Goal: Task Accomplishment & Management: Use online tool/utility

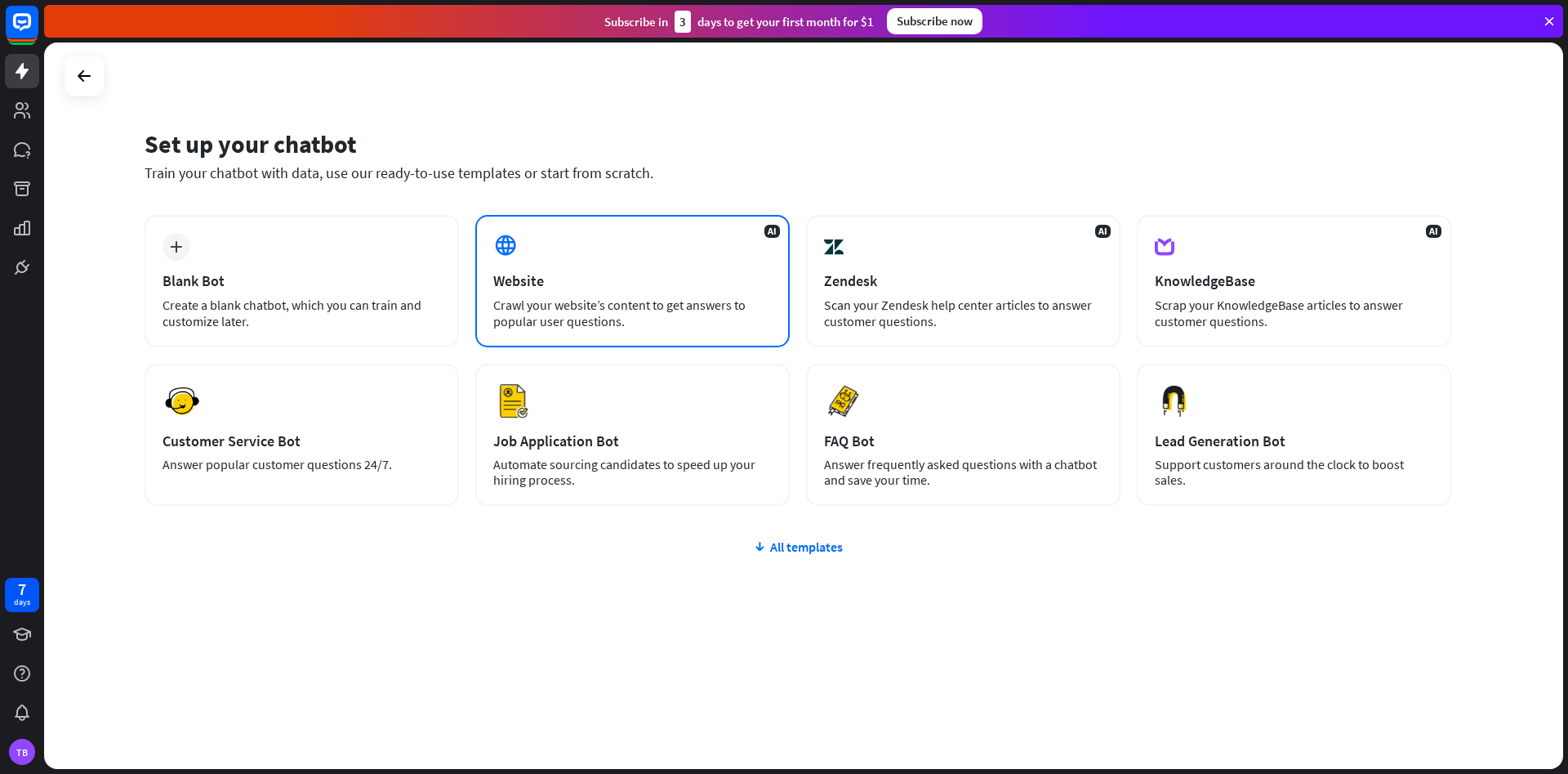
click at [589, 278] on div "Website" at bounding box center [633, 280] width 278 height 19
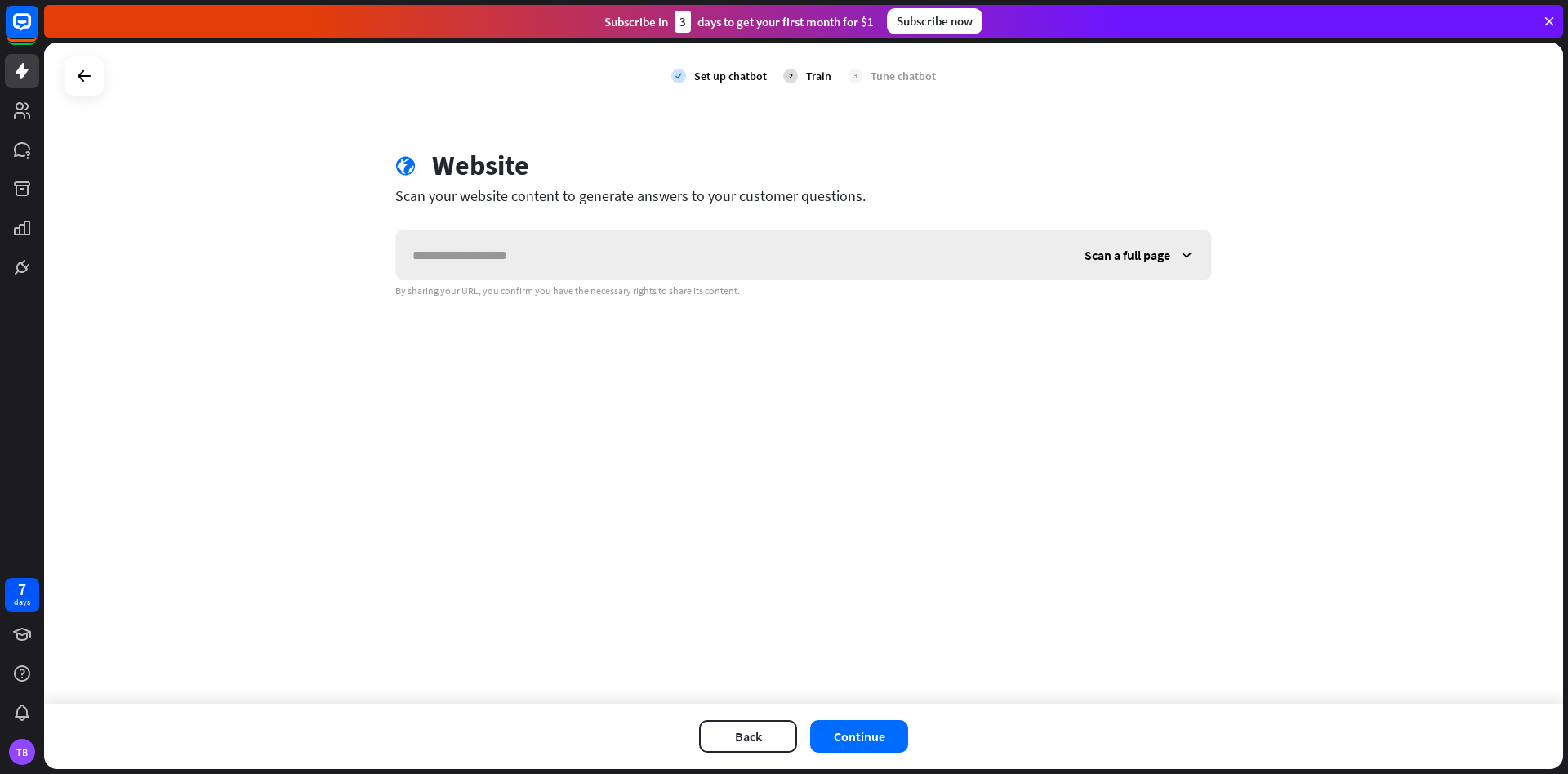
click at [1191, 255] on icon at bounding box center [1186, 254] width 16 height 16
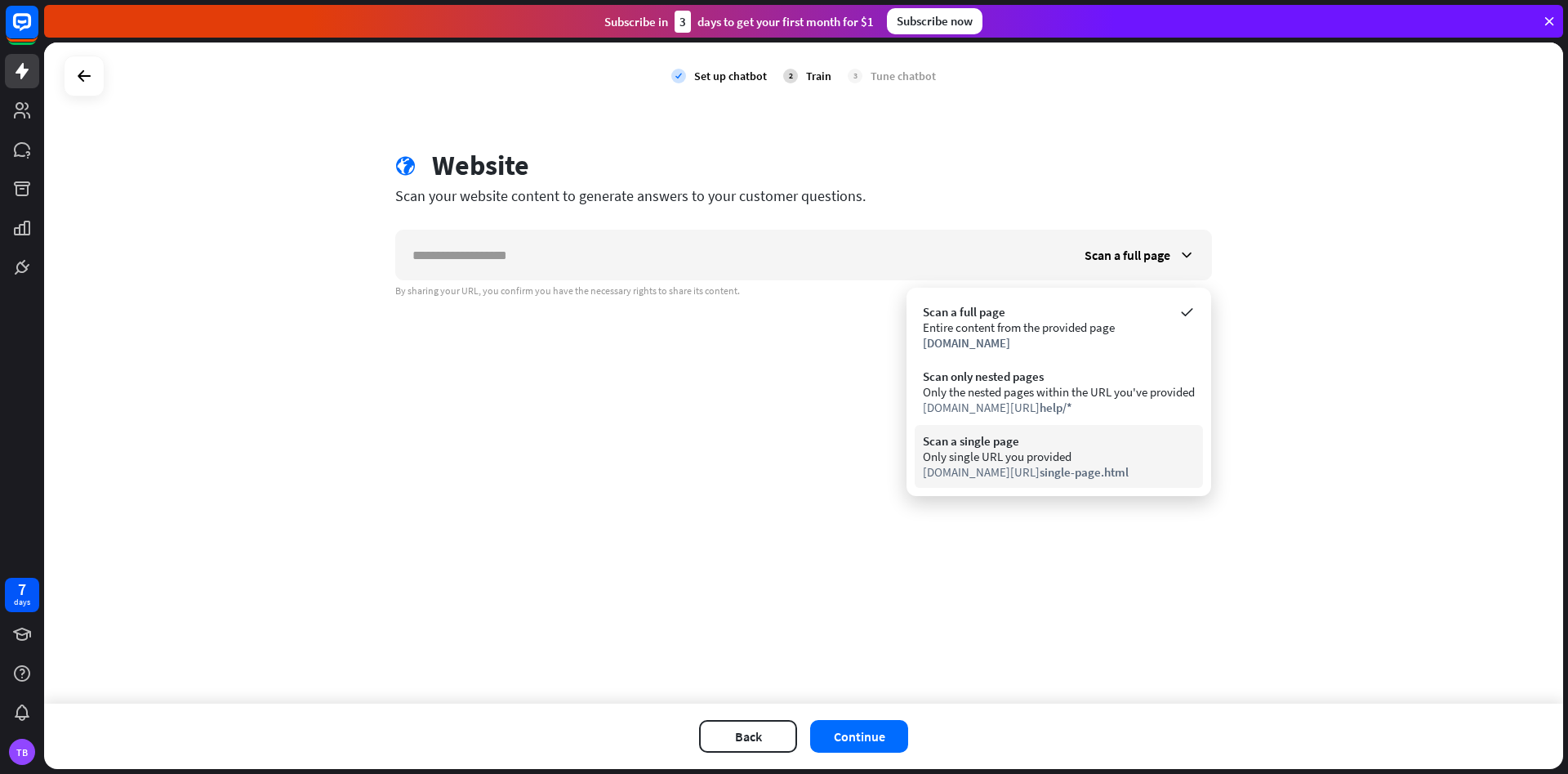
click at [1028, 448] on div "Only single URL you provided" at bounding box center [1058, 455] width 272 height 15
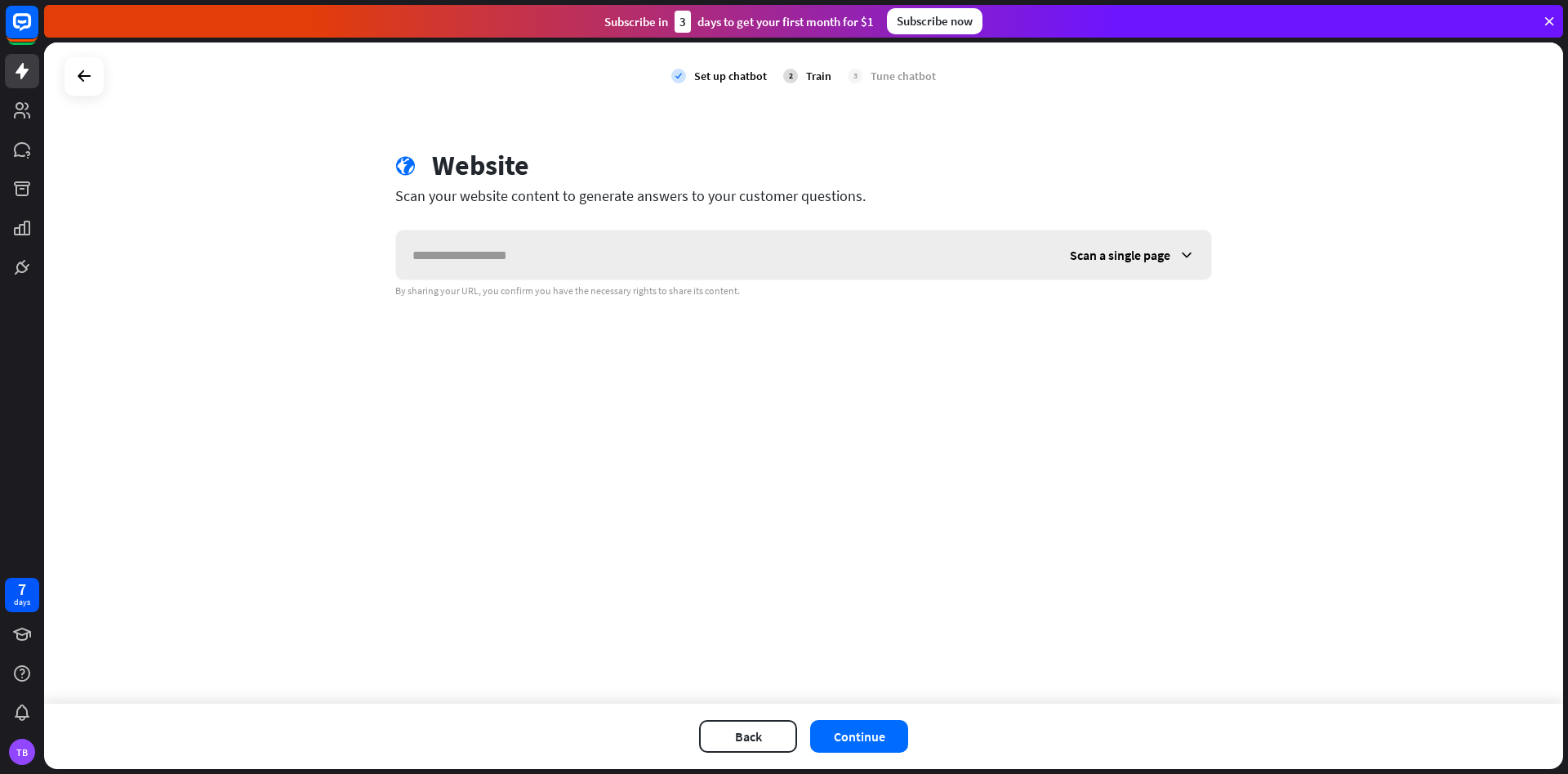
click at [1170, 252] on div "Scan a single page" at bounding box center [1132, 254] width 158 height 49
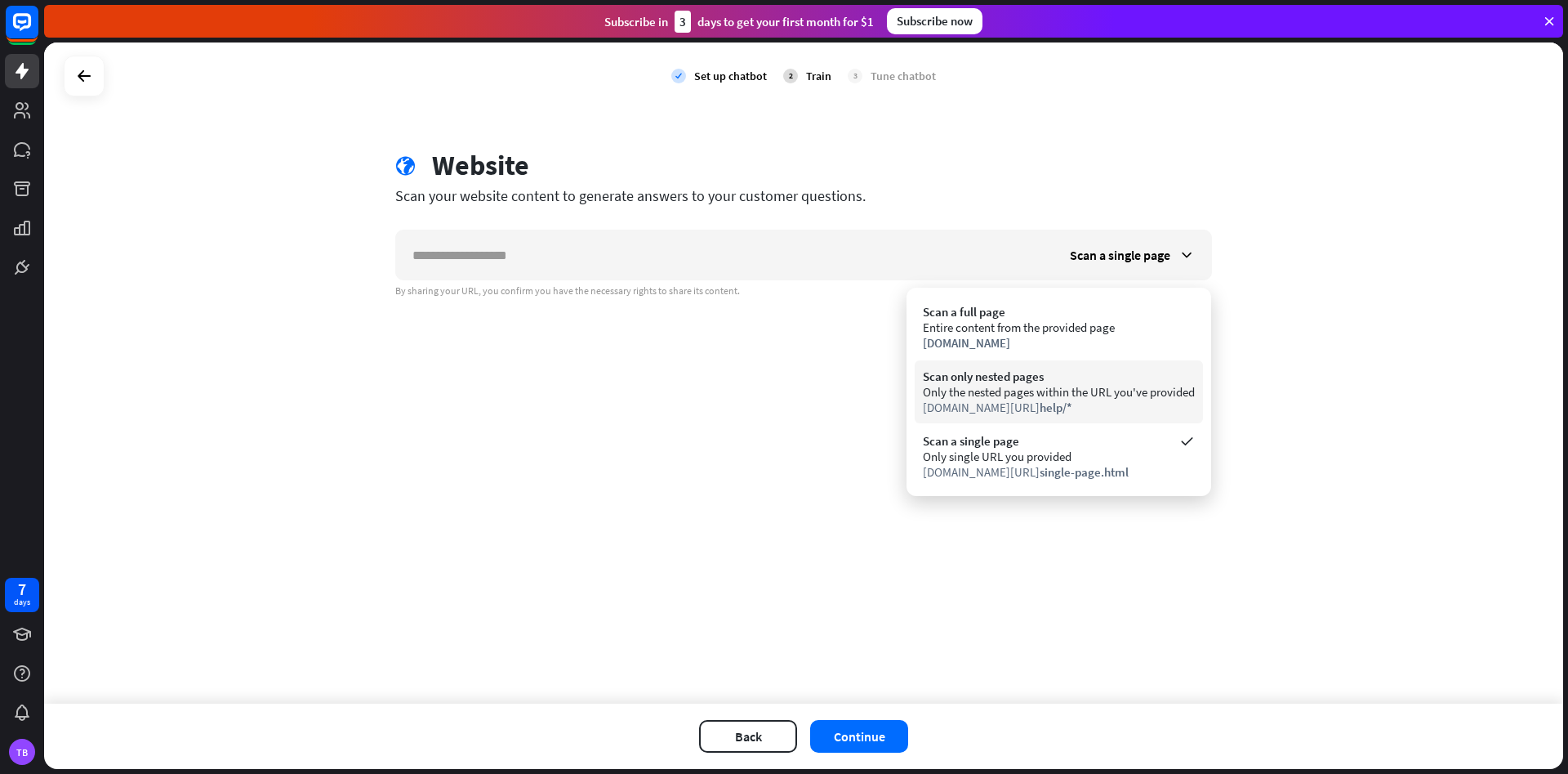
click at [1168, 387] on div "Only the nested pages within the URL you've provided" at bounding box center [1058, 391] width 272 height 15
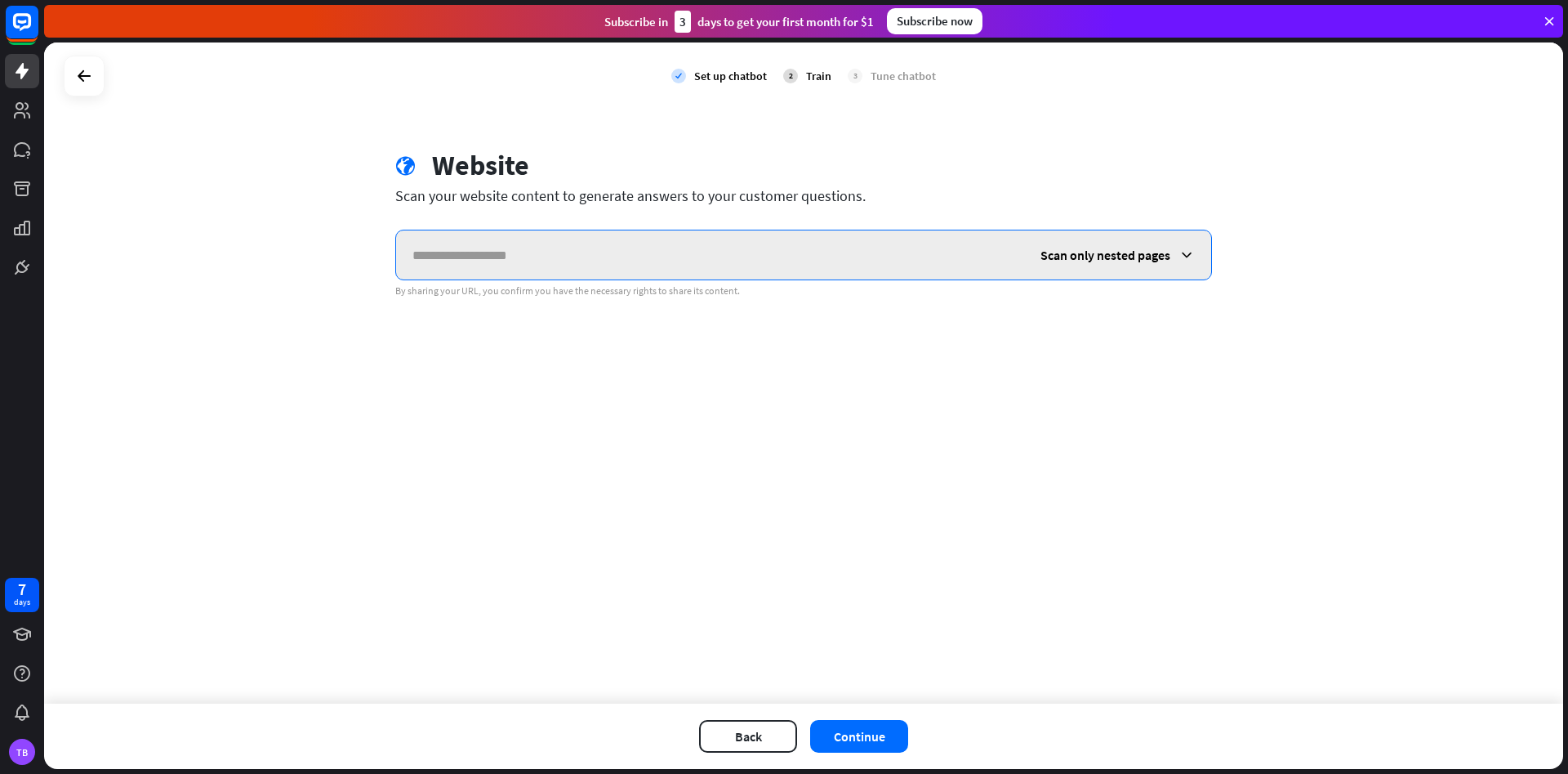
click at [637, 254] on input "text" at bounding box center [710, 254] width 628 height 49
paste input "**********"
type input "**********"
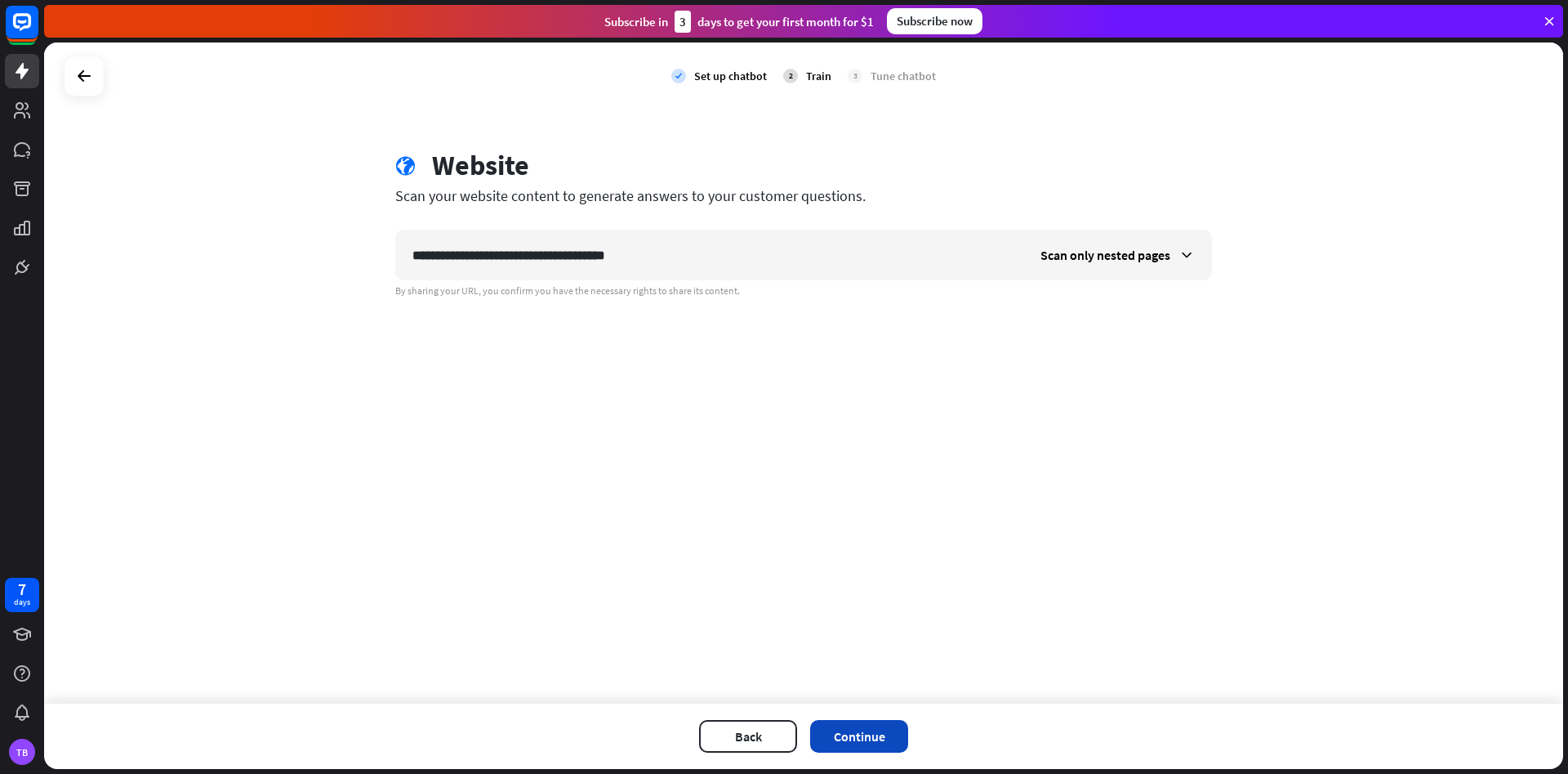
click at [887, 745] on button "Continue" at bounding box center [859, 736] width 98 height 33
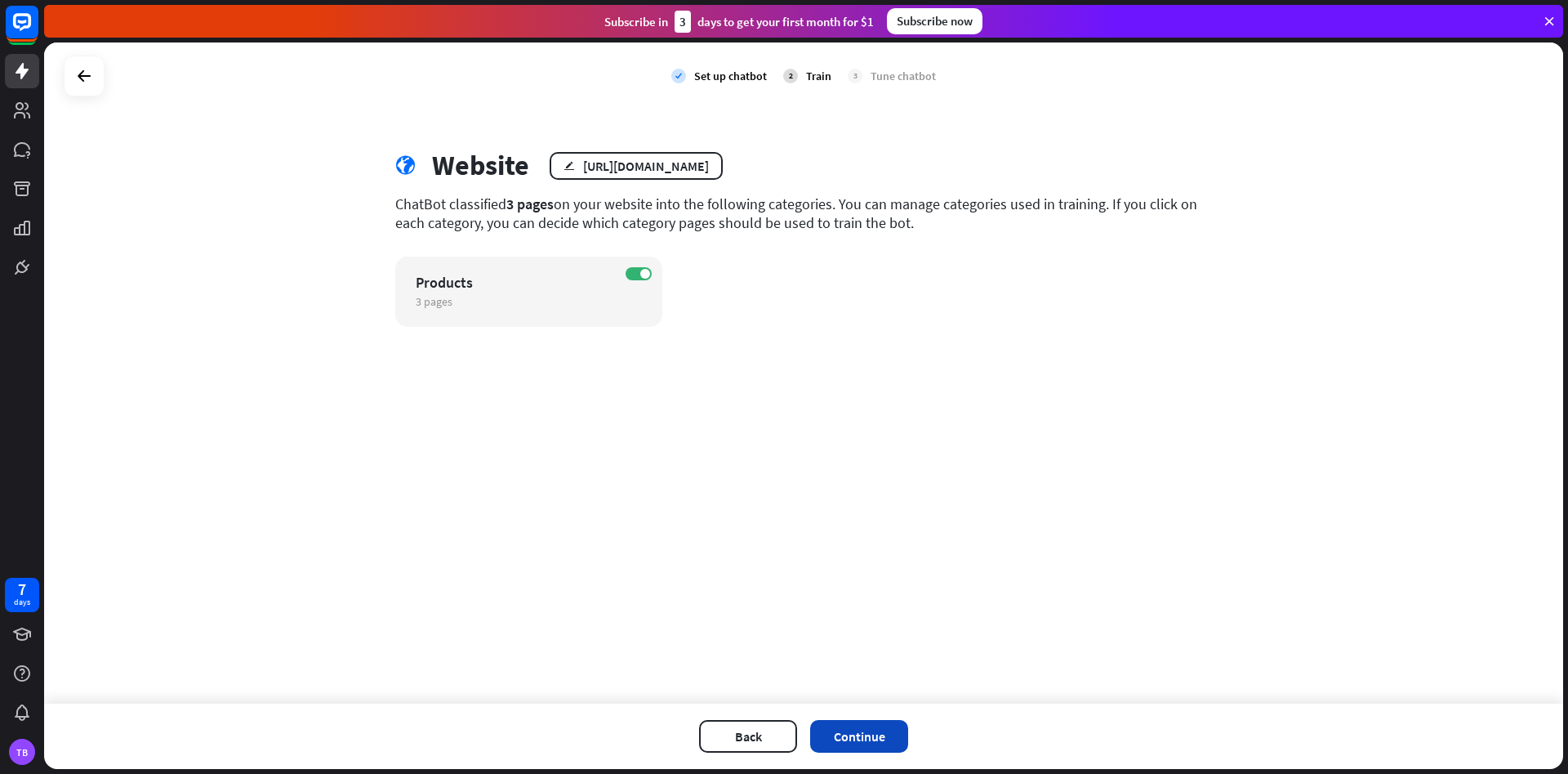
click at [848, 741] on button "Continue" at bounding box center [859, 736] width 98 height 33
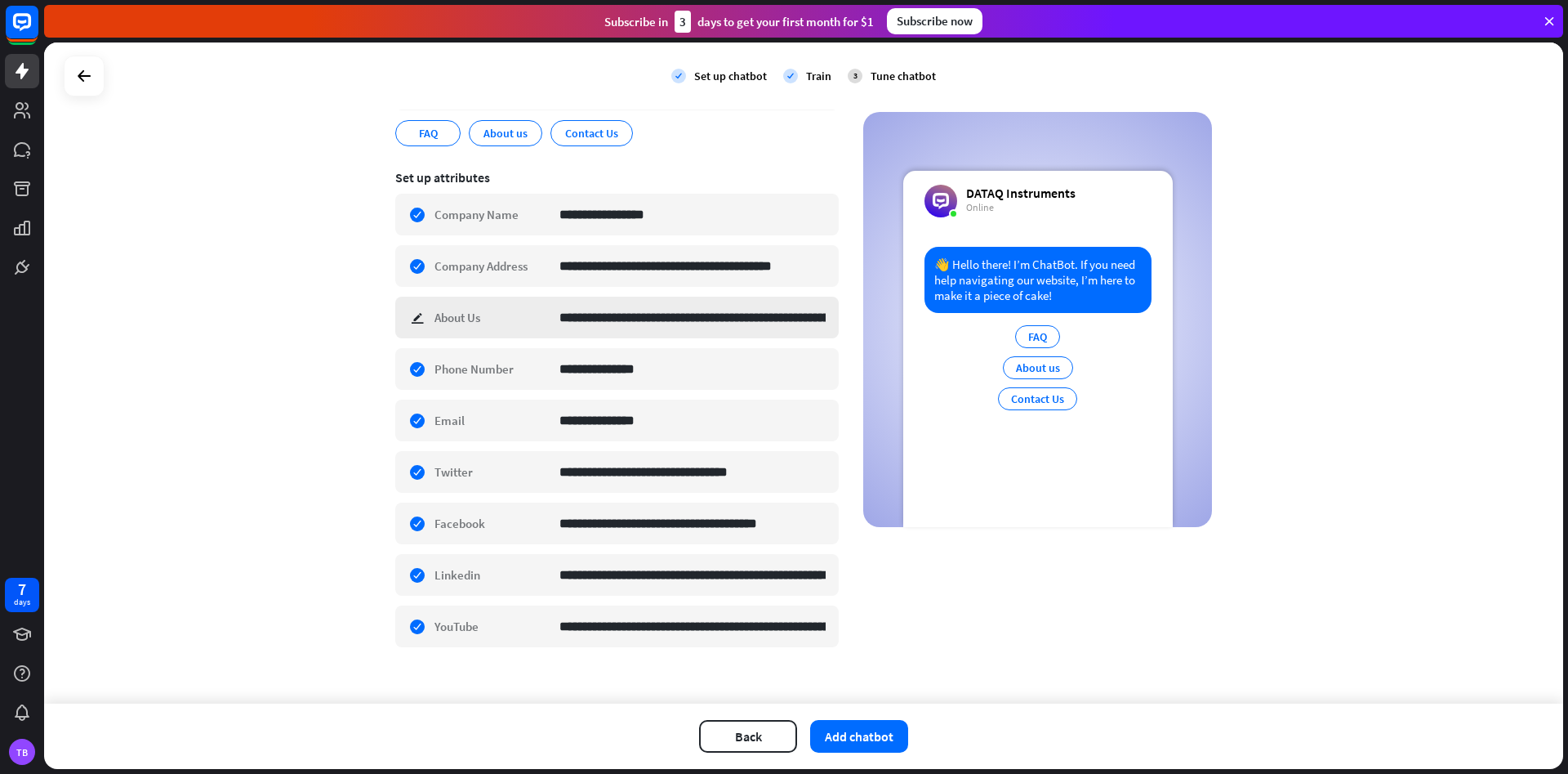
scroll to position [230, 0]
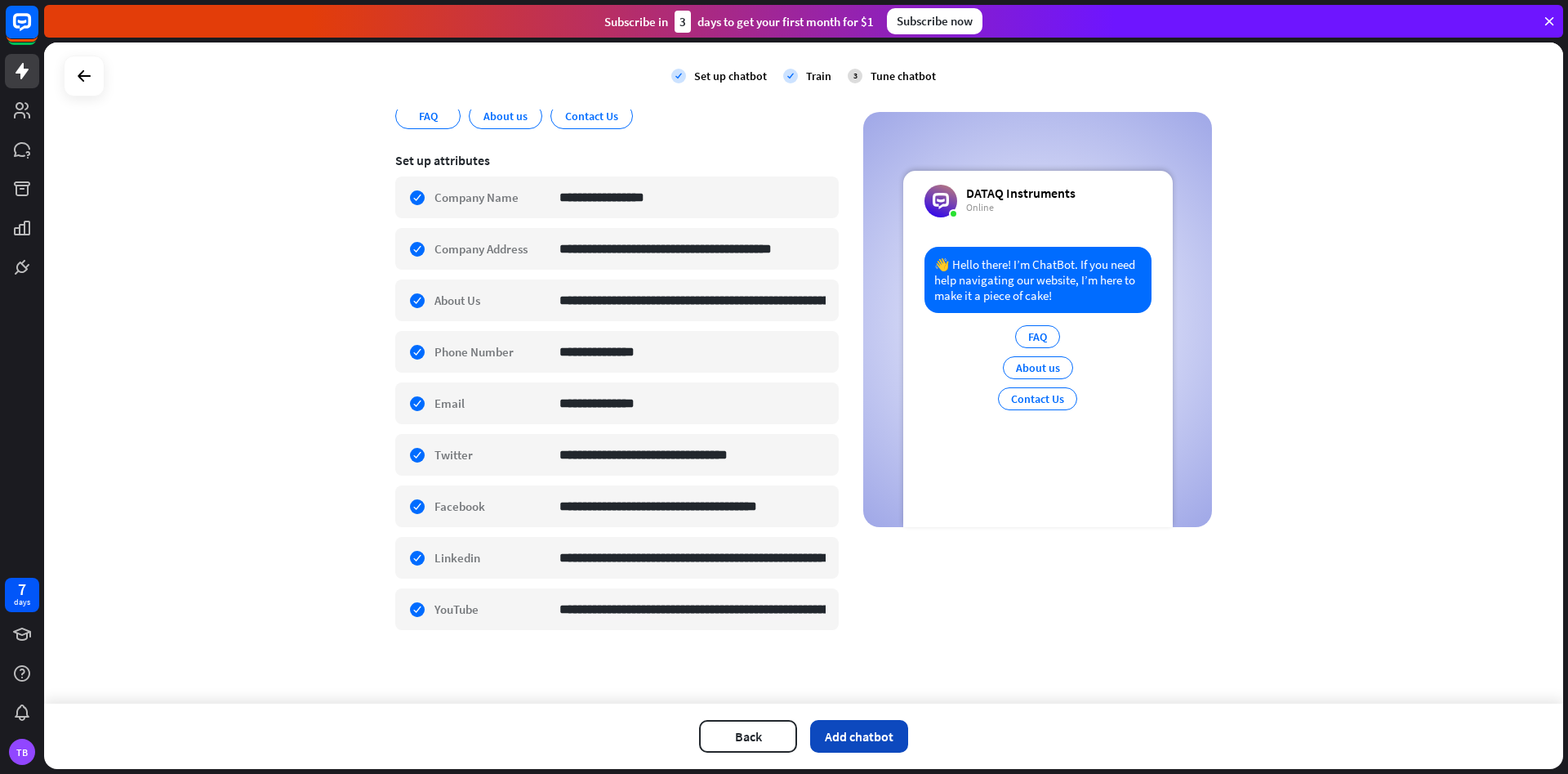
click at [861, 740] on button "Add chatbot" at bounding box center [859, 736] width 98 height 33
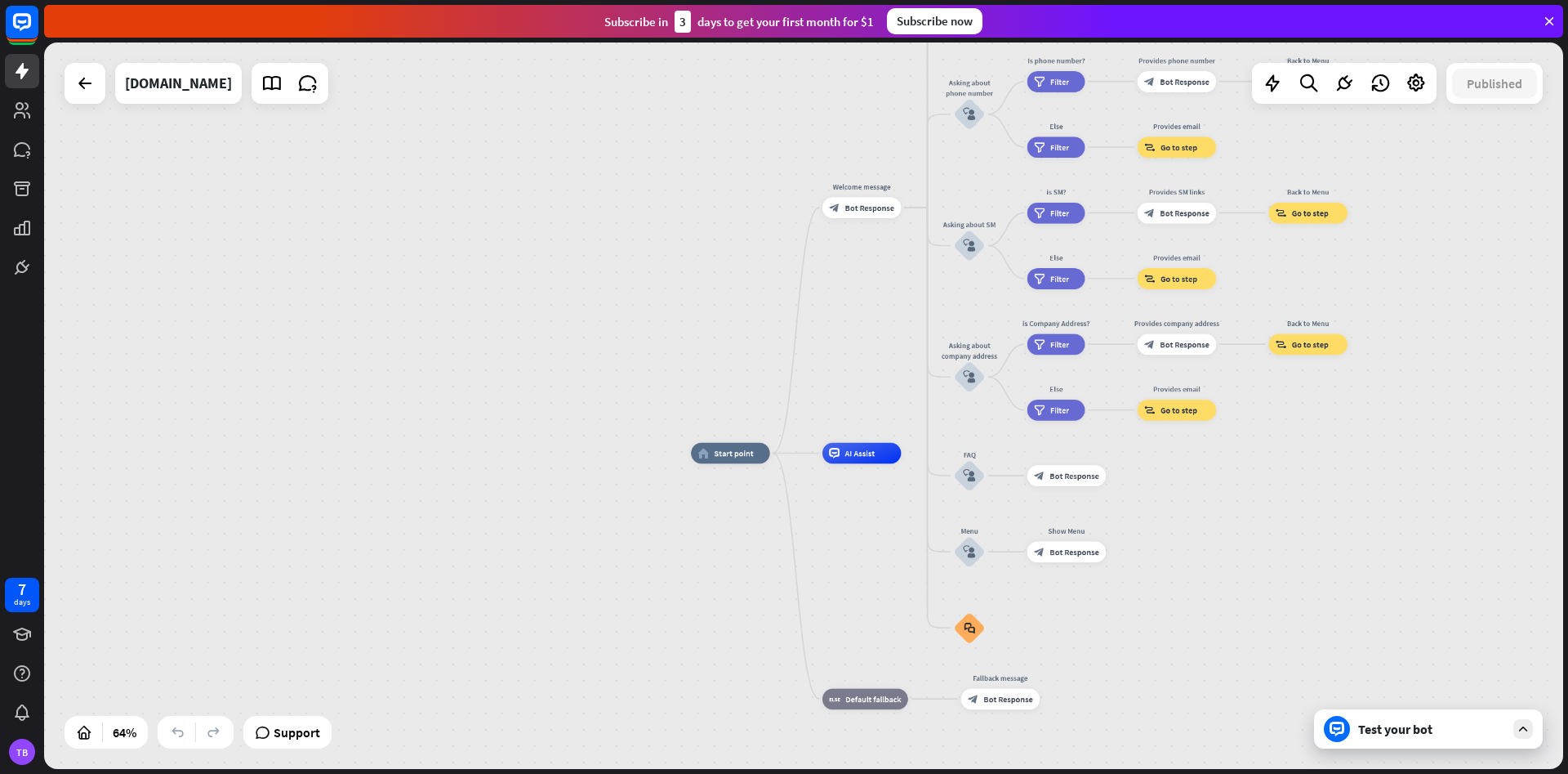
click at [1406, 724] on div "Test your bot" at bounding box center [1431, 728] width 147 height 16
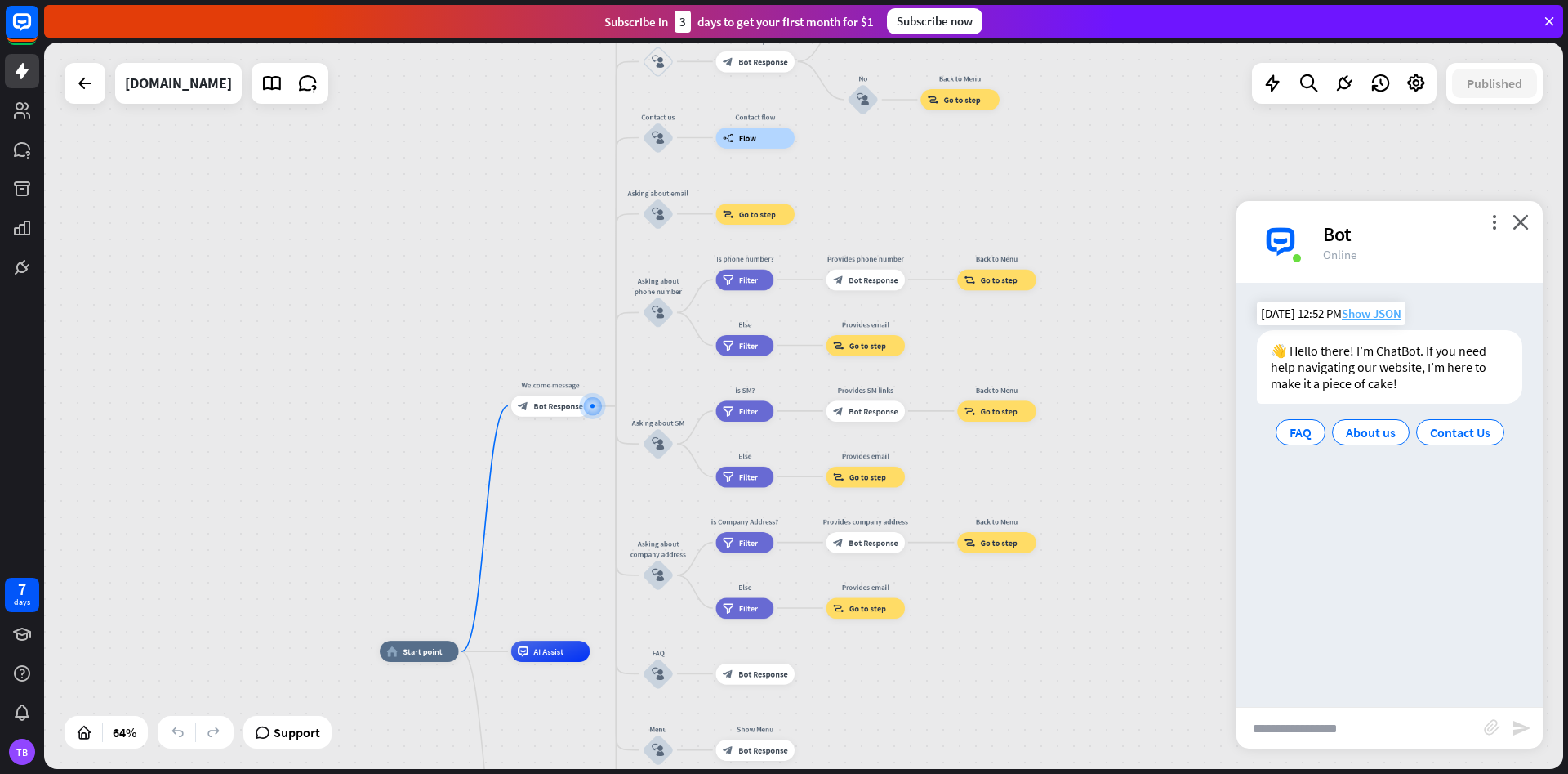
click at [1363, 314] on span "Show JSON" at bounding box center [1372, 312] width 60 height 15
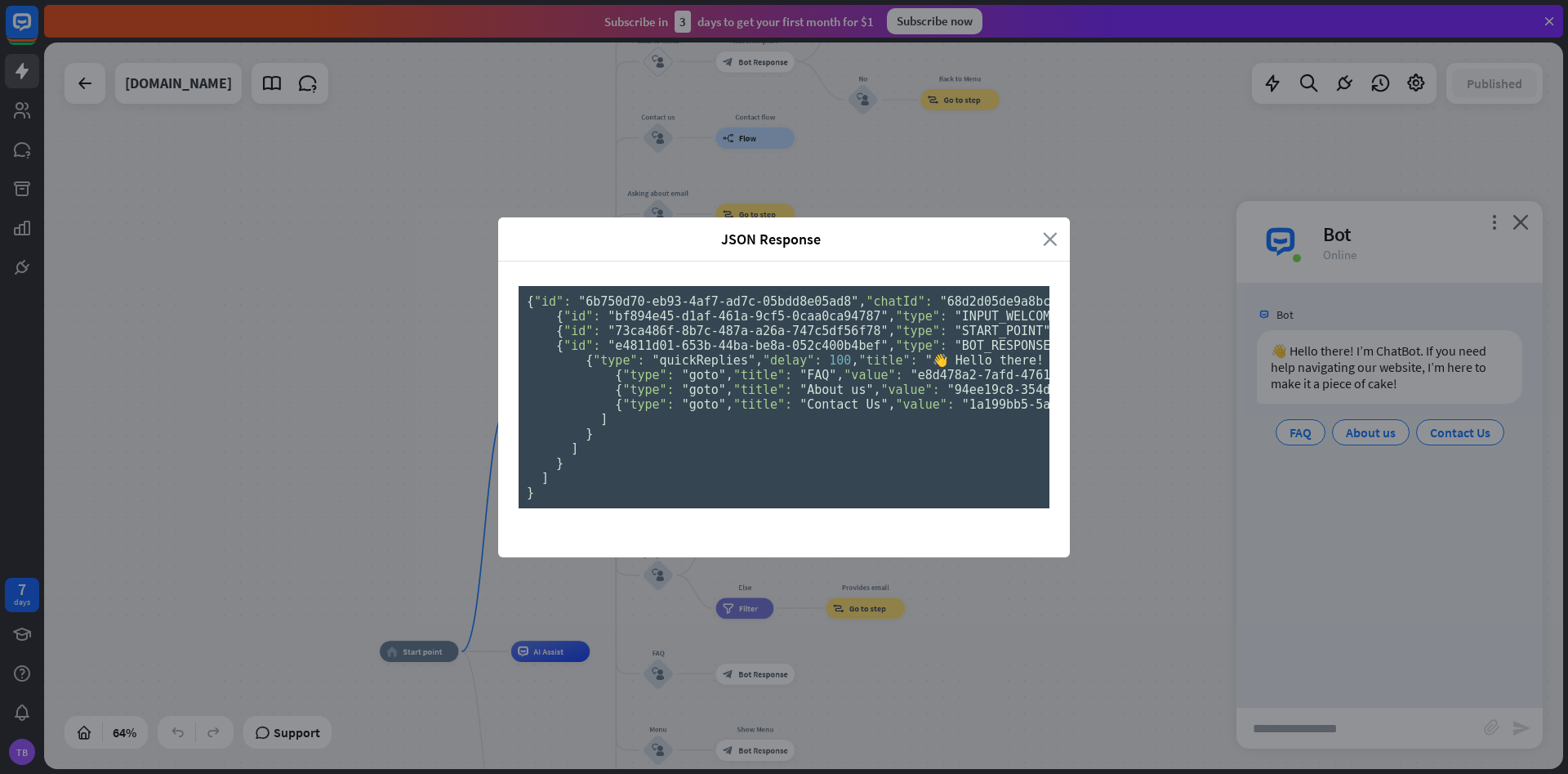
click at [1050, 229] on icon "close" at bounding box center [1050, 238] width 14 height 19
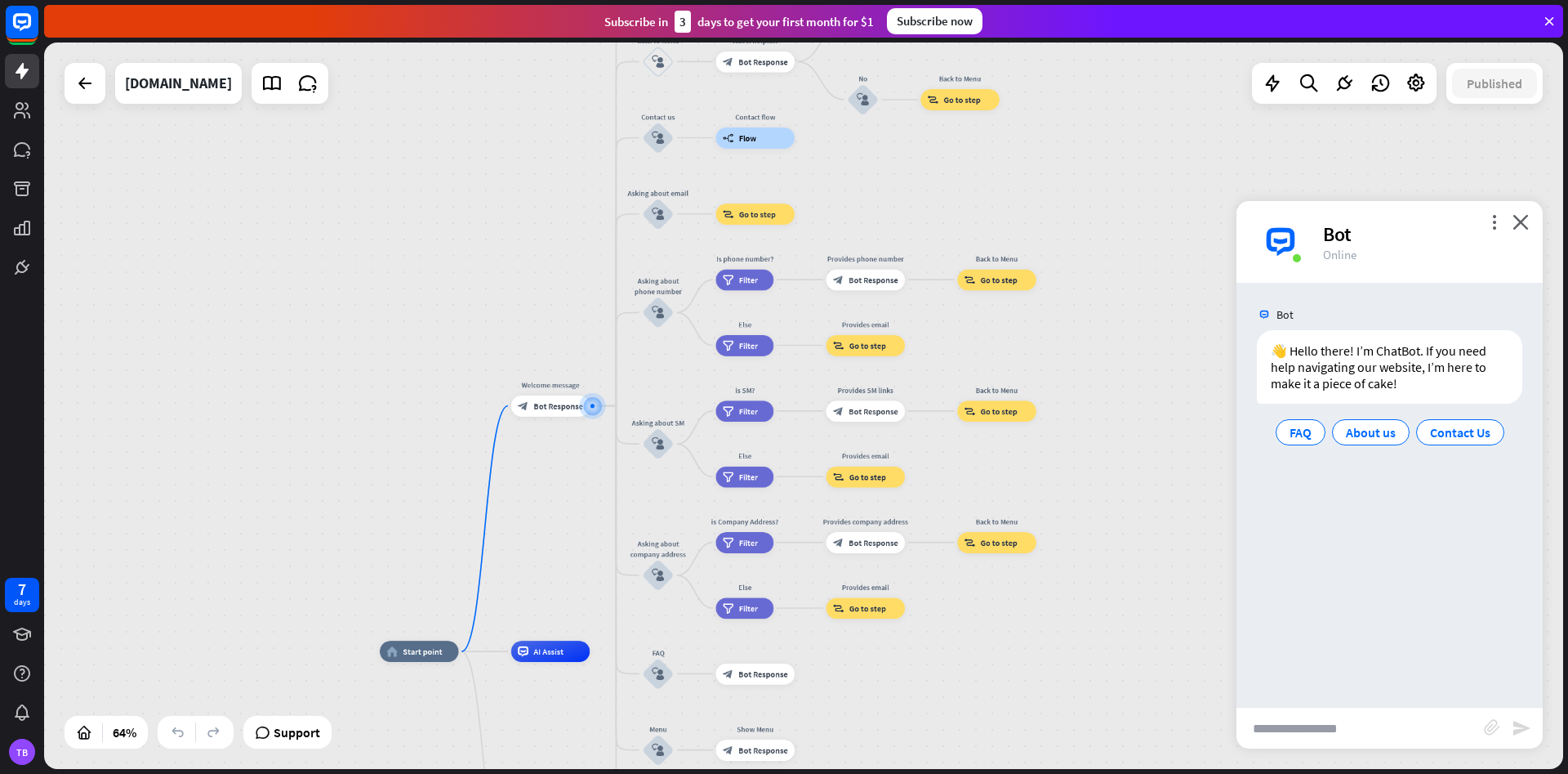
click at [1302, 729] on input "text" at bounding box center [1359, 728] width 247 height 41
type input "*"
type input "**********"
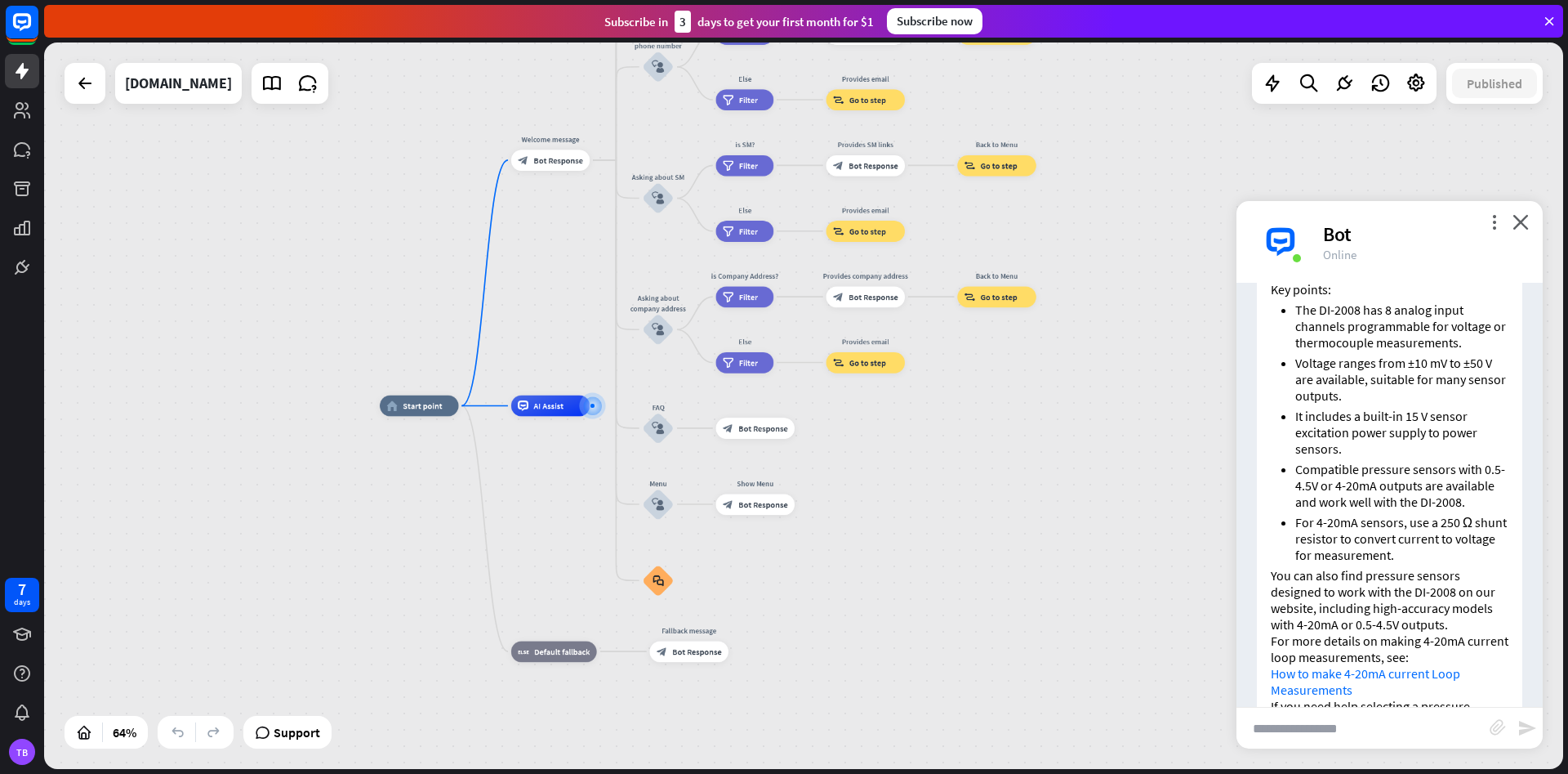
scroll to position [478, 0]
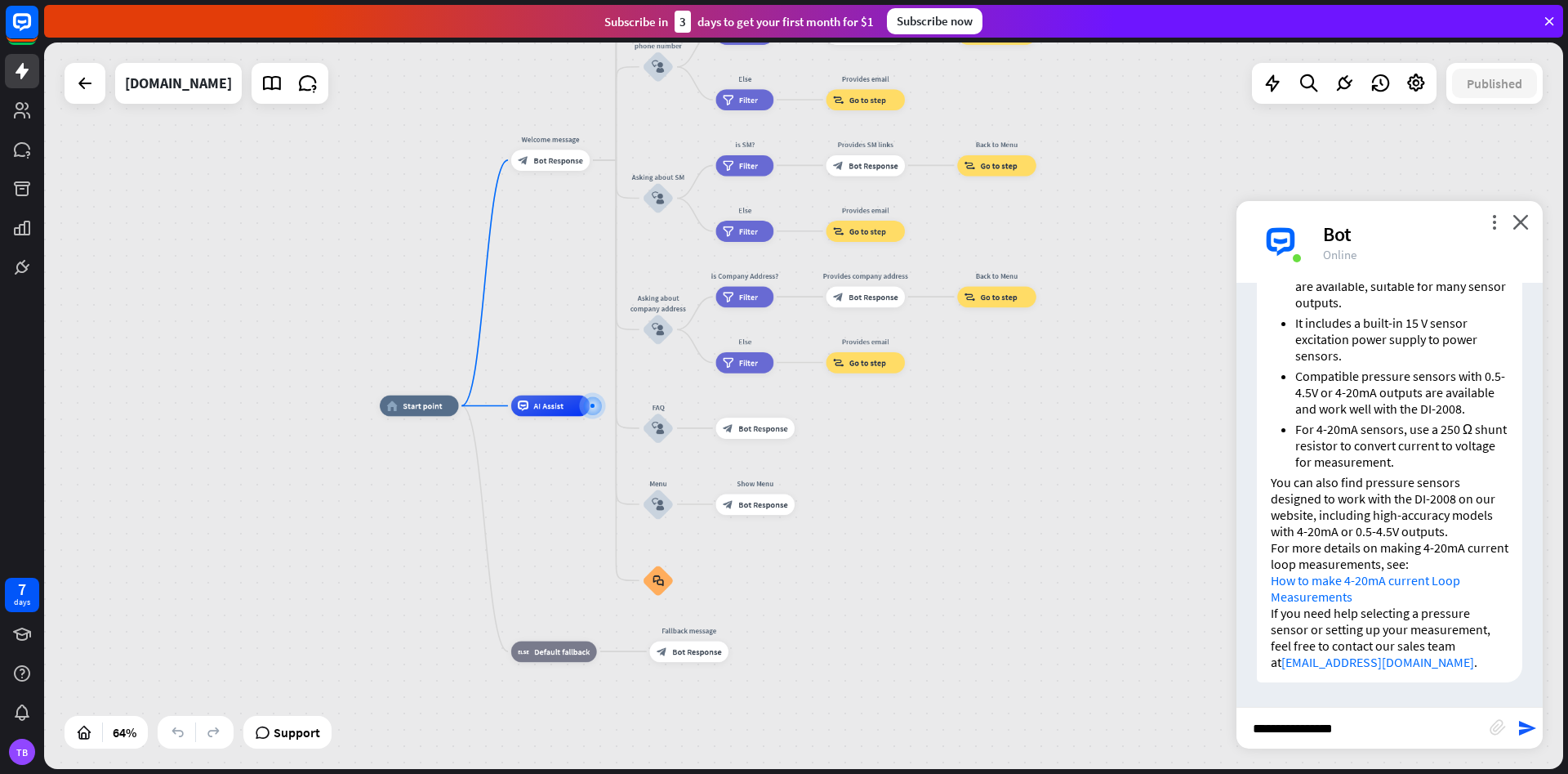
type input "**********"
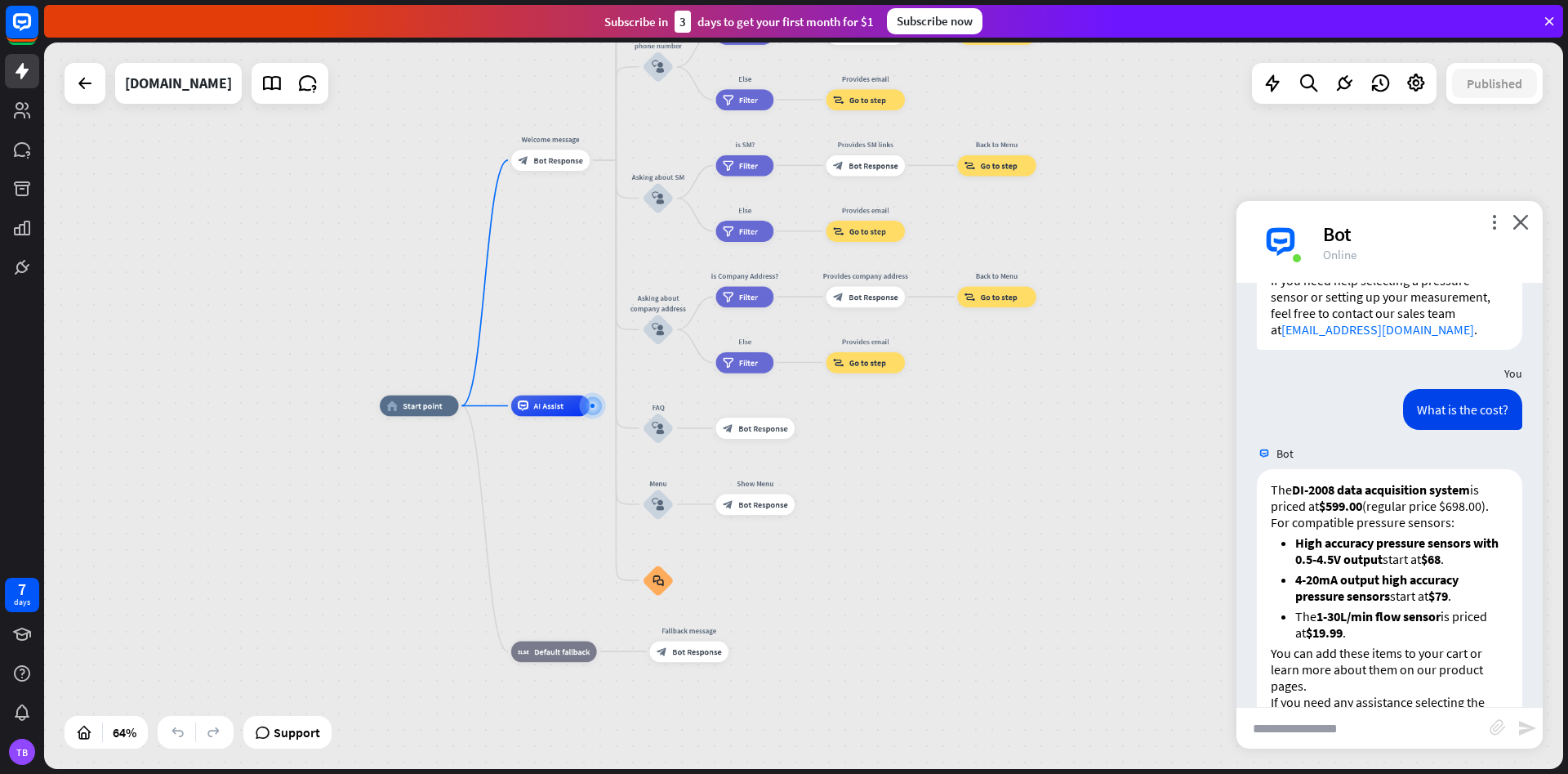
scroll to position [900, 0]
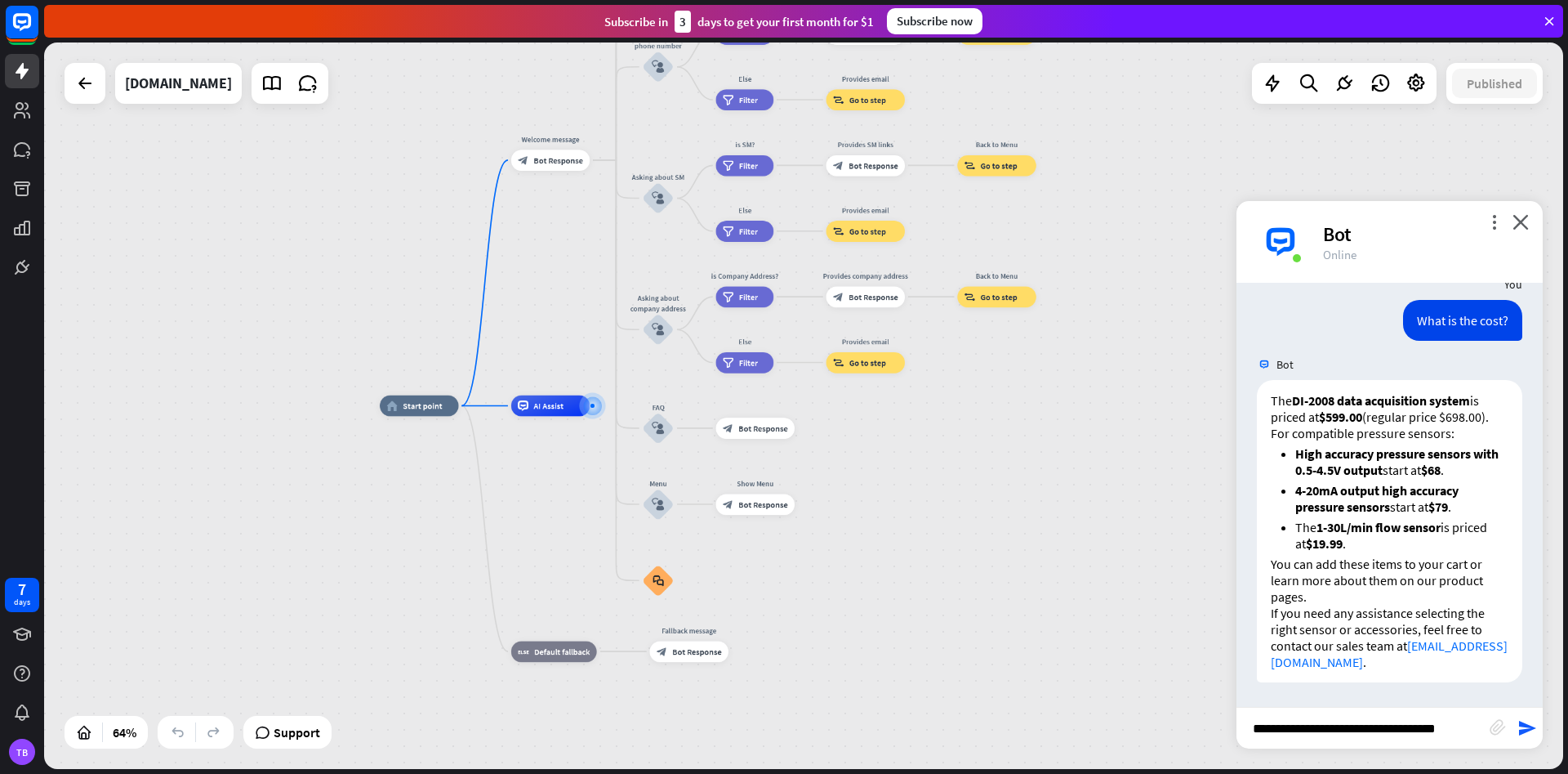
type input "**********"
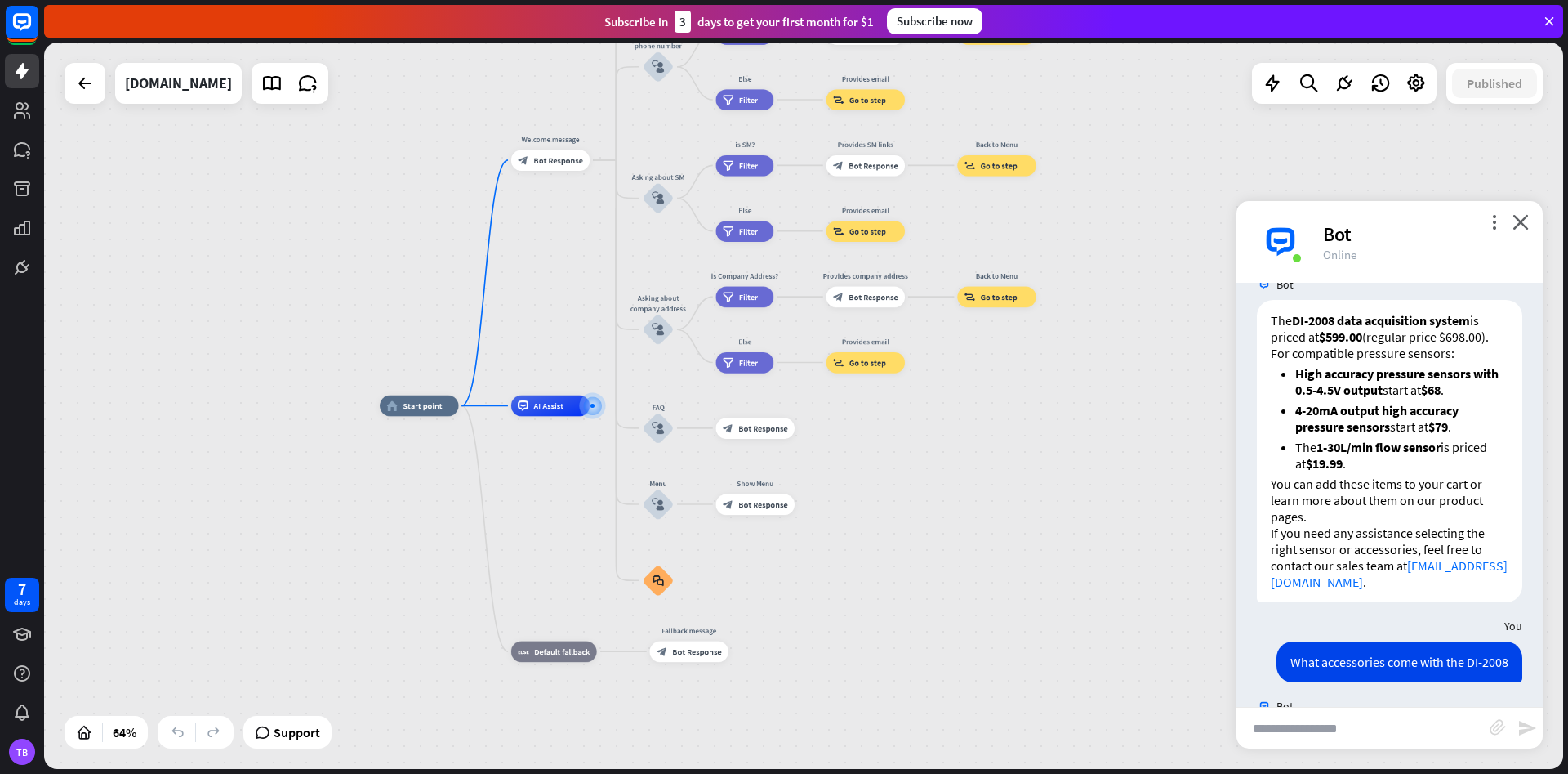
scroll to position [1313, 0]
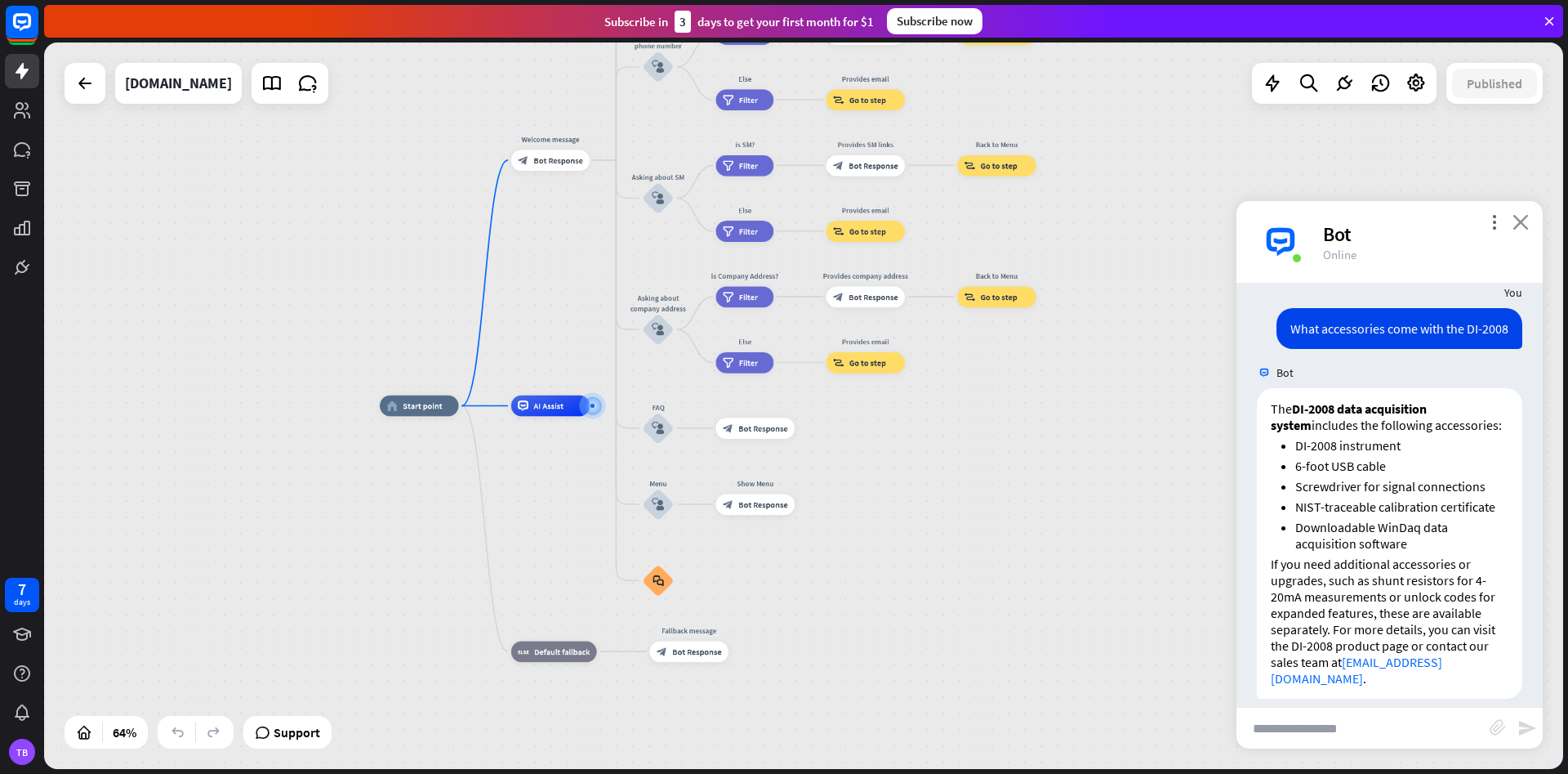
click at [1524, 228] on icon "close" at bounding box center [1521, 221] width 16 height 15
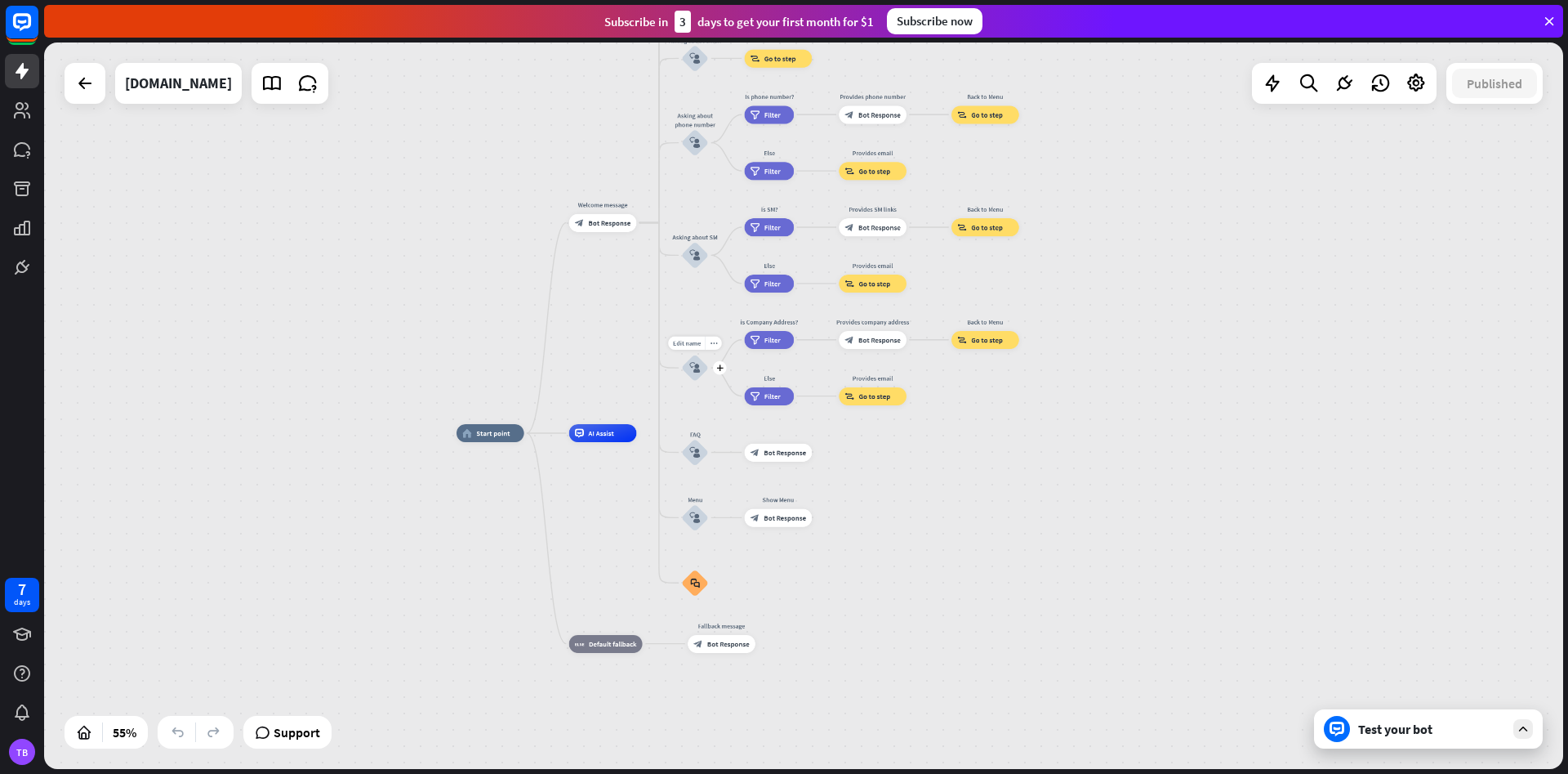
click at [699, 370] on icon "block_user_input" at bounding box center [694, 368] width 11 height 11
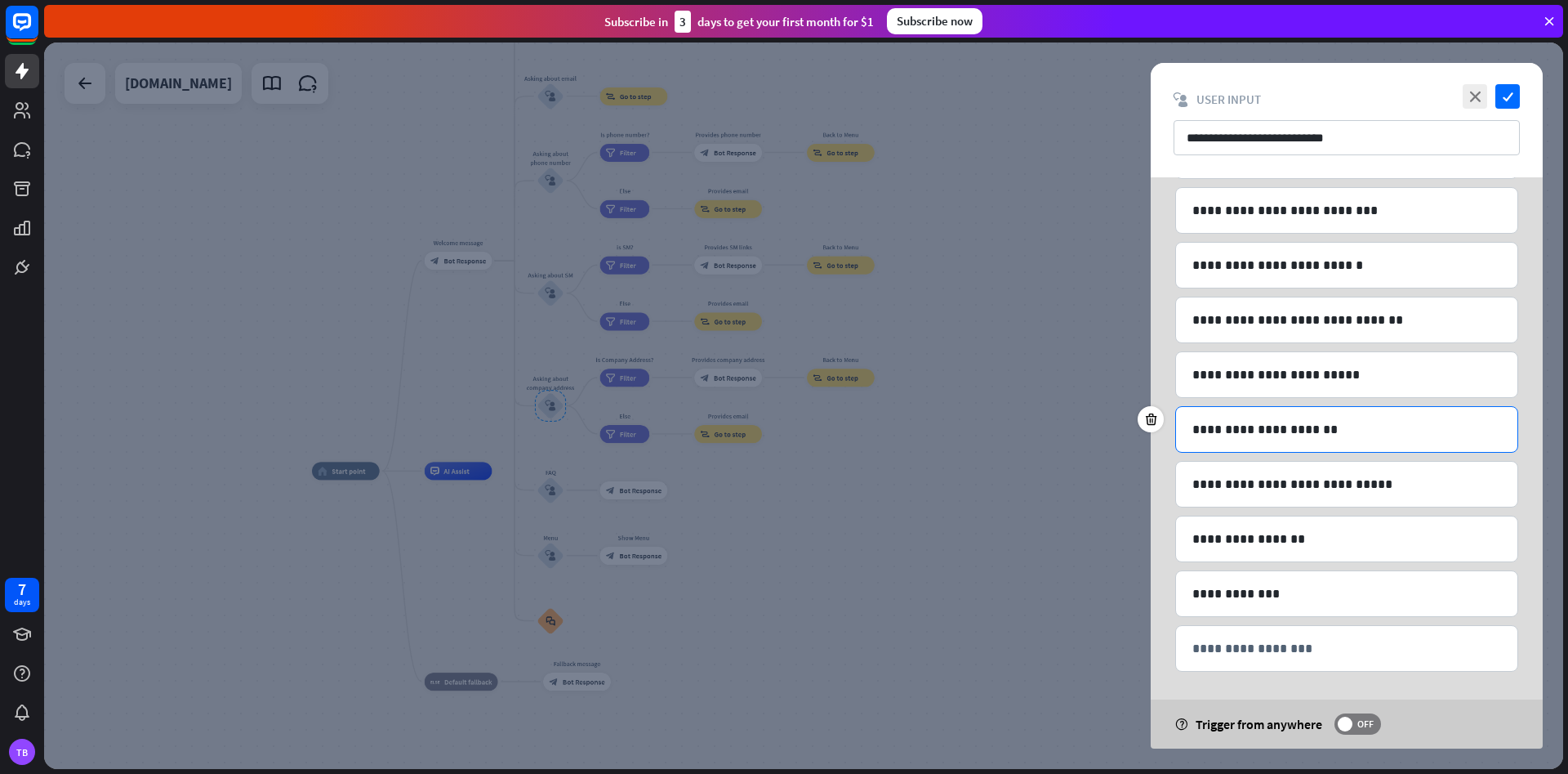
scroll to position [657, 0]
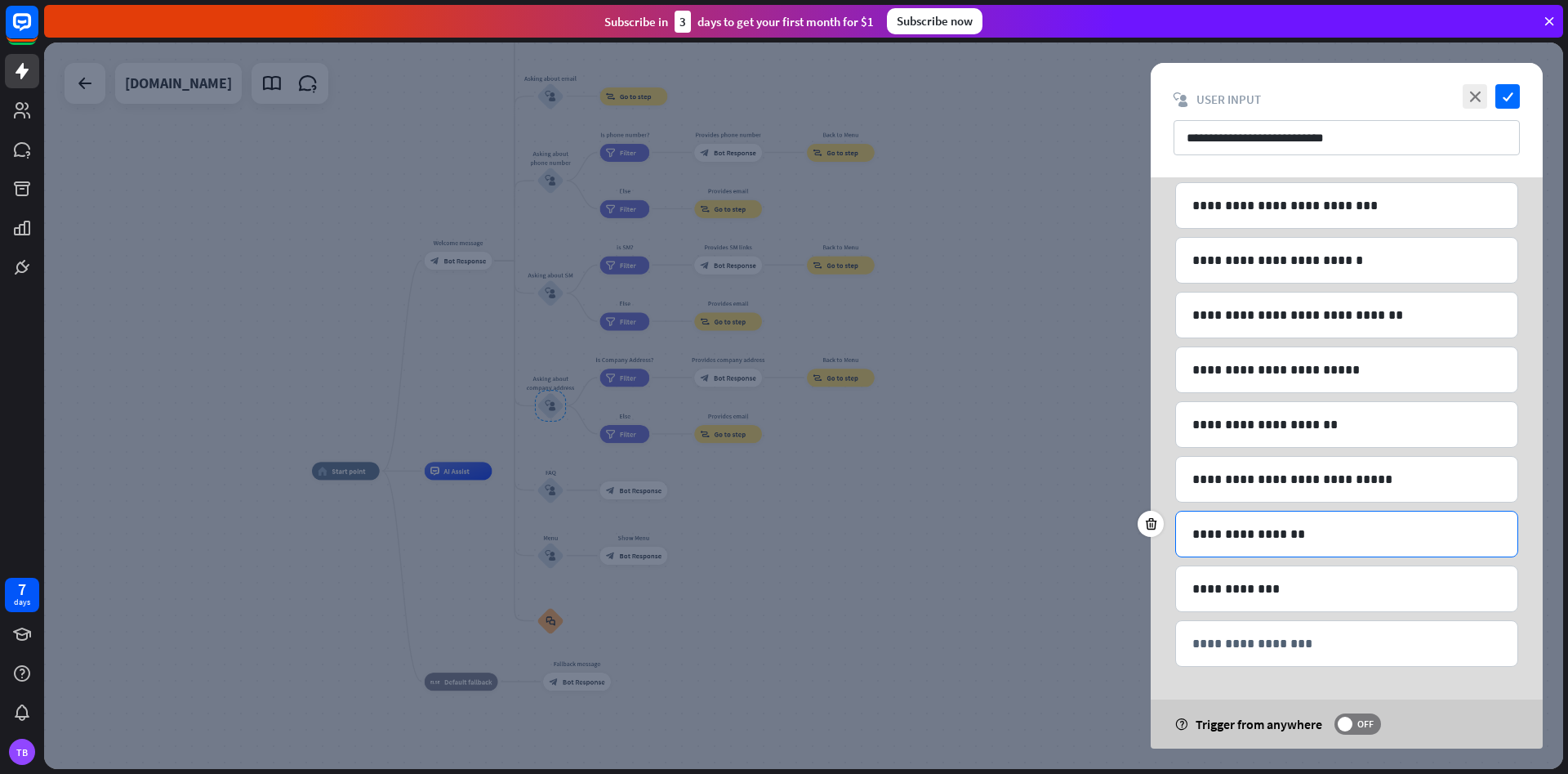
click at [1264, 541] on p "**********" at bounding box center [1347, 534] width 309 height 21
click at [1327, 536] on p "**********" at bounding box center [1347, 534] width 309 height 21
click at [1242, 644] on p "**********" at bounding box center [1347, 643] width 309 height 21
click at [1314, 528] on p "**********" at bounding box center [1347, 534] width 309 height 21
click at [1471, 93] on icon "close" at bounding box center [1474, 96] width 24 height 24
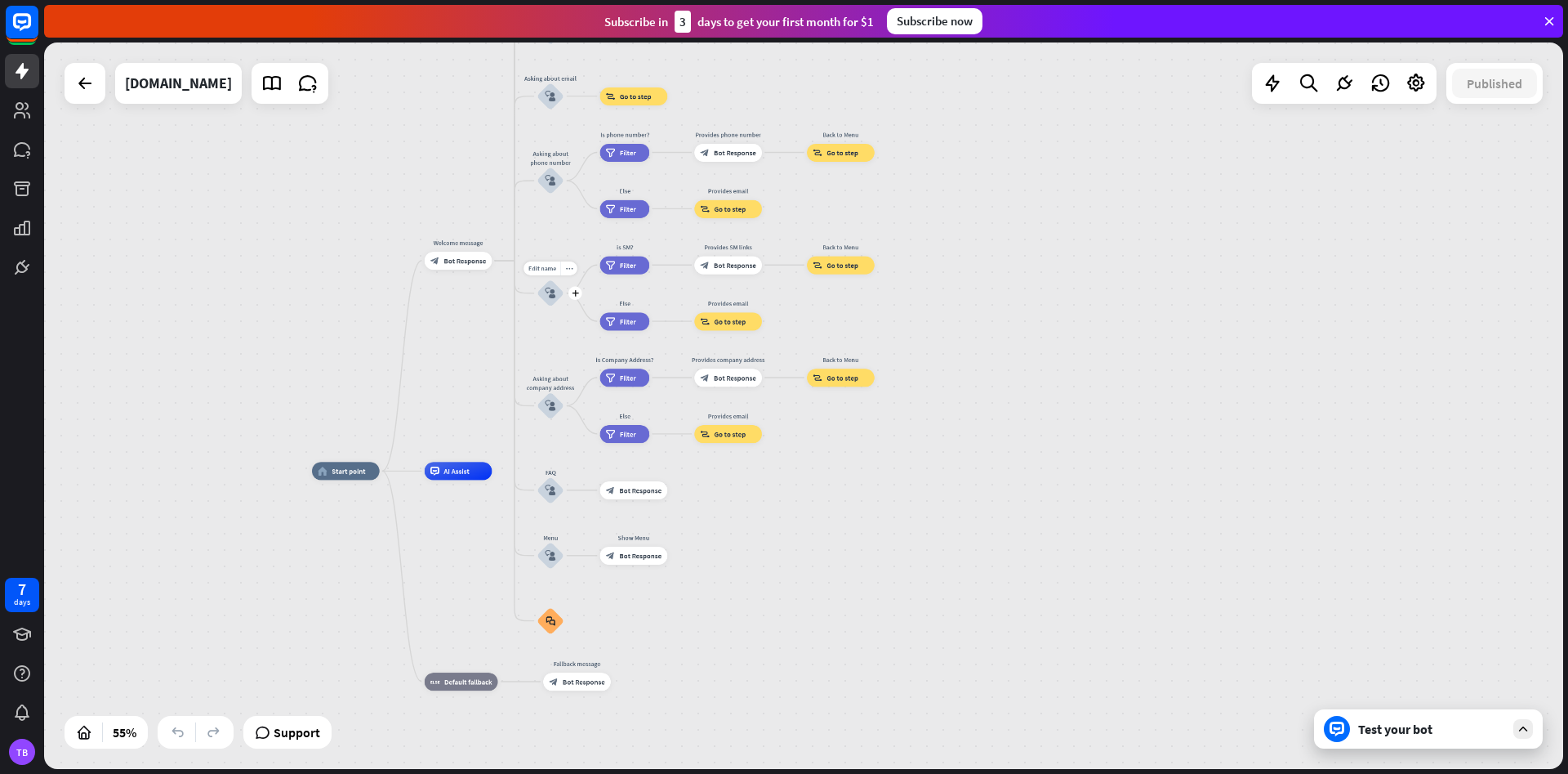
click at [552, 294] on icon "block_user_input" at bounding box center [550, 293] width 11 height 11
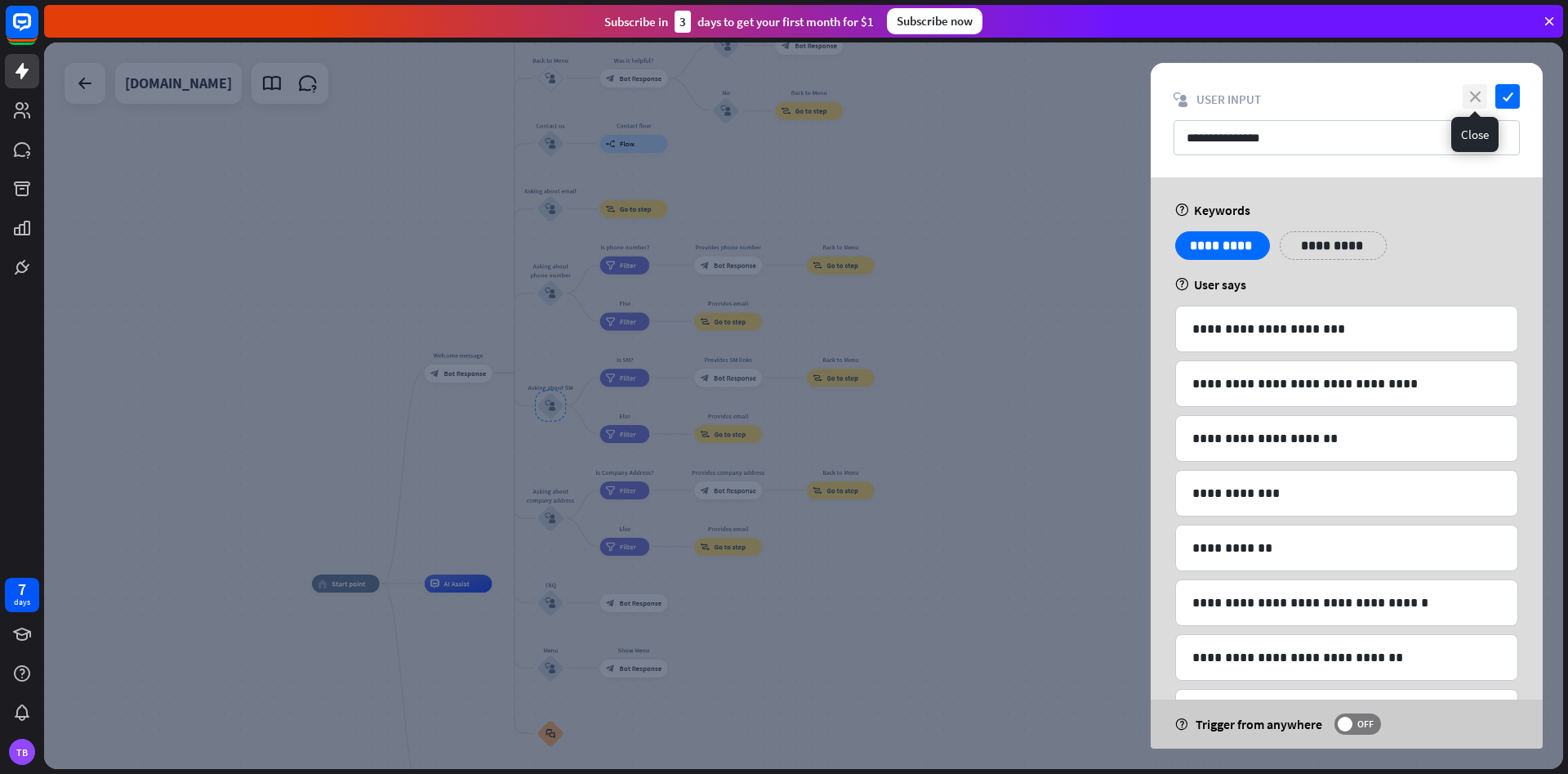
click at [1473, 100] on icon "close" at bounding box center [1474, 96] width 24 height 24
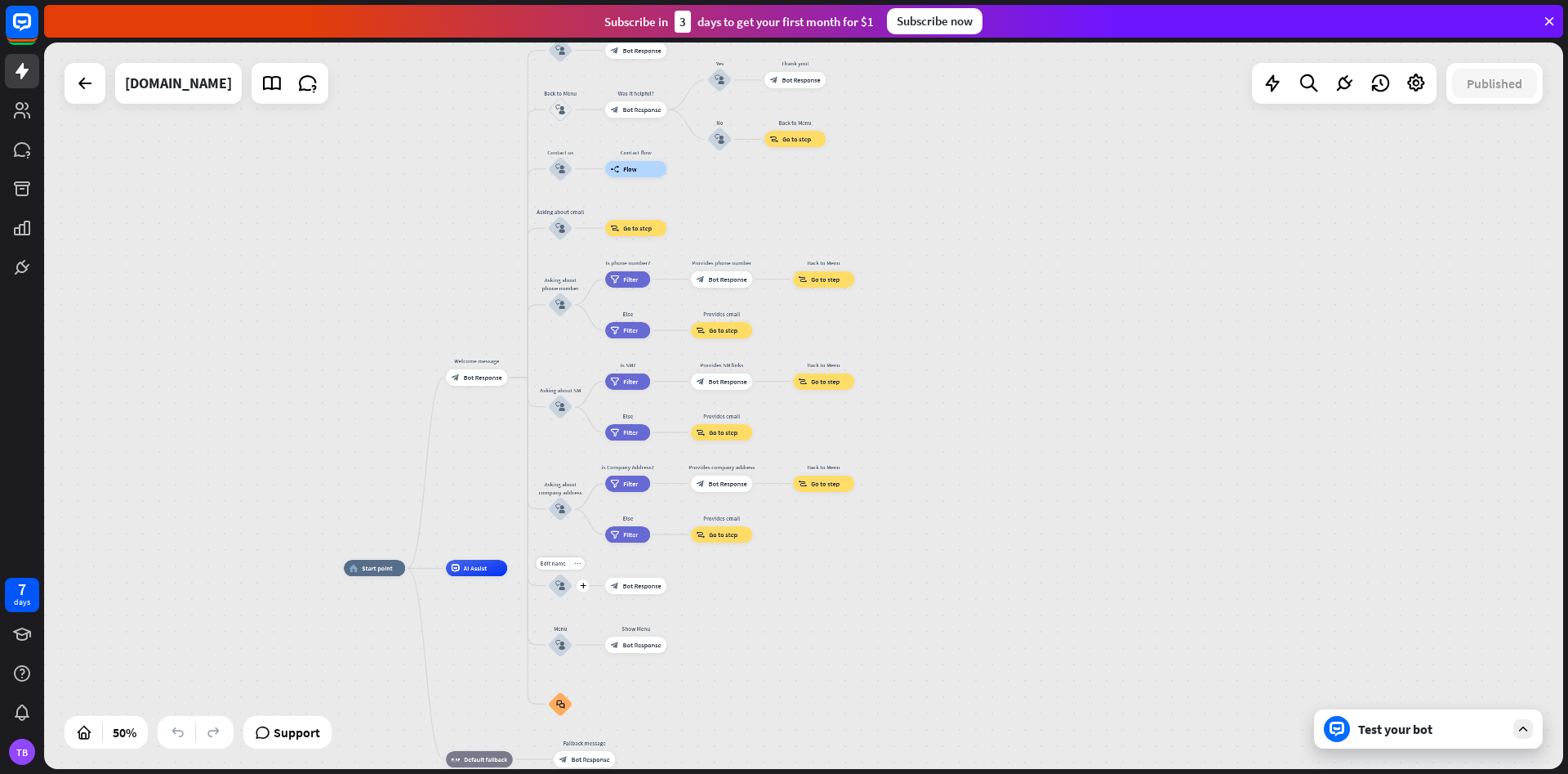
click at [562, 592] on div "block_user_input" at bounding box center [560, 585] width 24 height 24
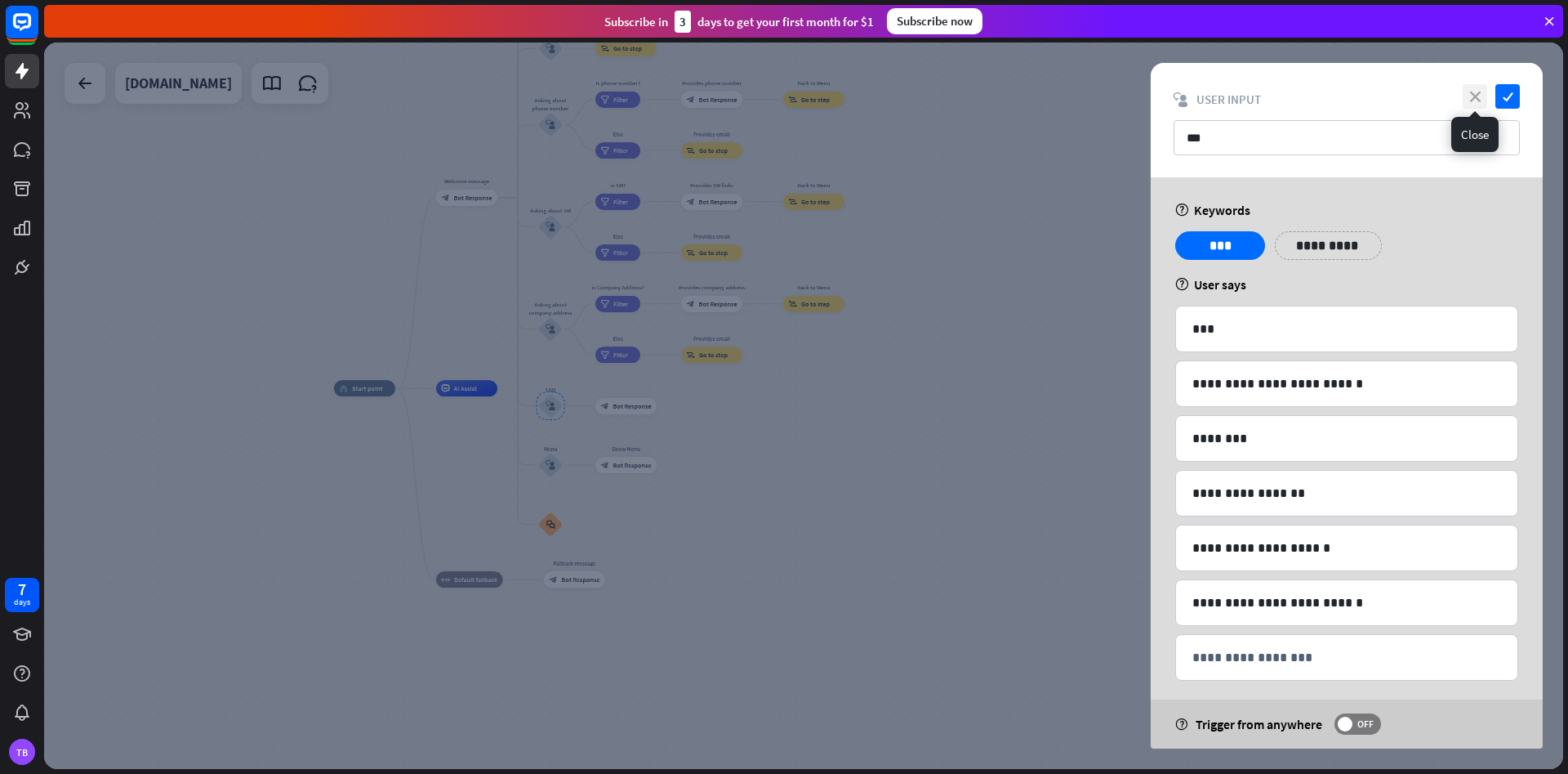
click at [1473, 91] on icon "close" at bounding box center [1474, 96] width 24 height 24
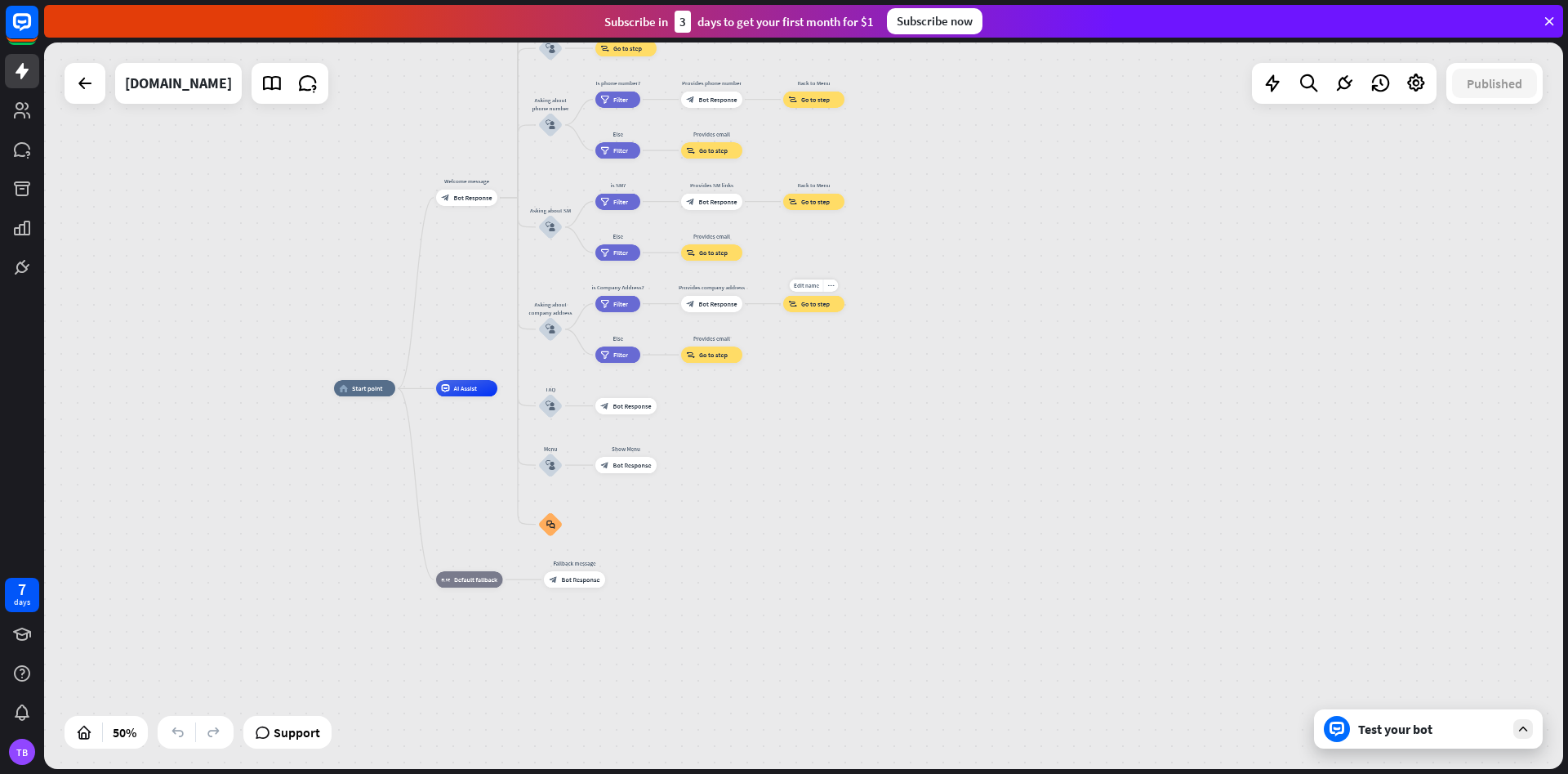
click at [822, 312] on div "Edit name more_horiz block_goto Go to step" at bounding box center [814, 304] width 62 height 16
click at [817, 287] on span "Edit name" at bounding box center [806, 286] width 25 height 7
click at [876, 279] on div "home_2 Start point Welcome message block_bot_response Bot Response About us blo…" at bounding box center [803, 406] width 1519 height 727
click at [828, 287] on icon "more_horiz" at bounding box center [830, 285] width 6 height 6
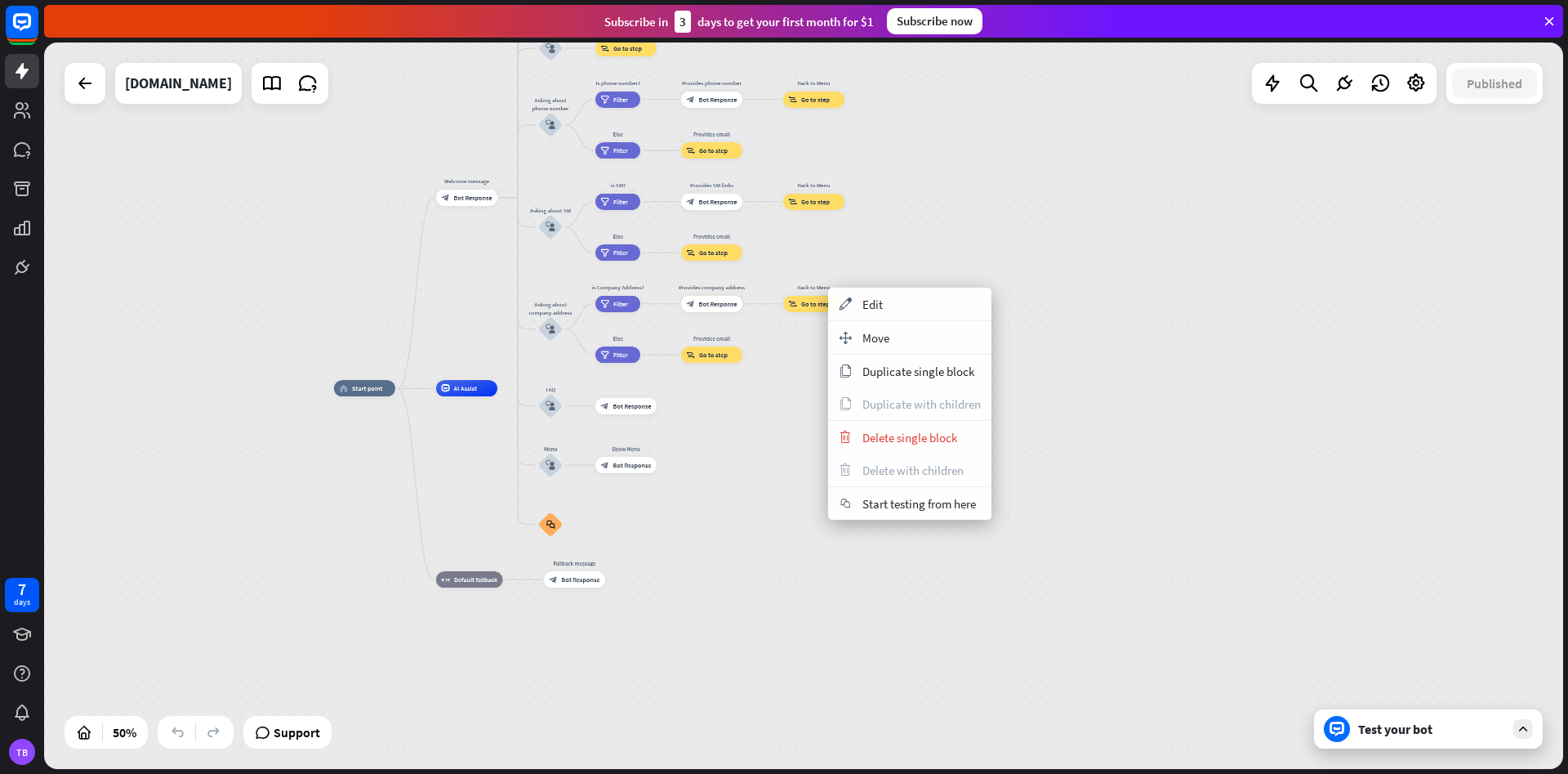
click at [759, 453] on div "home_2 Start point Welcome message block_bot_response Bot Response About us blo…" at bounding box center [713, 570] width 759 height 363
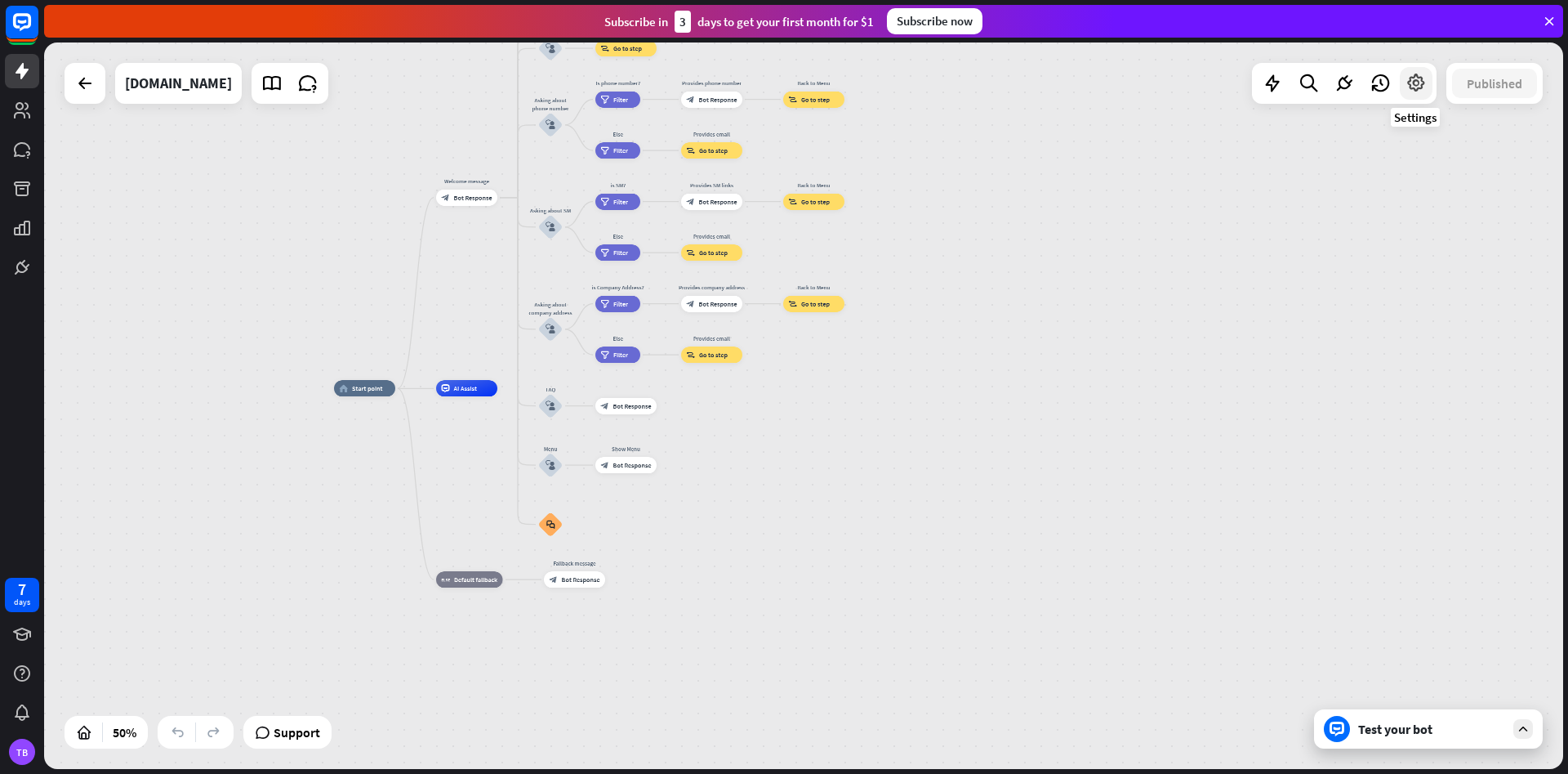
click at [1419, 86] on icon at bounding box center [1416, 83] width 21 height 21
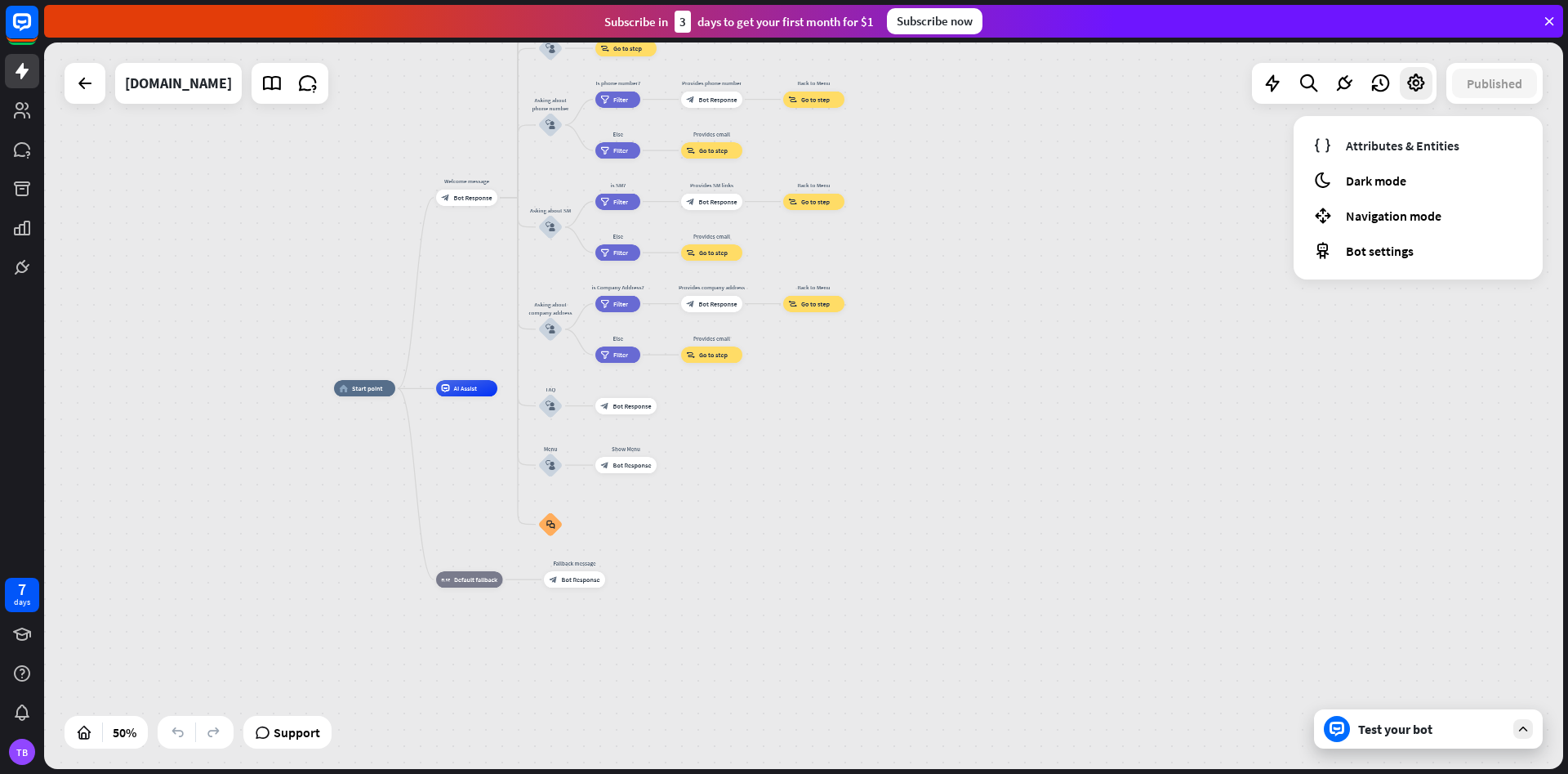
click at [1120, 209] on div "home_2 Start point Welcome message block_bot_response Bot Response About us blo…" at bounding box center [803, 406] width 1519 height 727
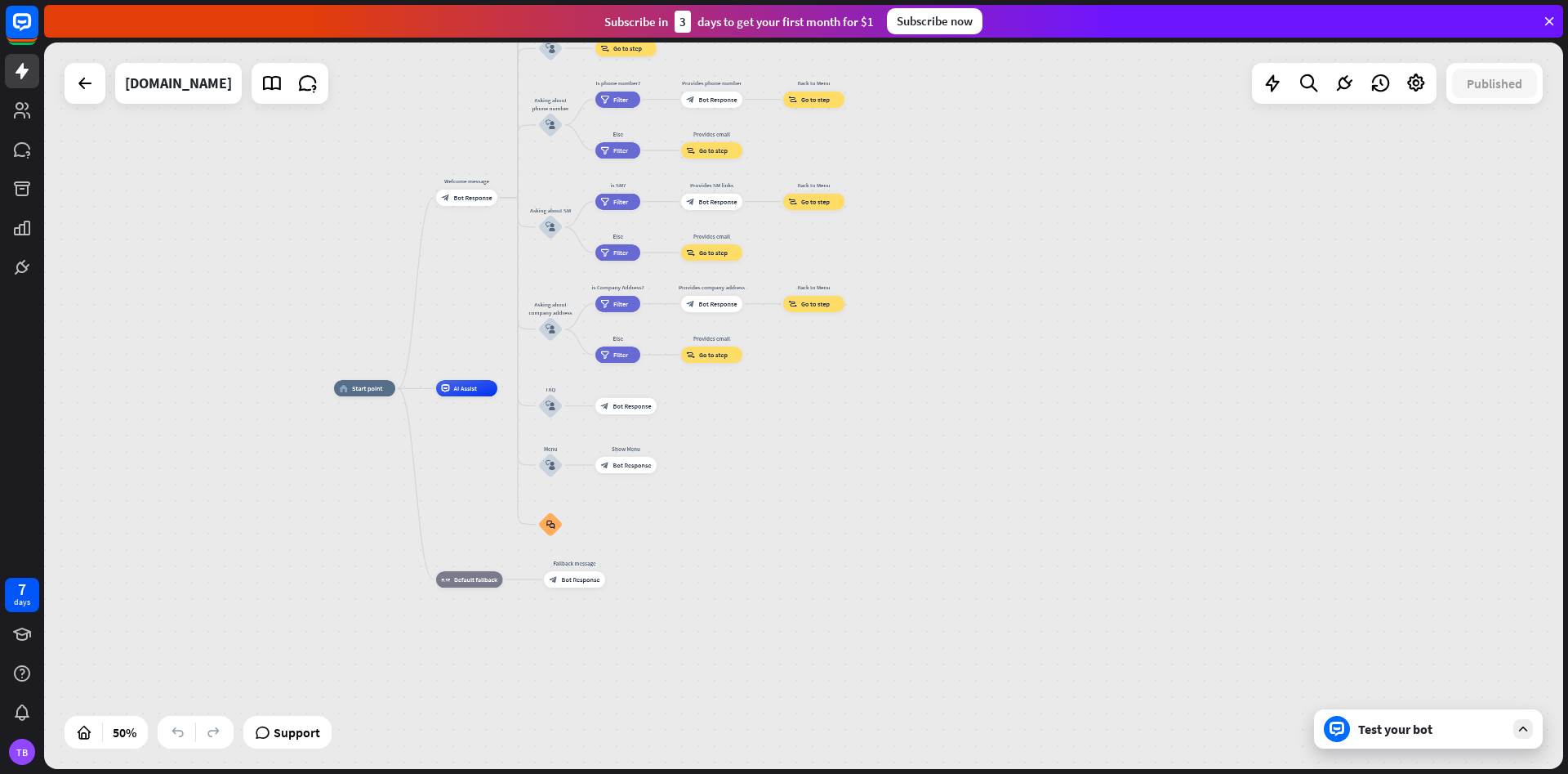
click at [1423, 736] on div "Test your bot" at bounding box center [1431, 728] width 147 height 16
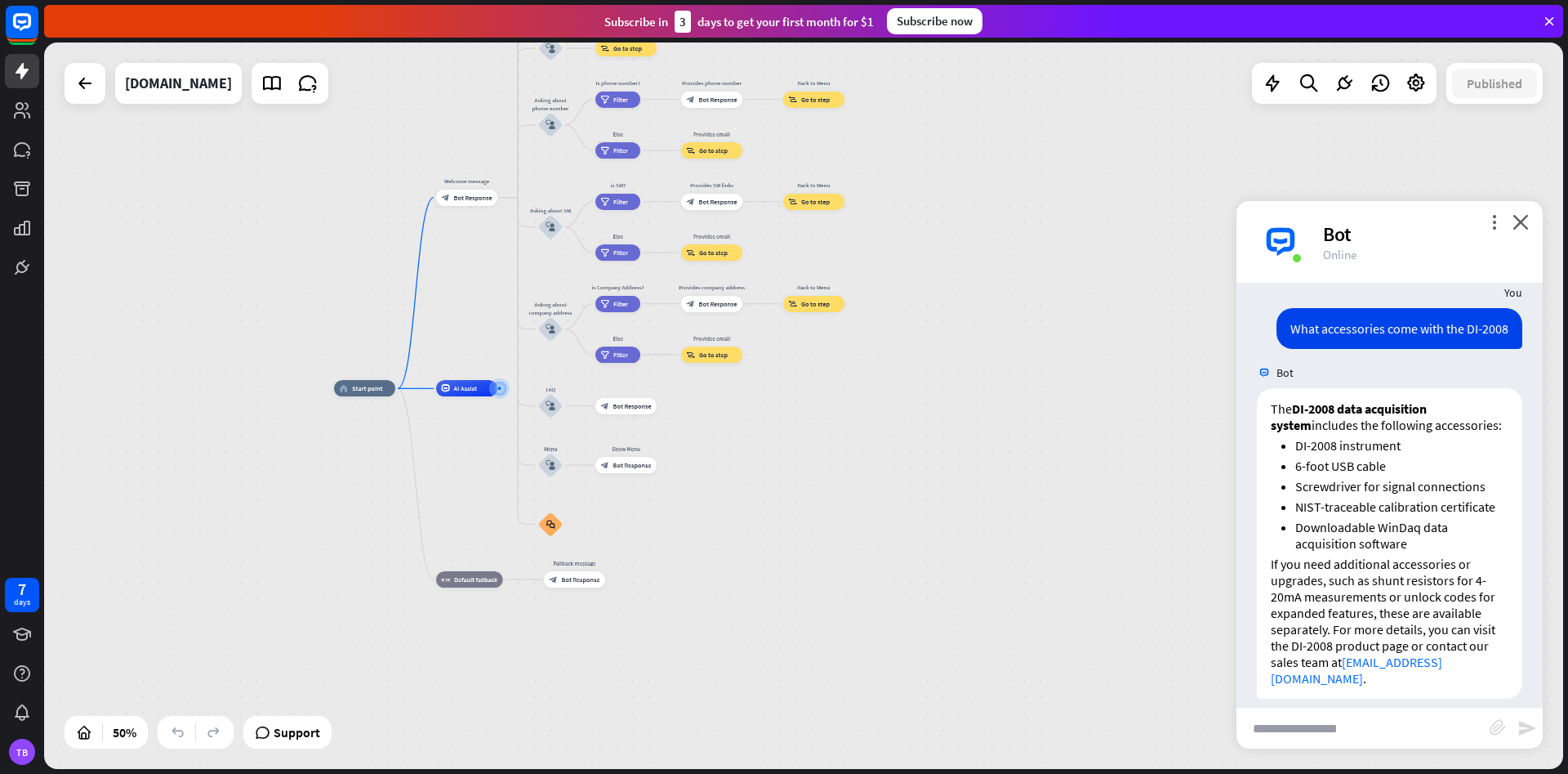
click at [1276, 729] on input "text" at bounding box center [1363, 728] width 253 height 41
paste input "**********"
type input "**********"
click at [1522, 733] on icon "send" at bounding box center [1527, 728] width 20 height 20
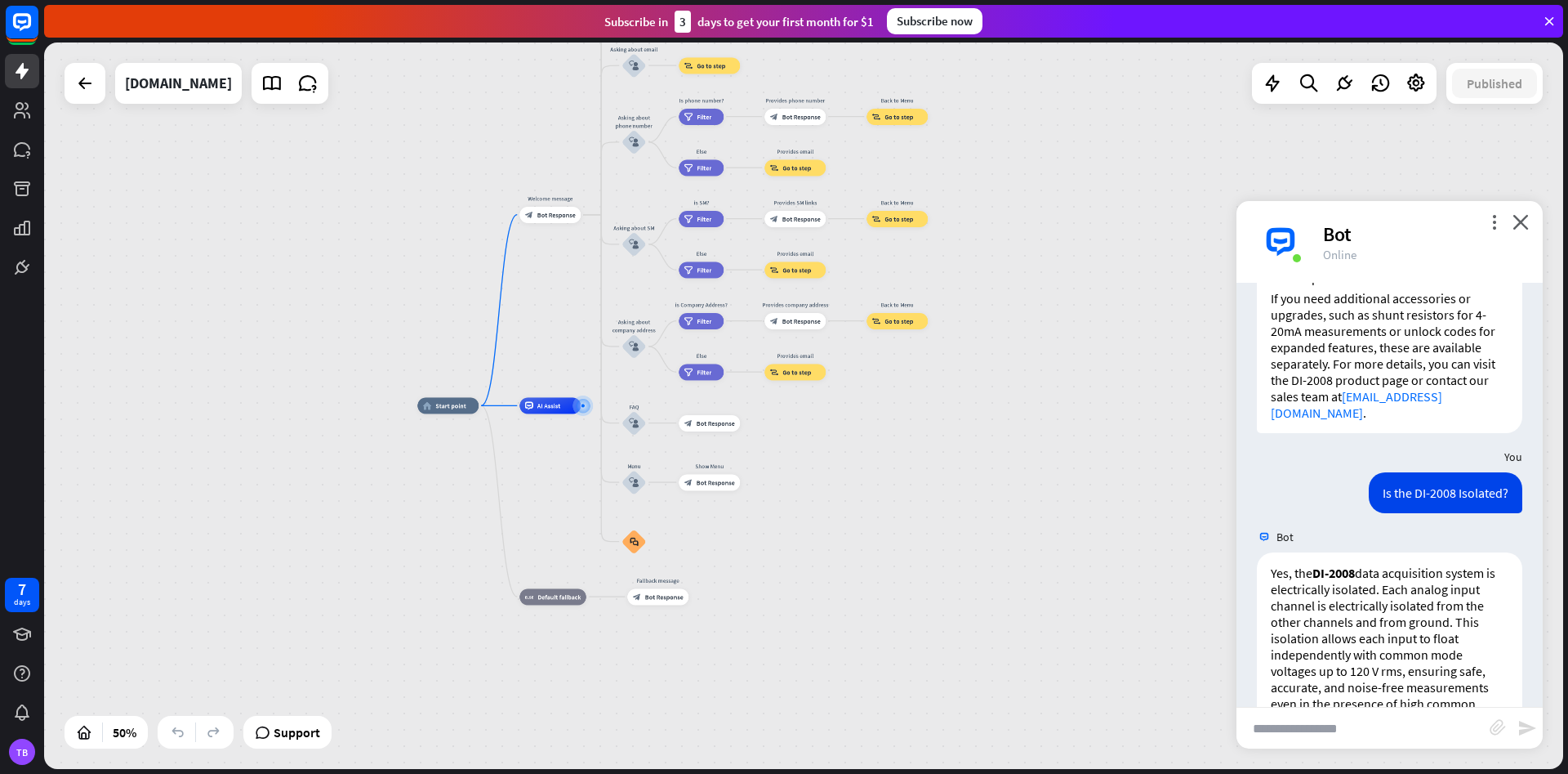
scroll to position [1620, 0]
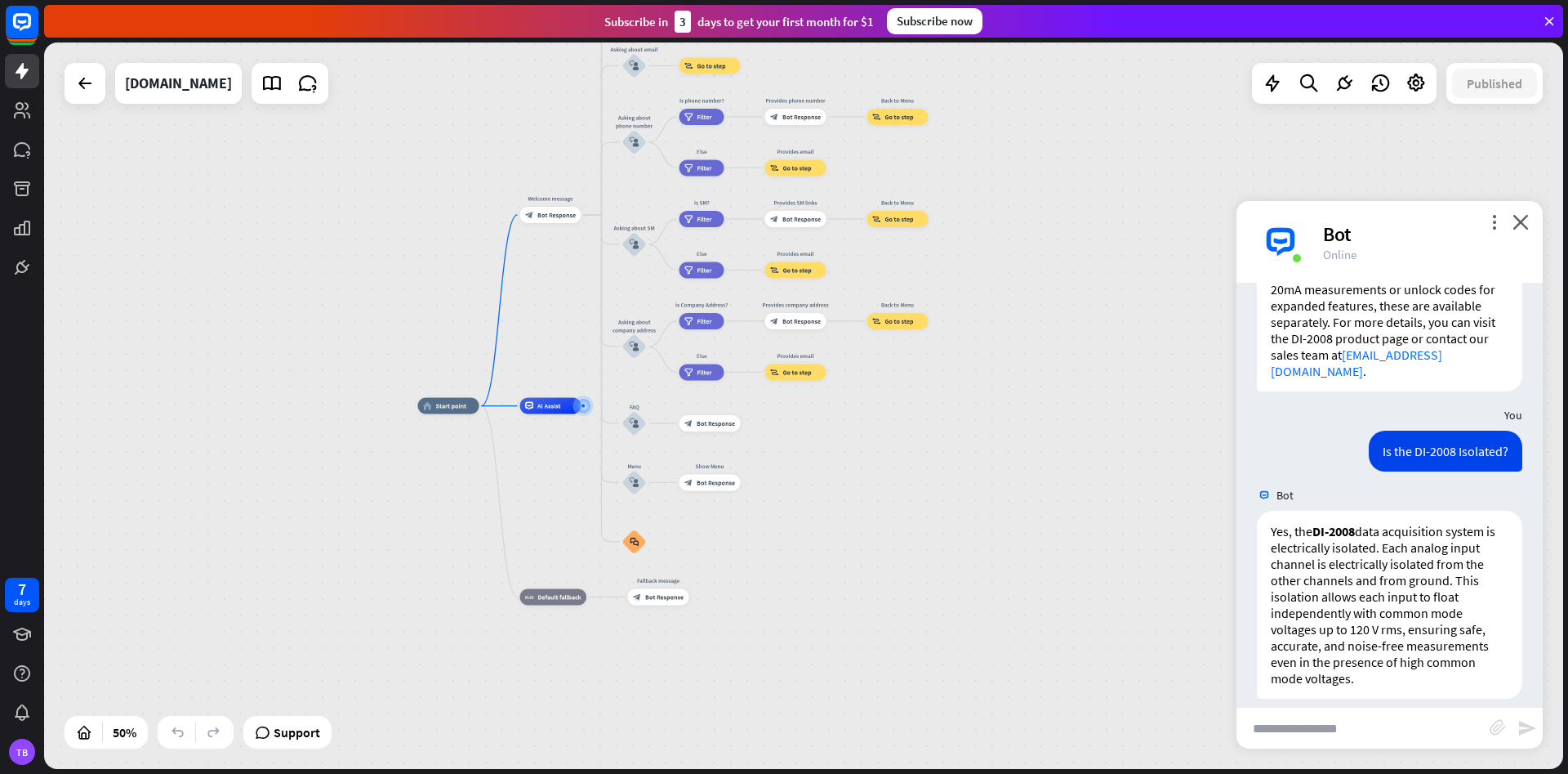
click at [1388, 729] on input "text" at bounding box center [1363, 728] width 253 height 41
type input "*"
type input "**********"
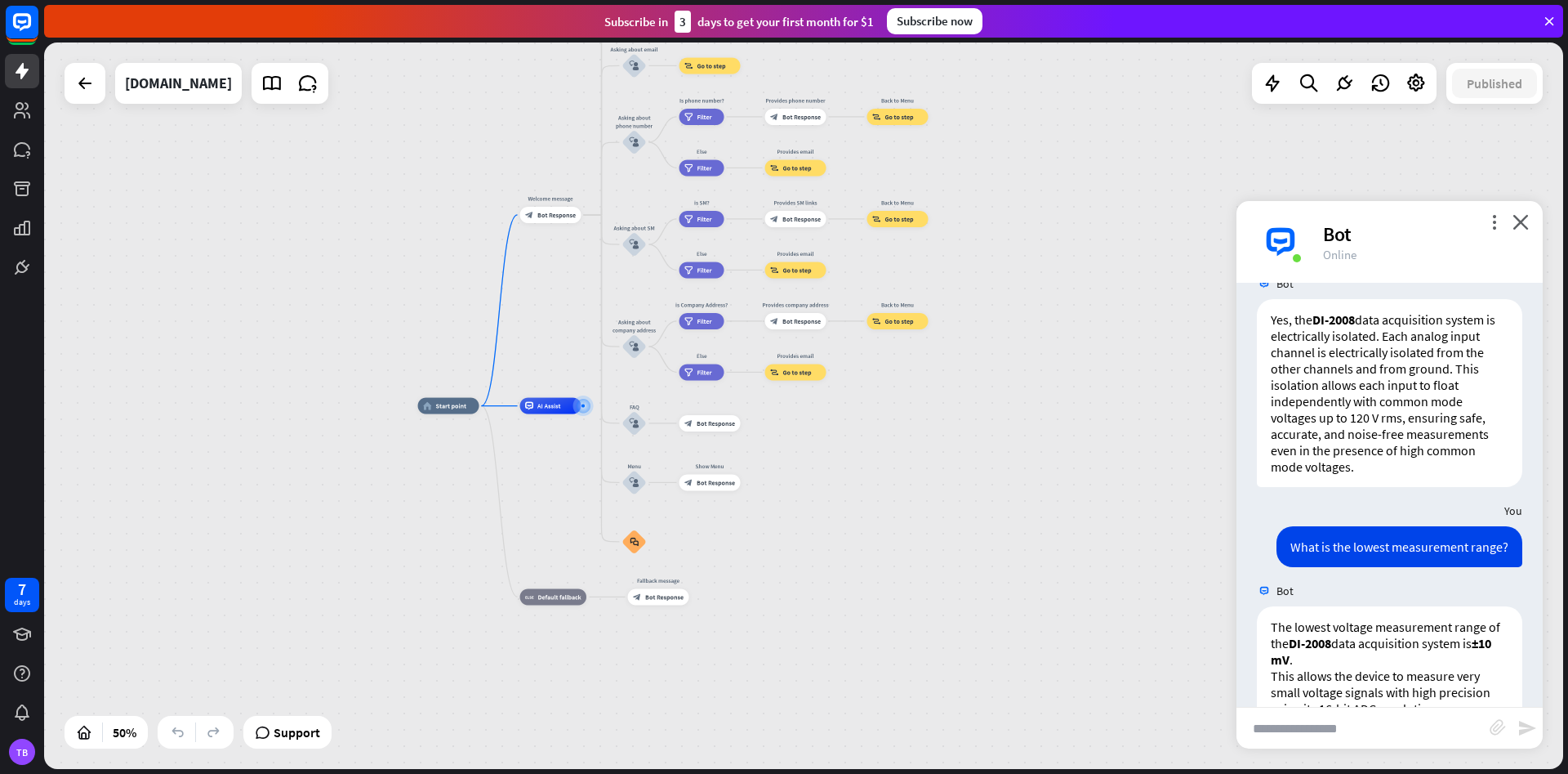
scroll to position [1862, 0]
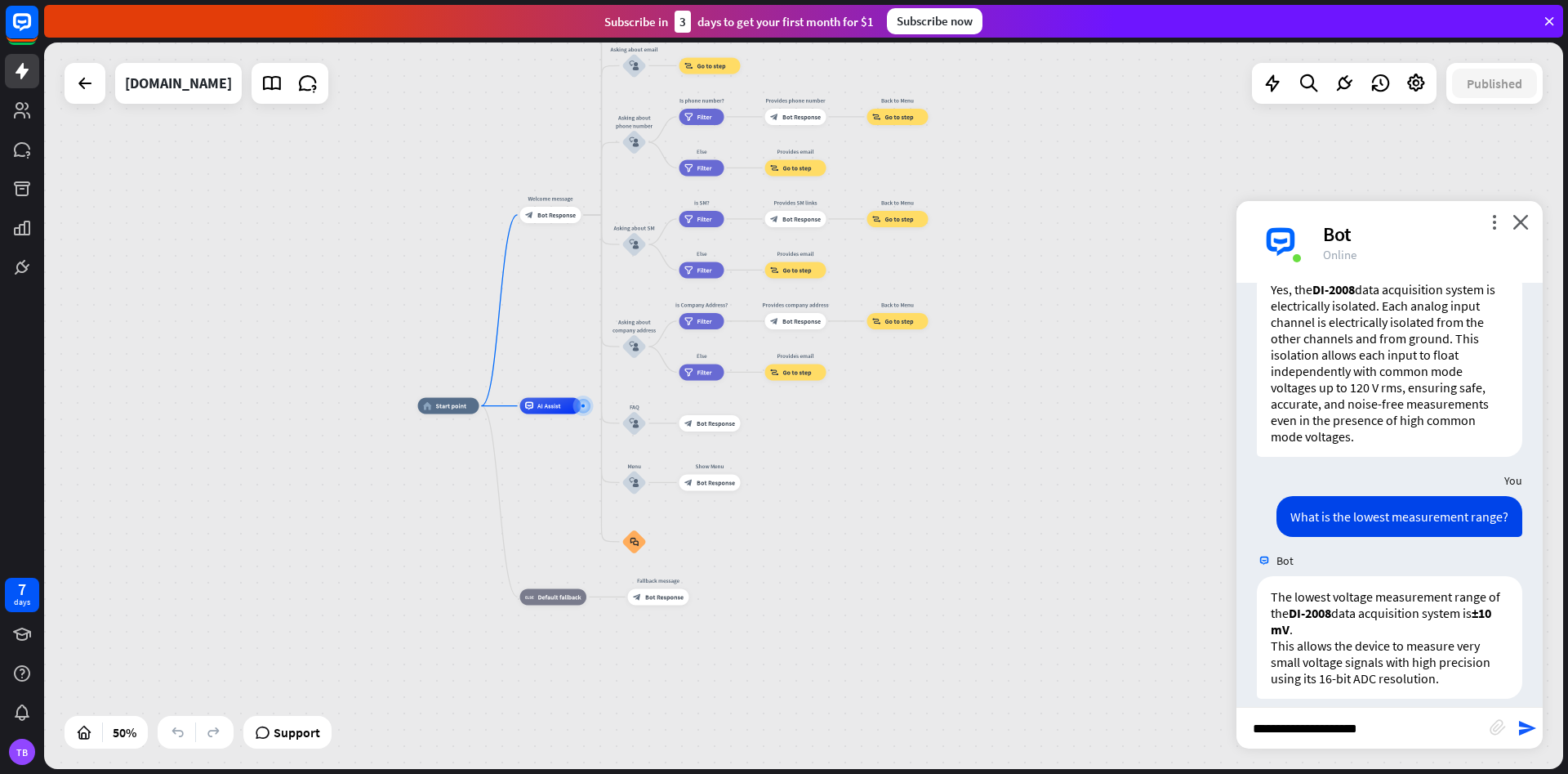
type input "**********"
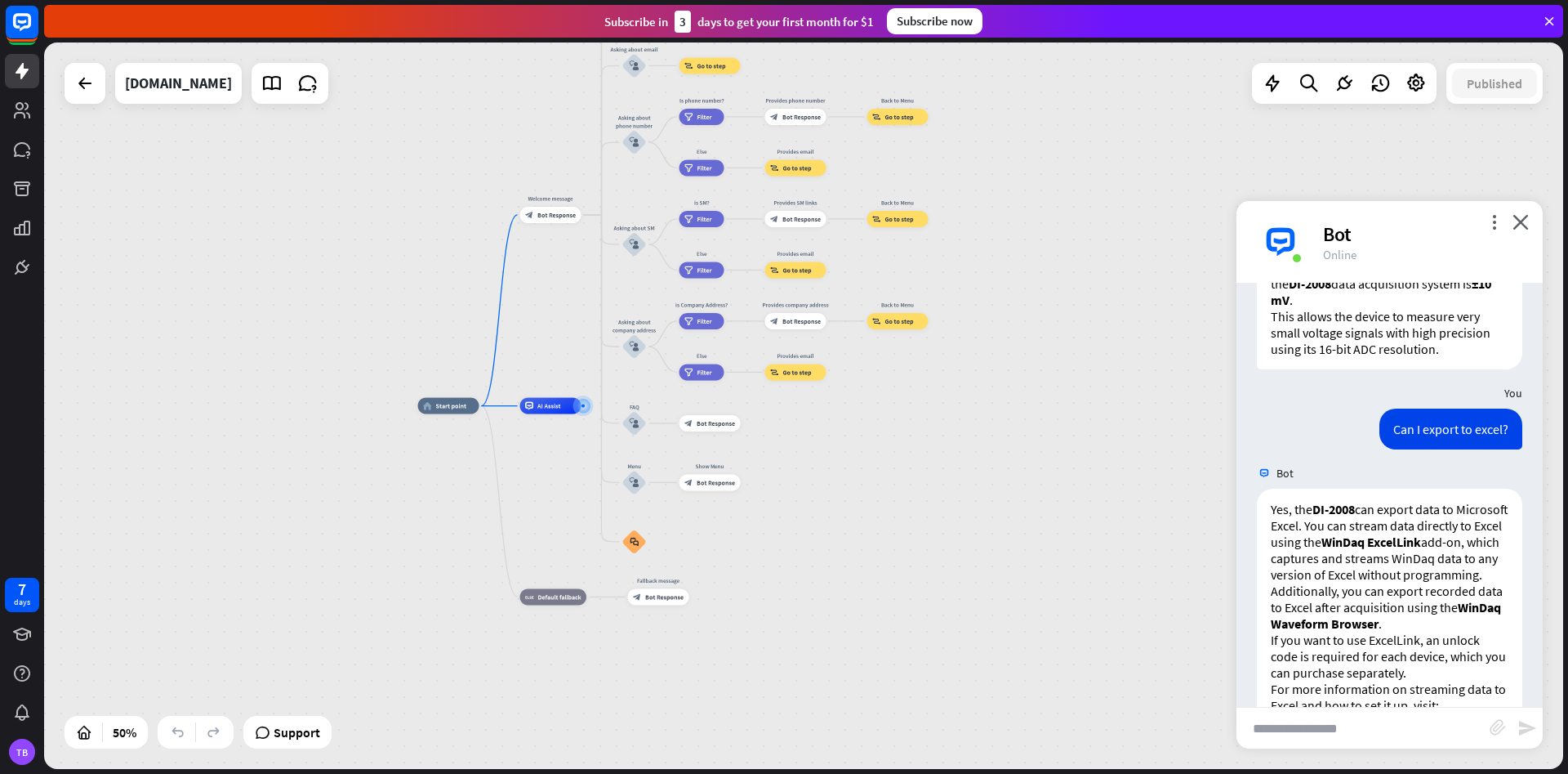
scroll to position [2251, 0]
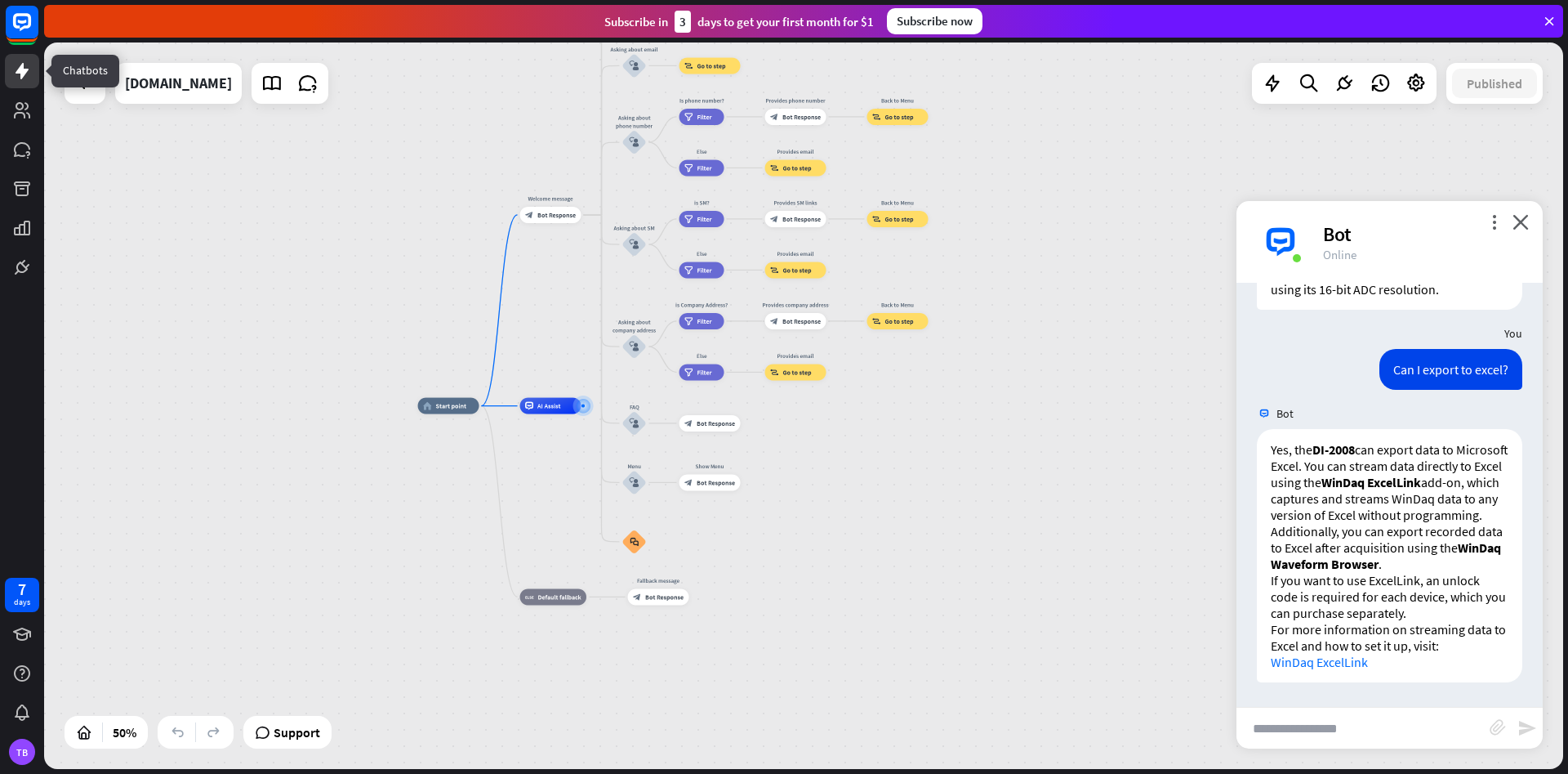
click at [23, 72] on icon at bounding box center [21, 71] width 13 height 16
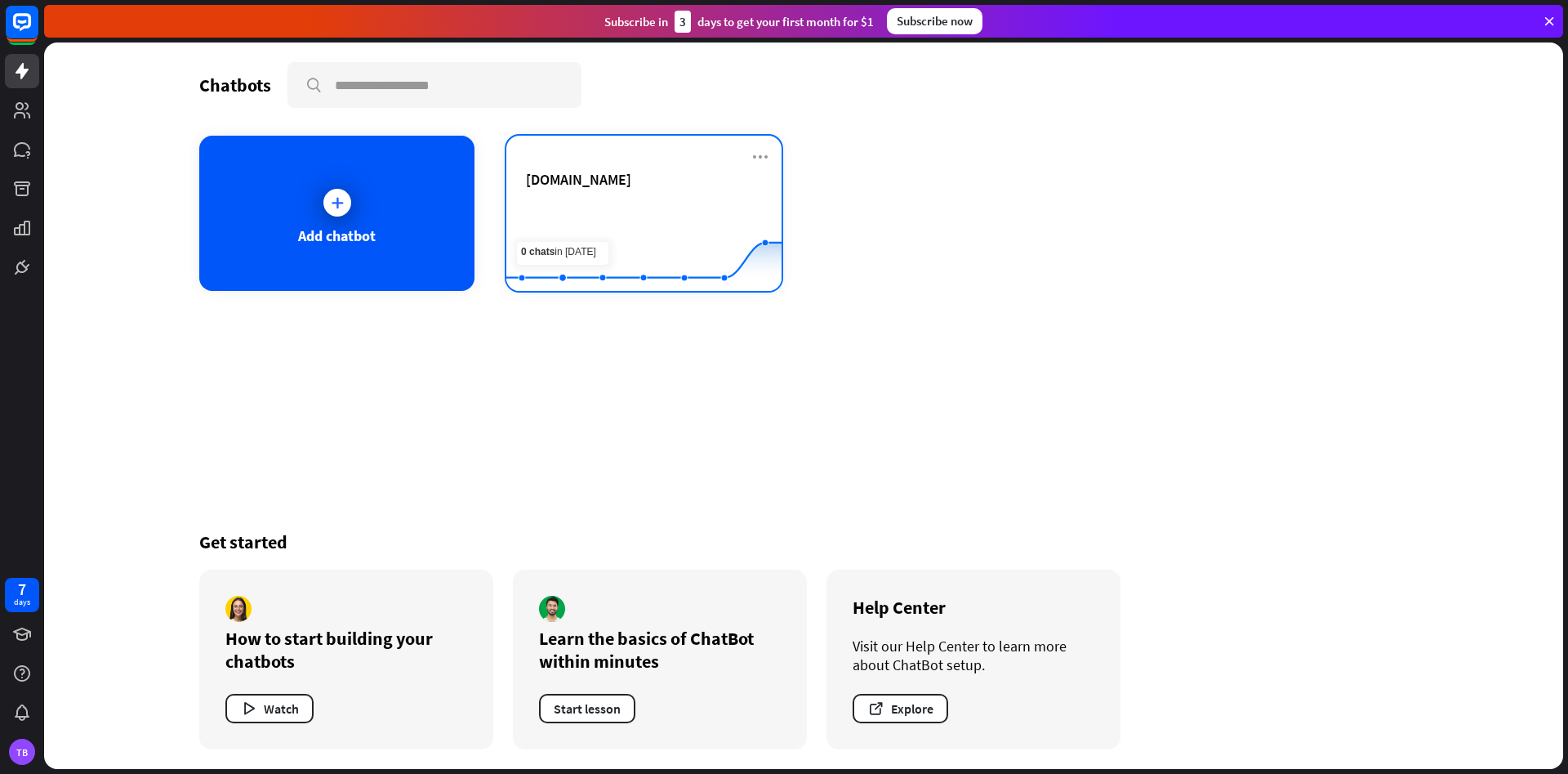
click at [578, 203] on rect at bounding box center [643, 250] width 275 height 102
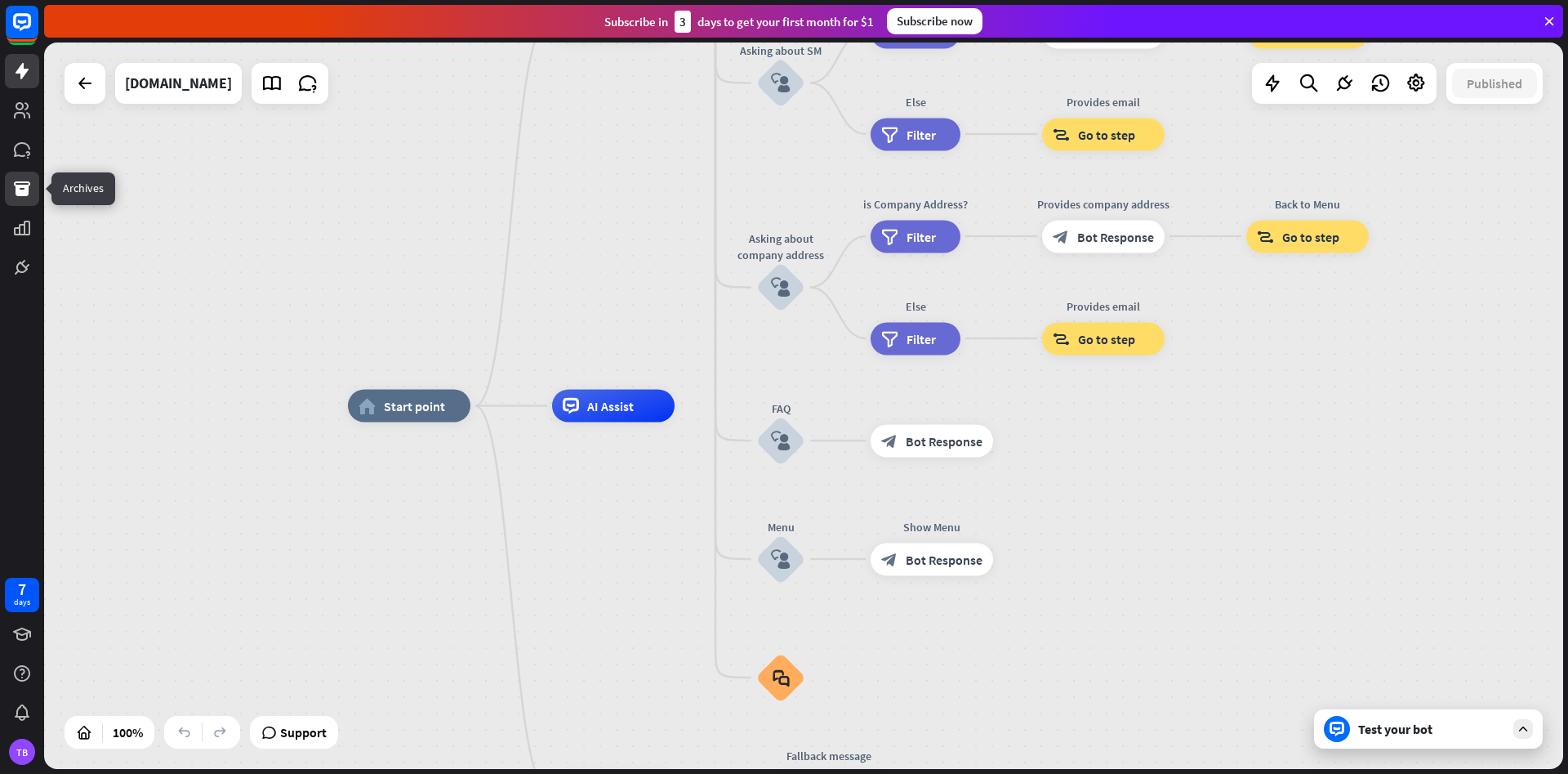
click at [17, 196] on icon at bounding box center [22, 188] width 16 height 14
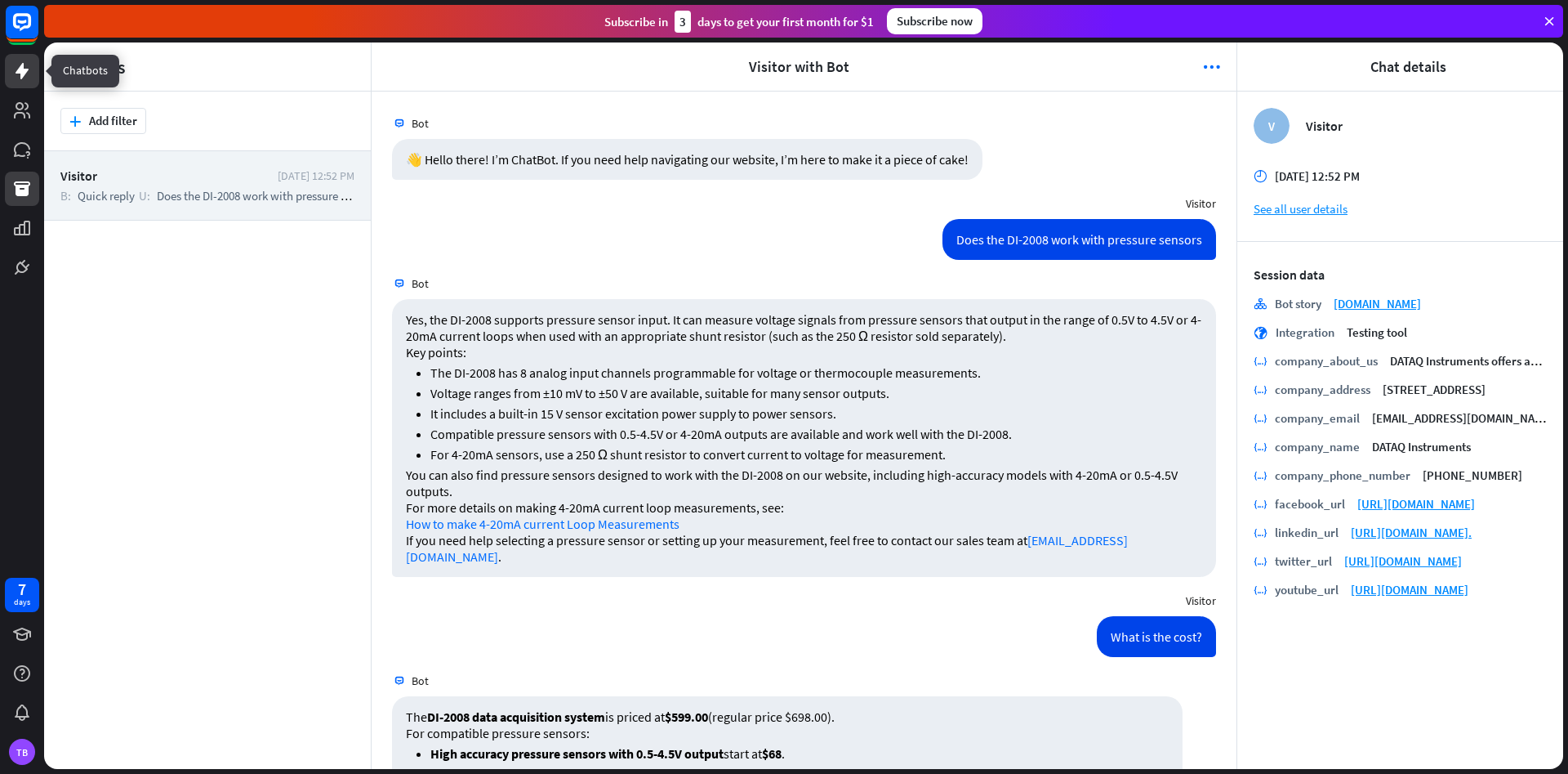
click at [23, 76] on icon at bounding box center [21, 71] width 13 height 16
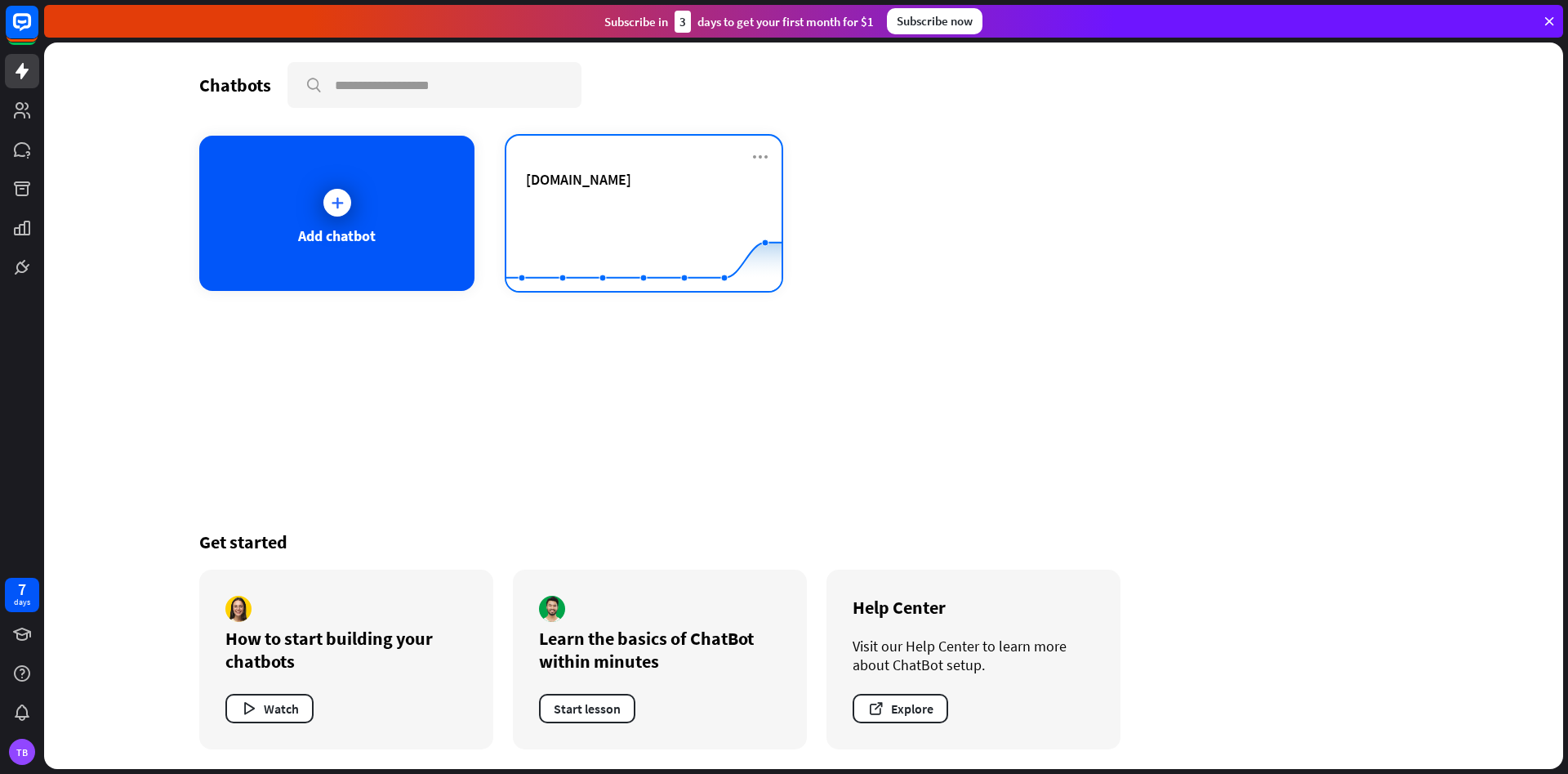
click at [576, 192] on div "[DOMAIN_NAME]" at bounding box center [643, 198] width 236 height 57
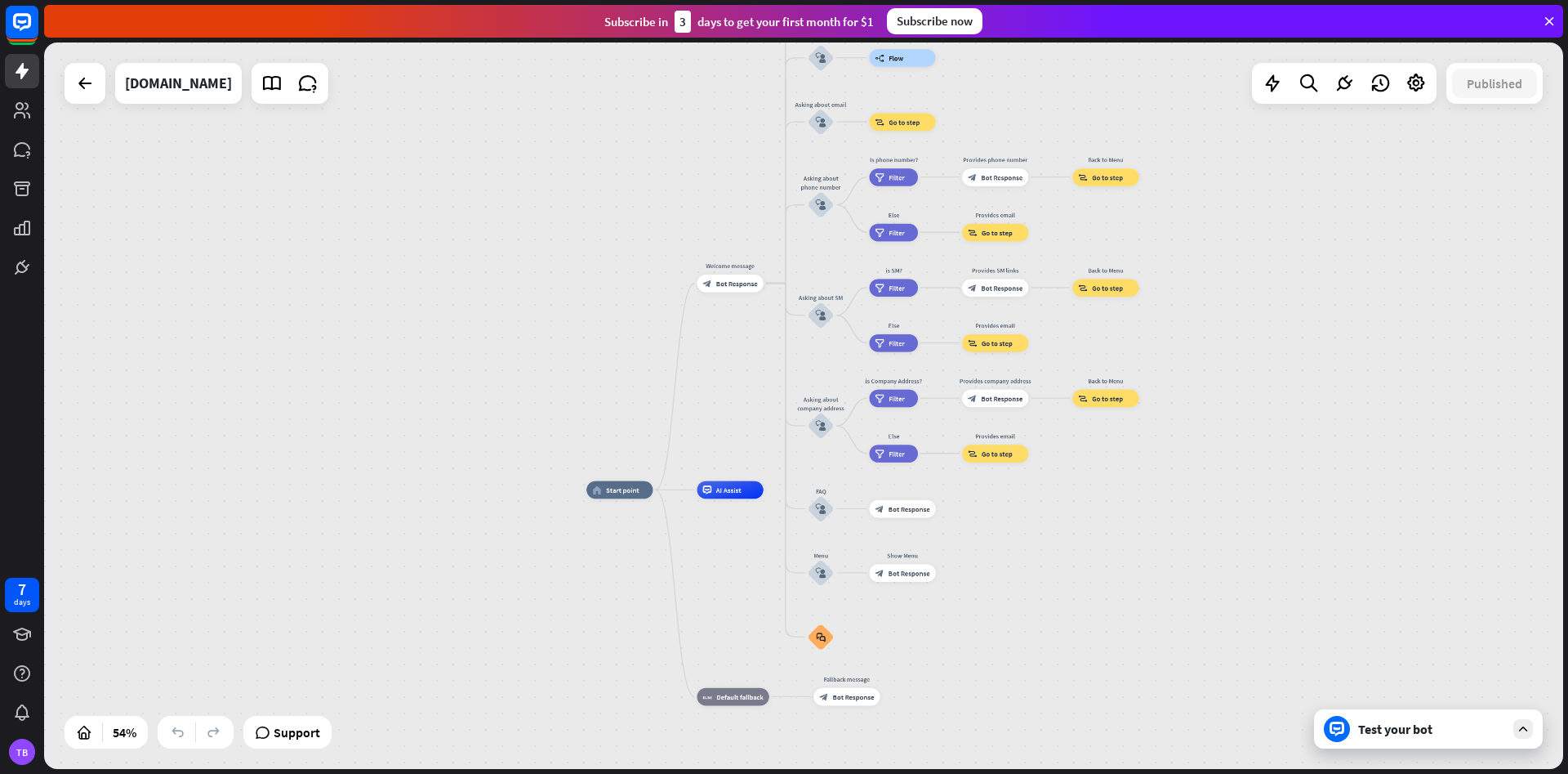
drag, startPoint x: 1275, startPoint y: 220, endPoint x: 1205, endPoint y: 300, distance: 106.3
click at [1205, 300] on div "home_2 Start point Welcome message block_bot_response Bot Response About us blo…" at bounding box center [803, 406] width 1519 height 727
click at [167, 91] on div "[DOMAIN_NAME]" at bounding box center [178, 83] width 107 height 41
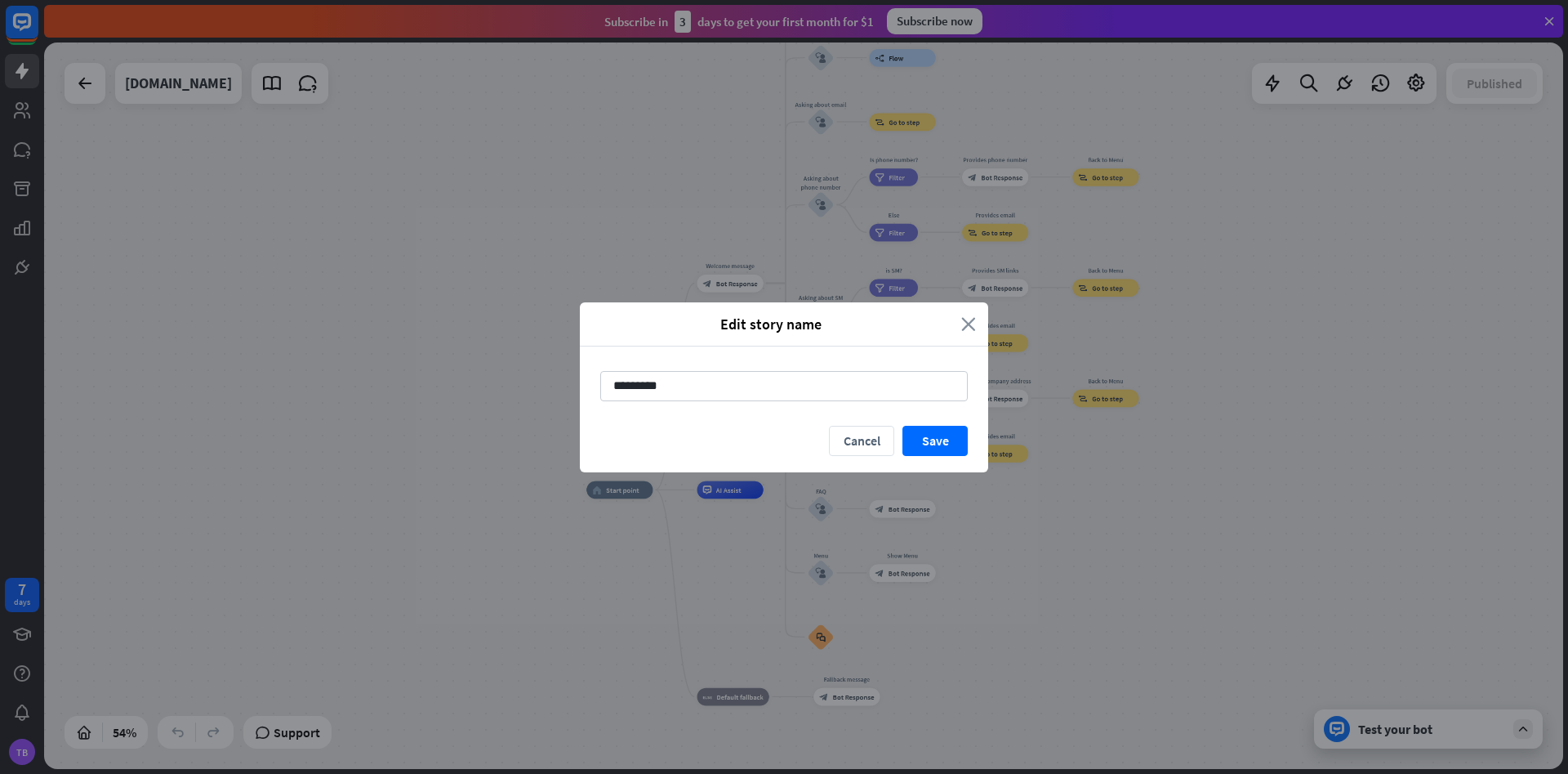
click at [970, 324] on icon "close" at bounding box center [968, 323] width 14 height 19
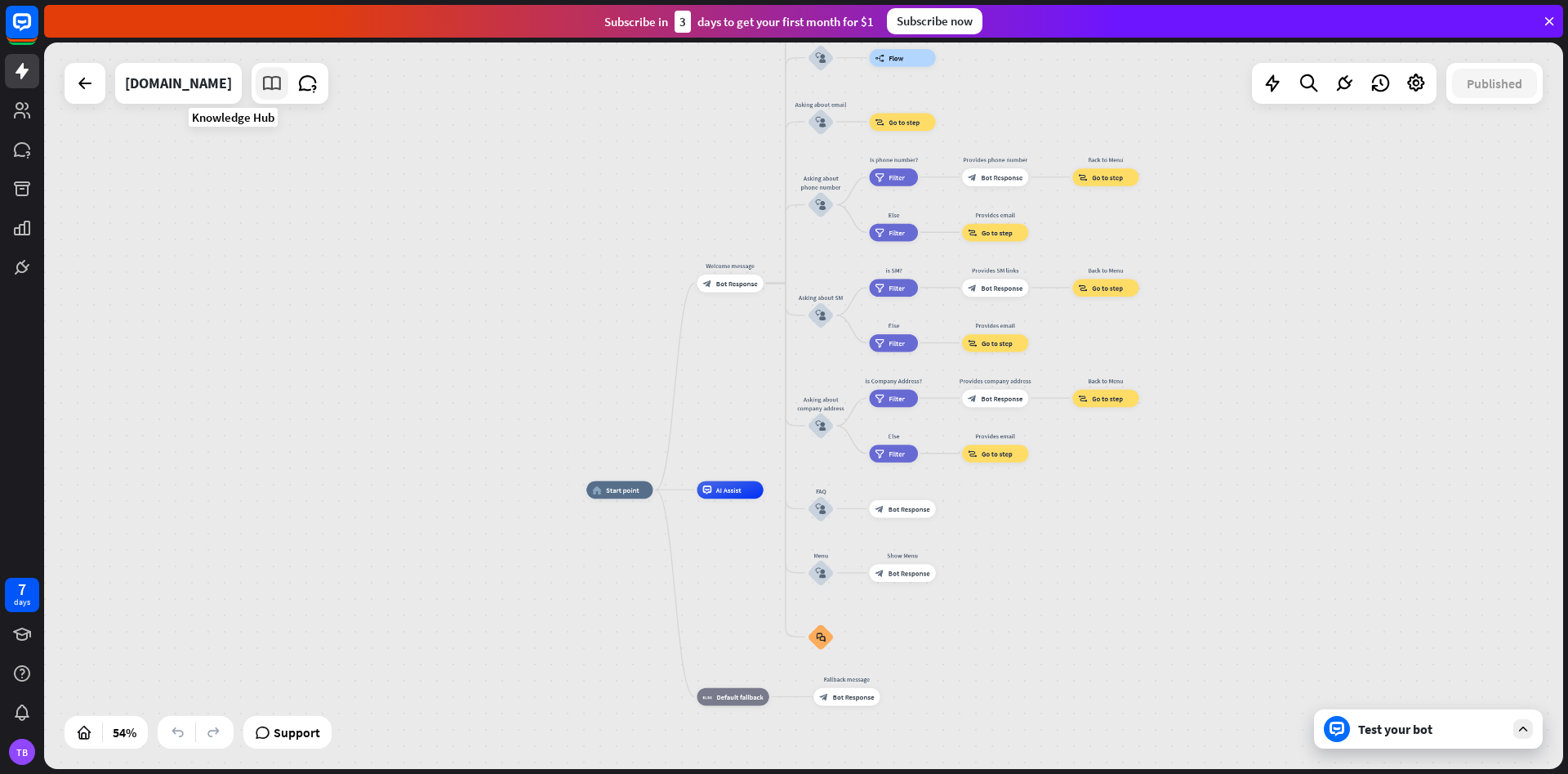
click at [255, 98] on link at bounding box center [271, 83] width 33 height 33
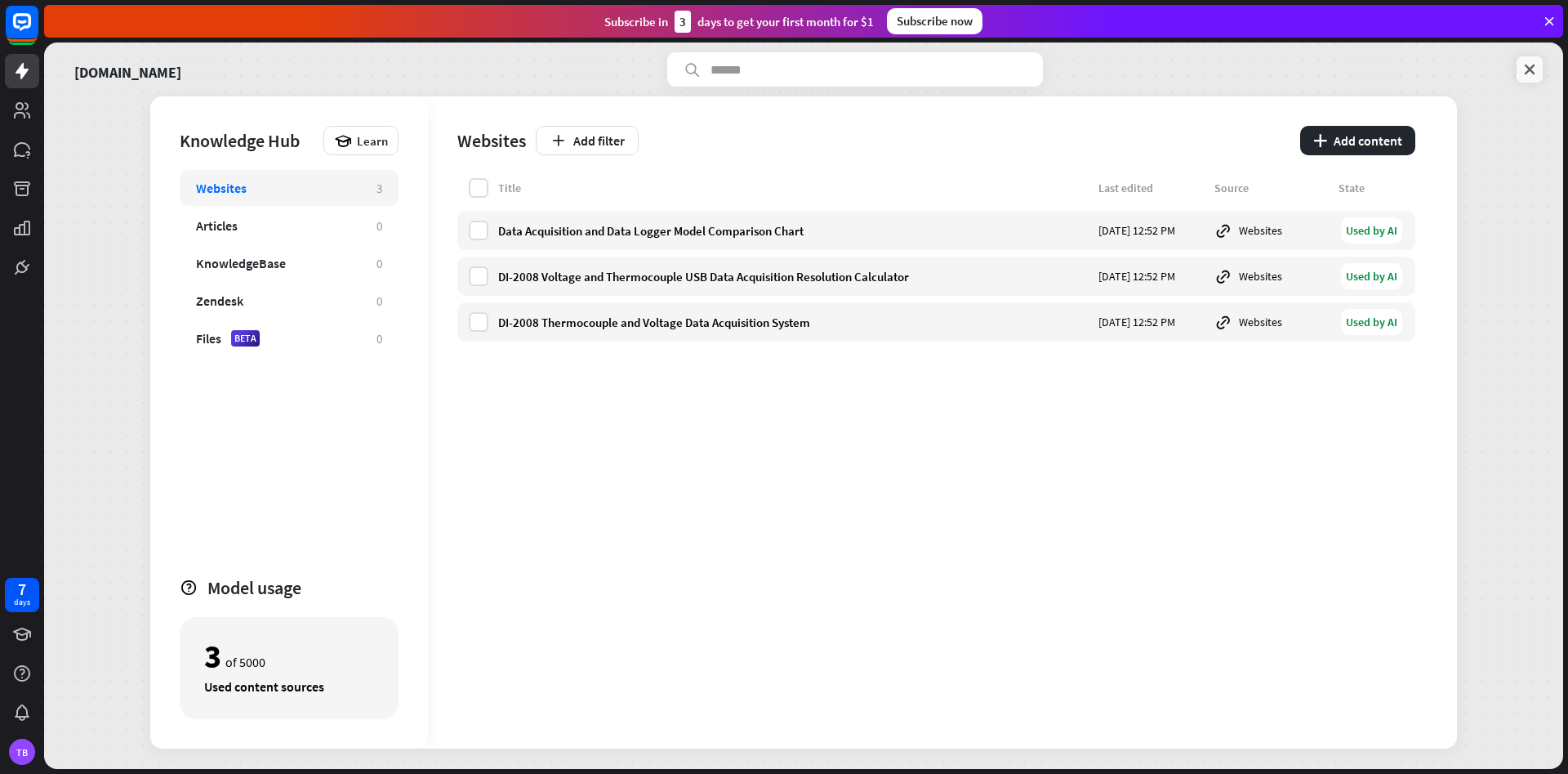
click at [1522, 70] on icon at bounding box center [1530, 70] width 16 height 16
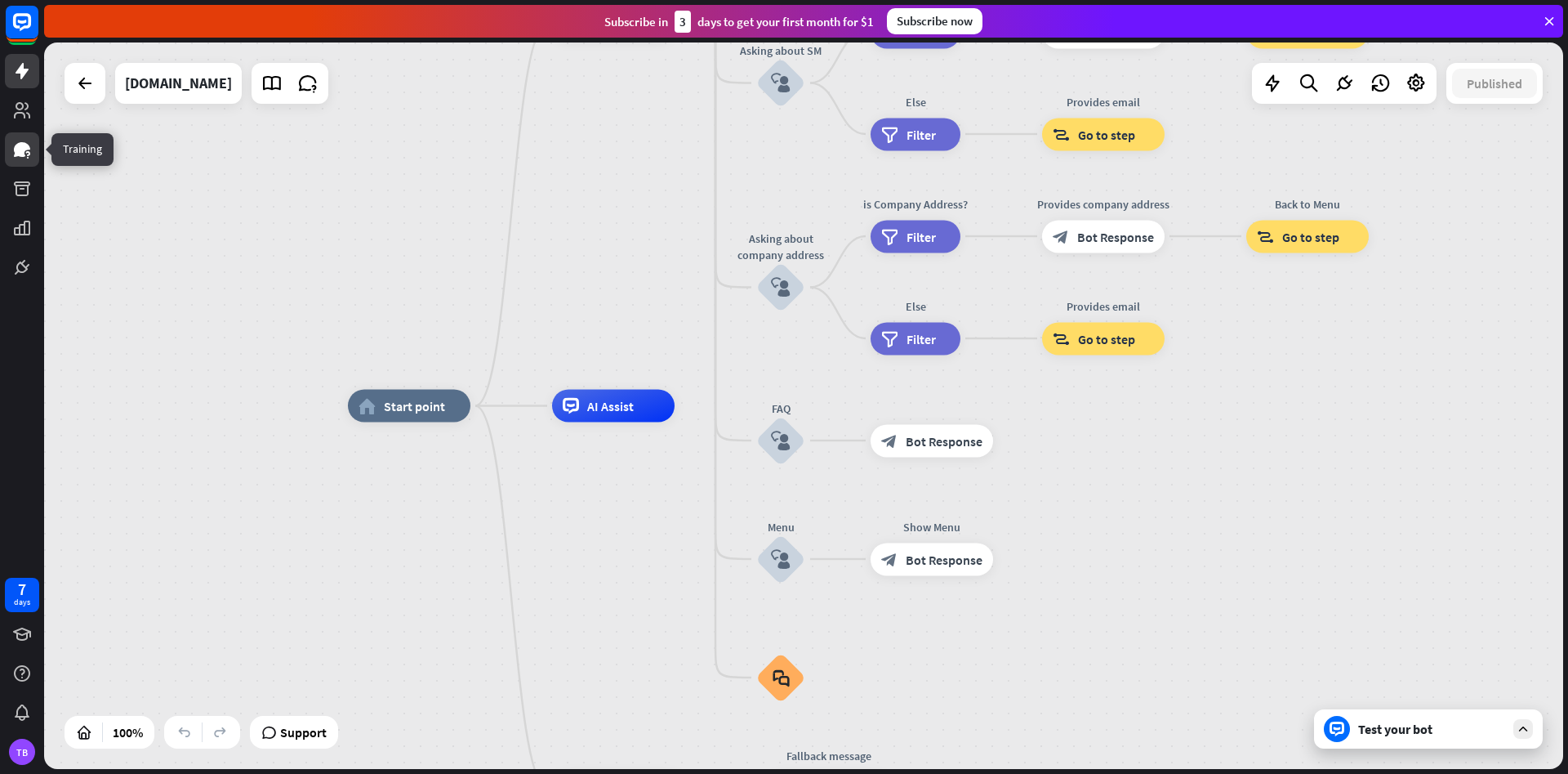
click at [20, 157] on icon at bounding box center [22, 149] width 20 height 20
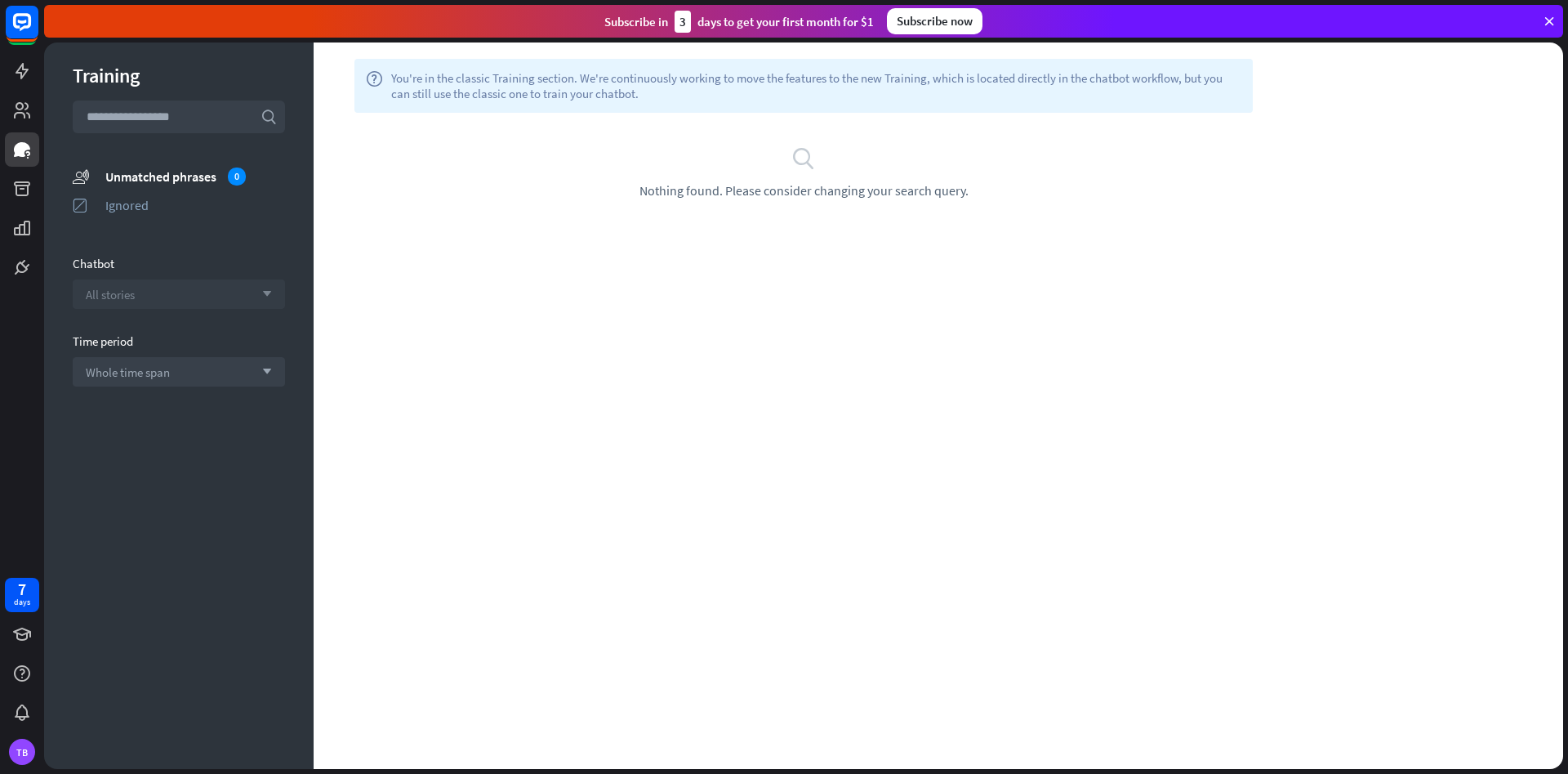
click at [272, 296] on div "All stories arrow_down" at bounding box center [178, 294] width 212 height 29
click at [272, 297] on div "search" at bounding box center [178, 294] width 212 height 29
click at [129, 204] on div "Ignored" at bounding box center [195, 205] width 179 height 16
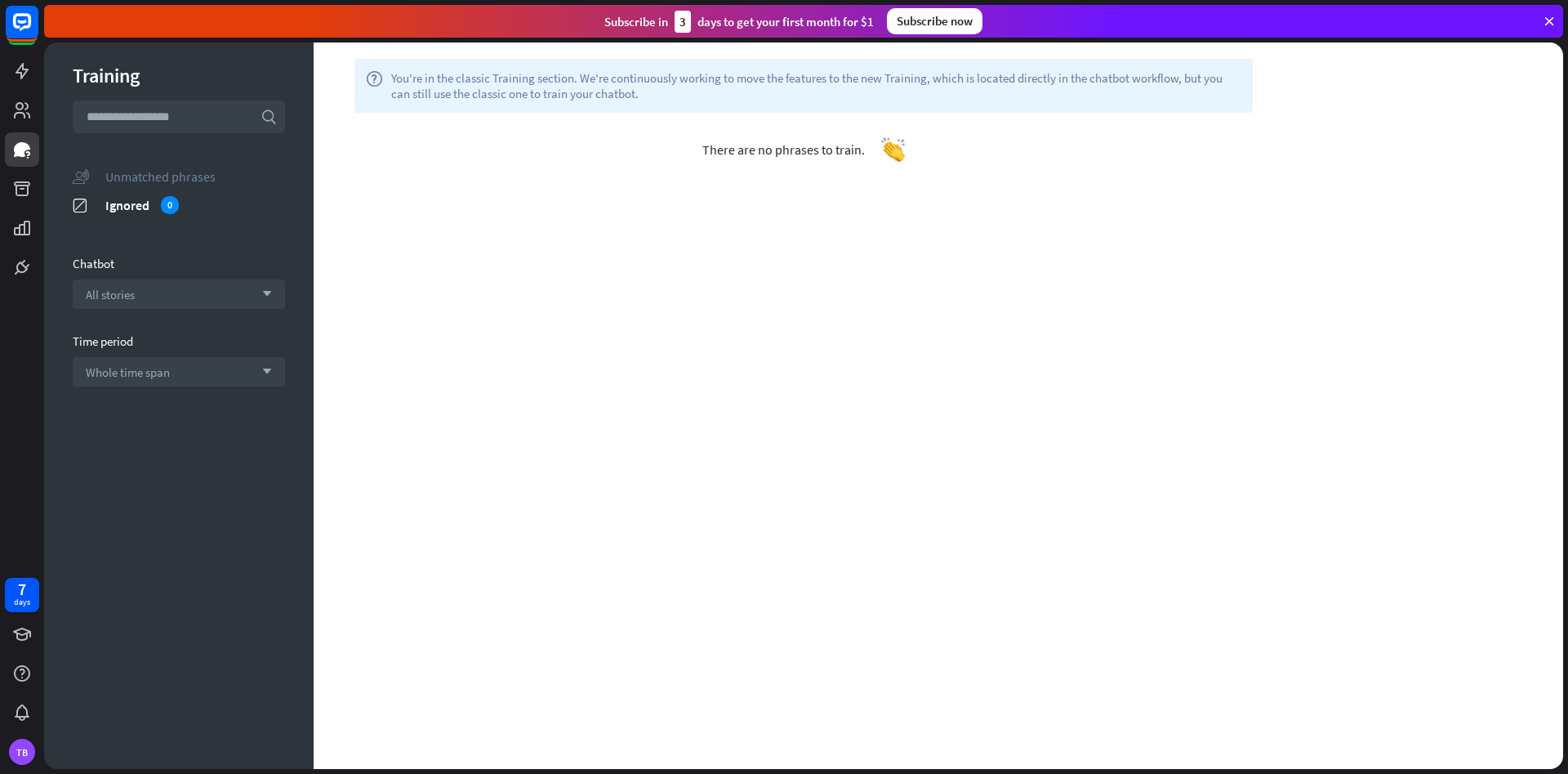
click at [140, 178] on div "Unmatched phrases" at bounding box center [195, 177] width 179 height 16
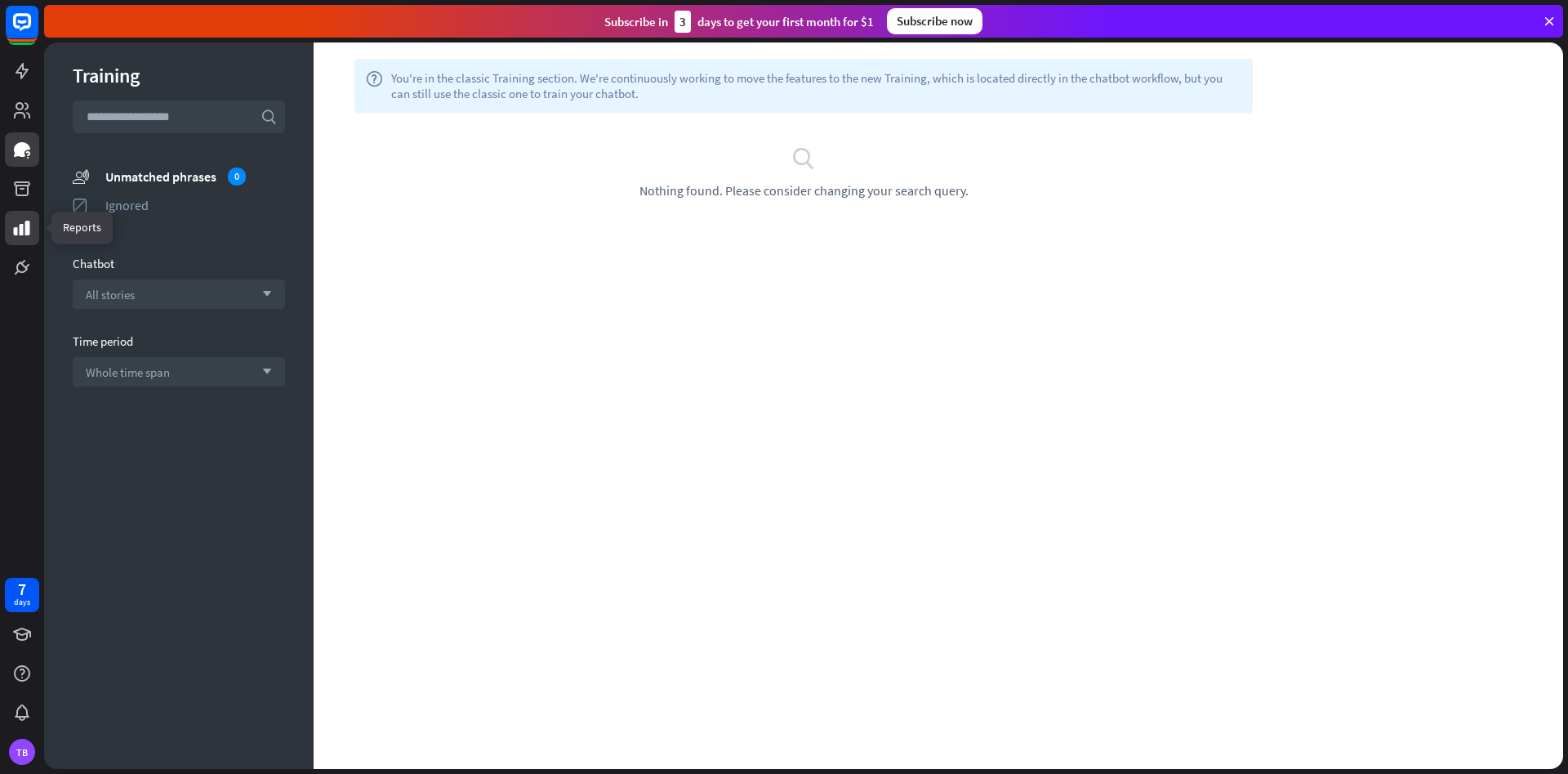
click at [24, 219] on icon at bounding box center [22, 228] width 20 height 20
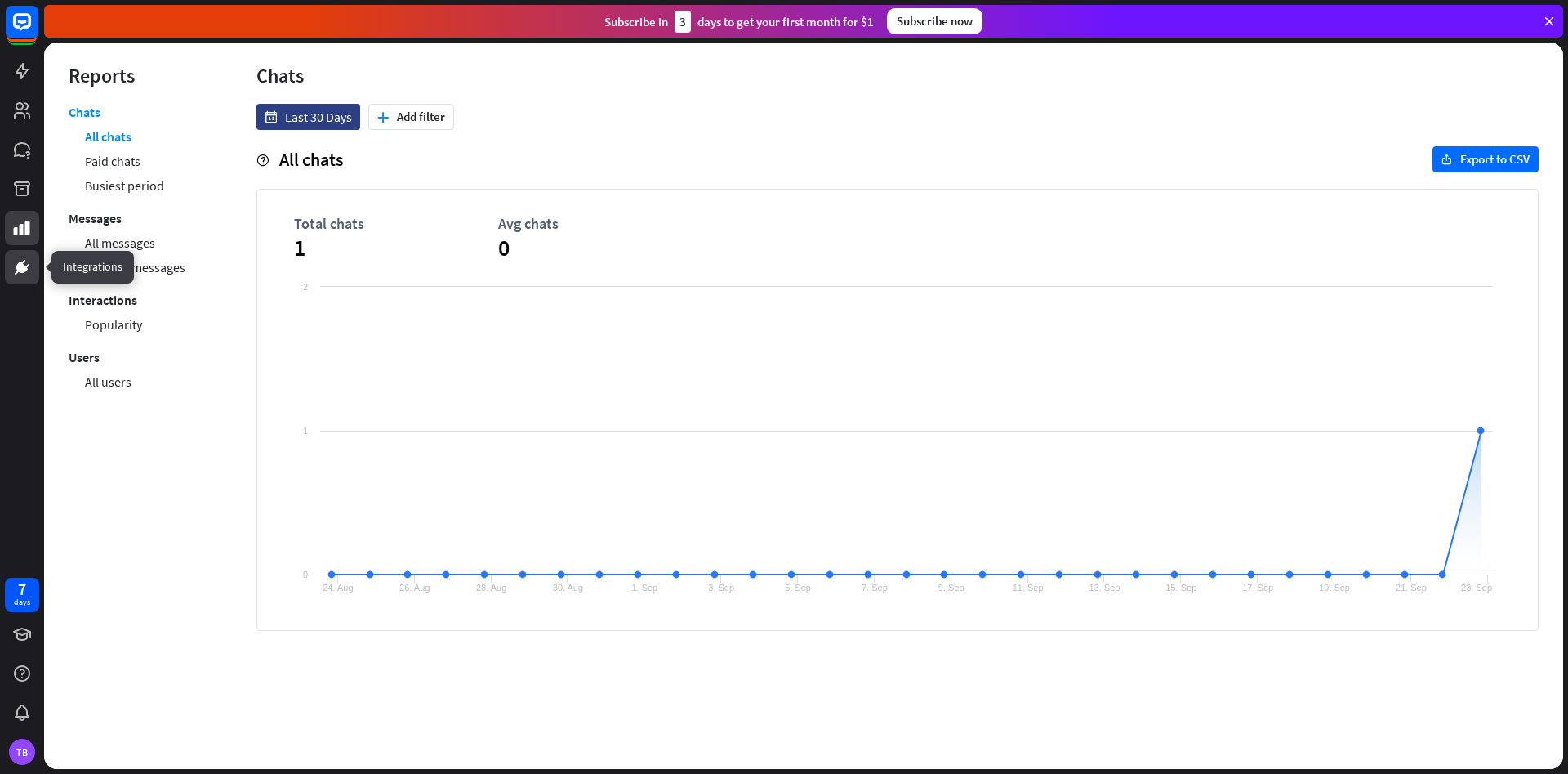
click at [28, 271] on icon at bounding box center [22, 267] width 20 height 20
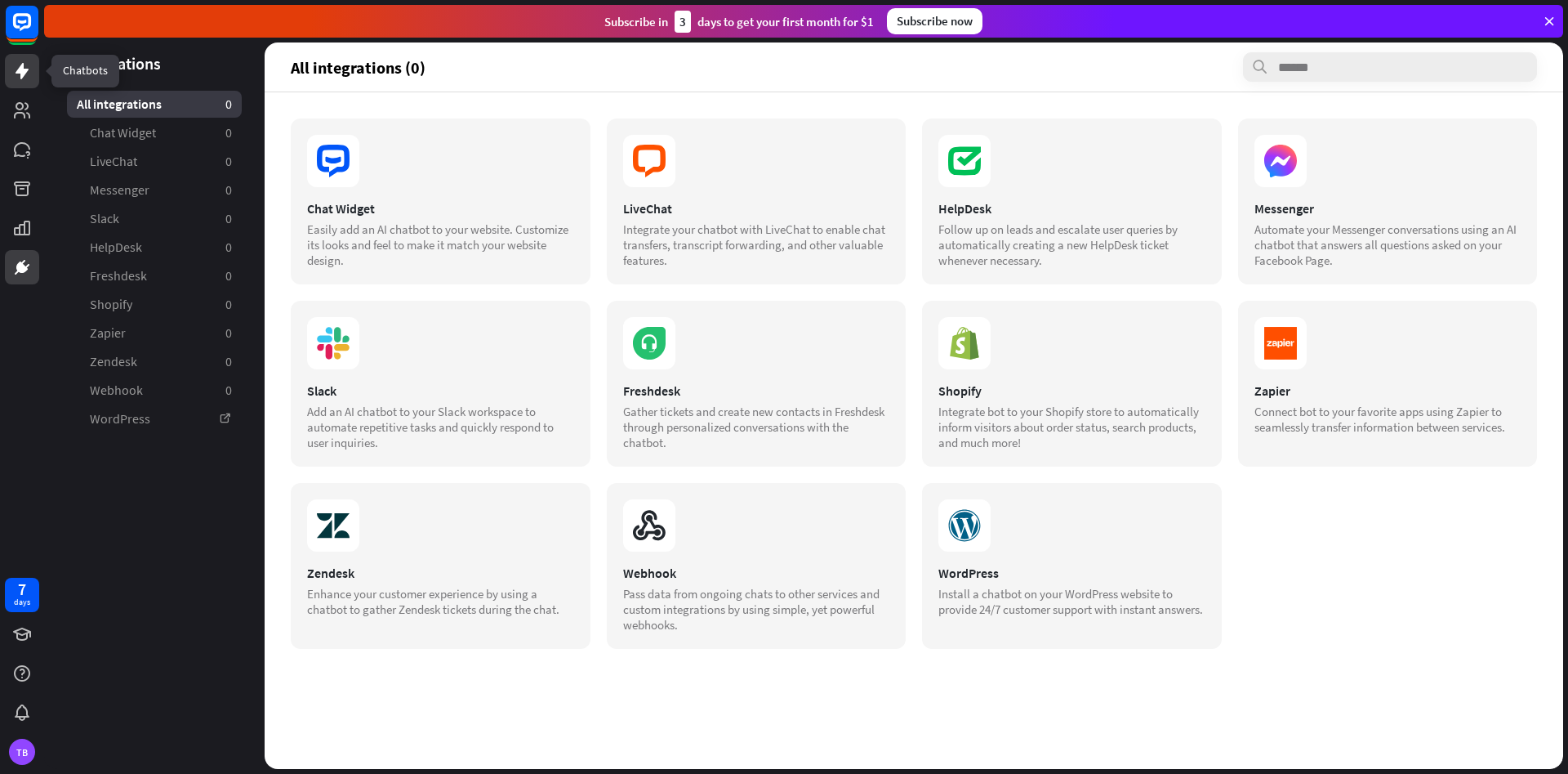
click at [14, 72] on icon at bounding box center [22, 71] width 20 height 20
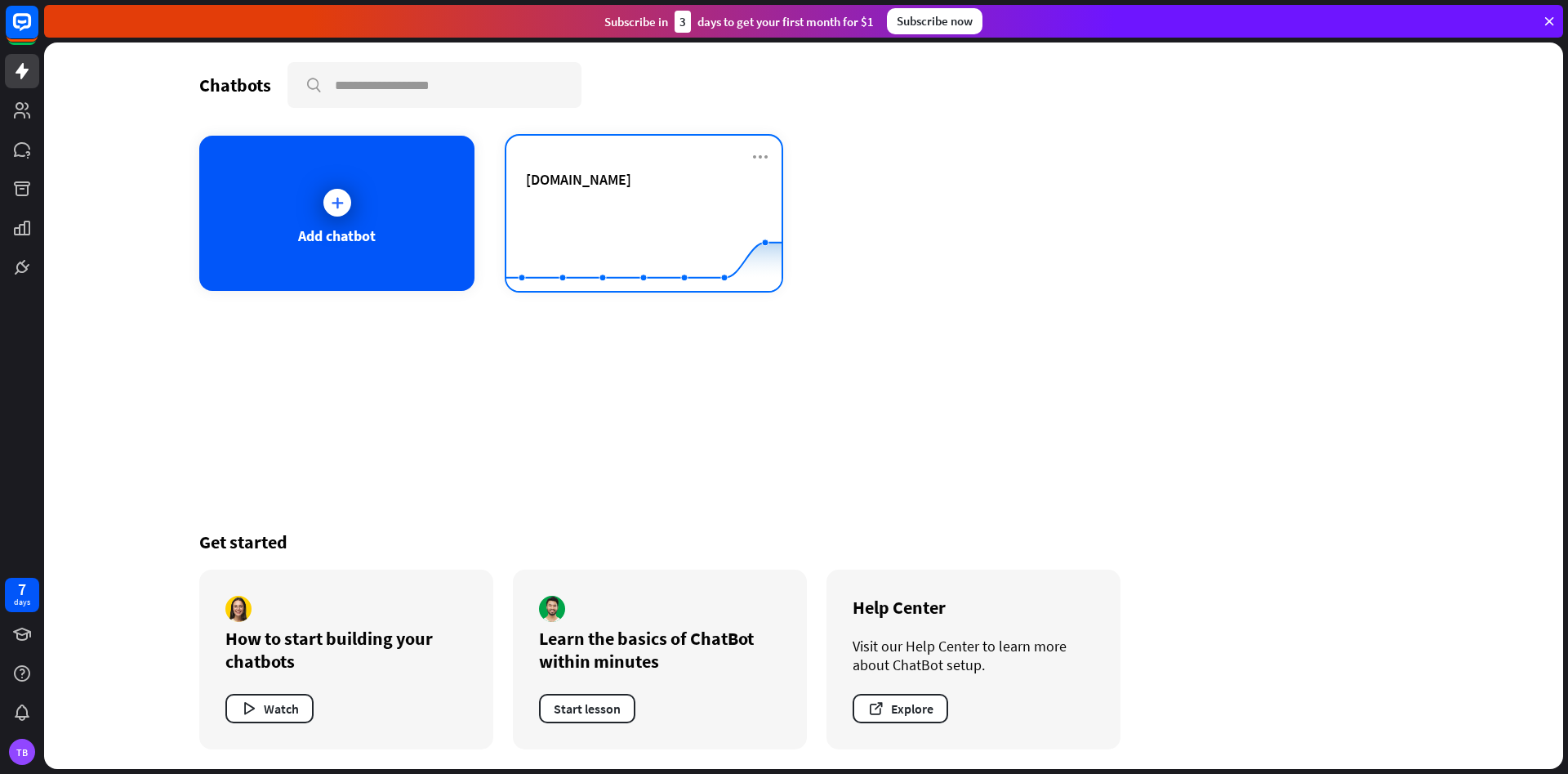
click at [620, 194] on div "[DOMAIN_NAME]" at bounding box center [643, 198] width 236 height 57
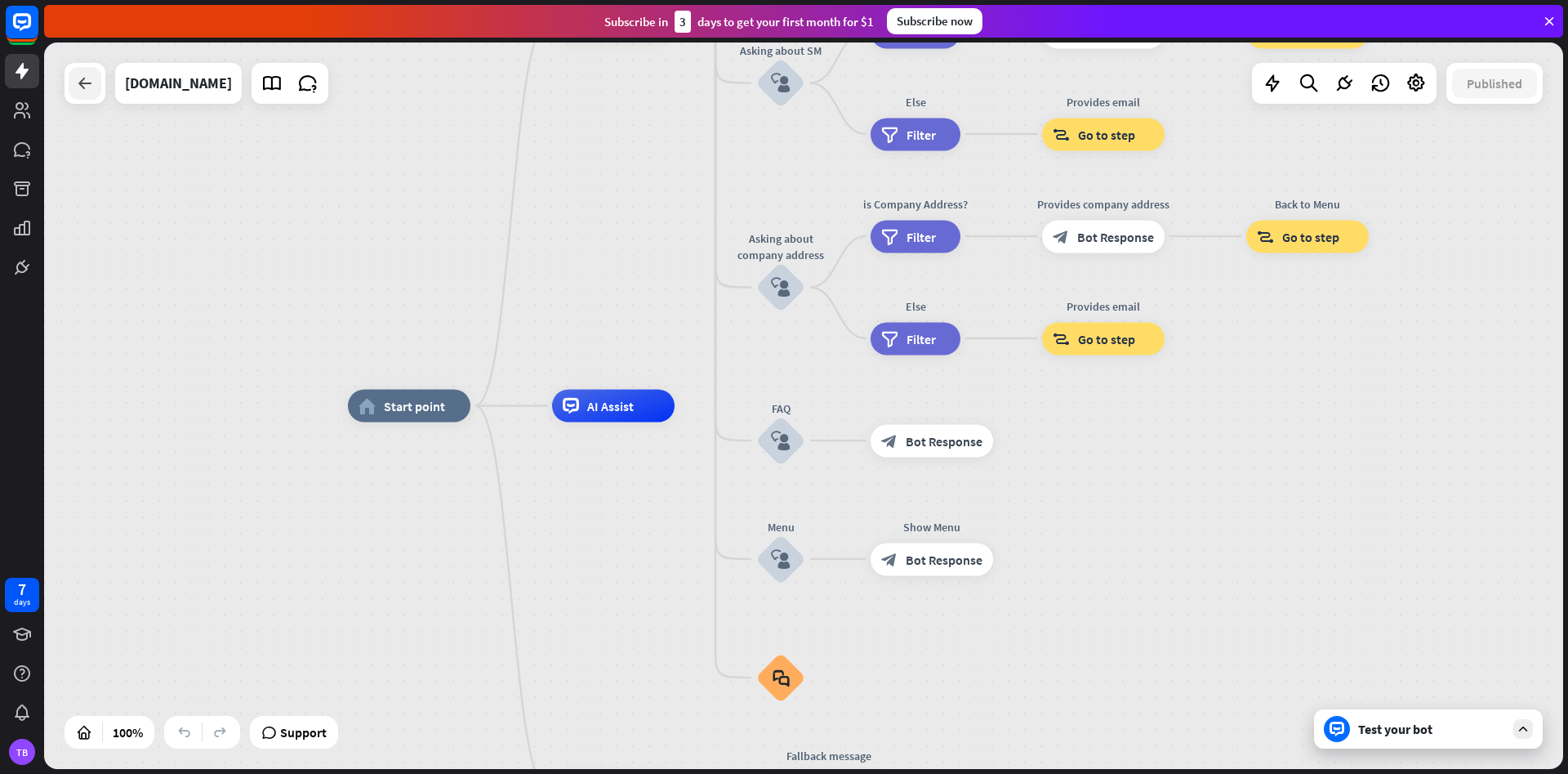
click at [77, 87] on icon at bounding box center [85, 83] width 20 height 20
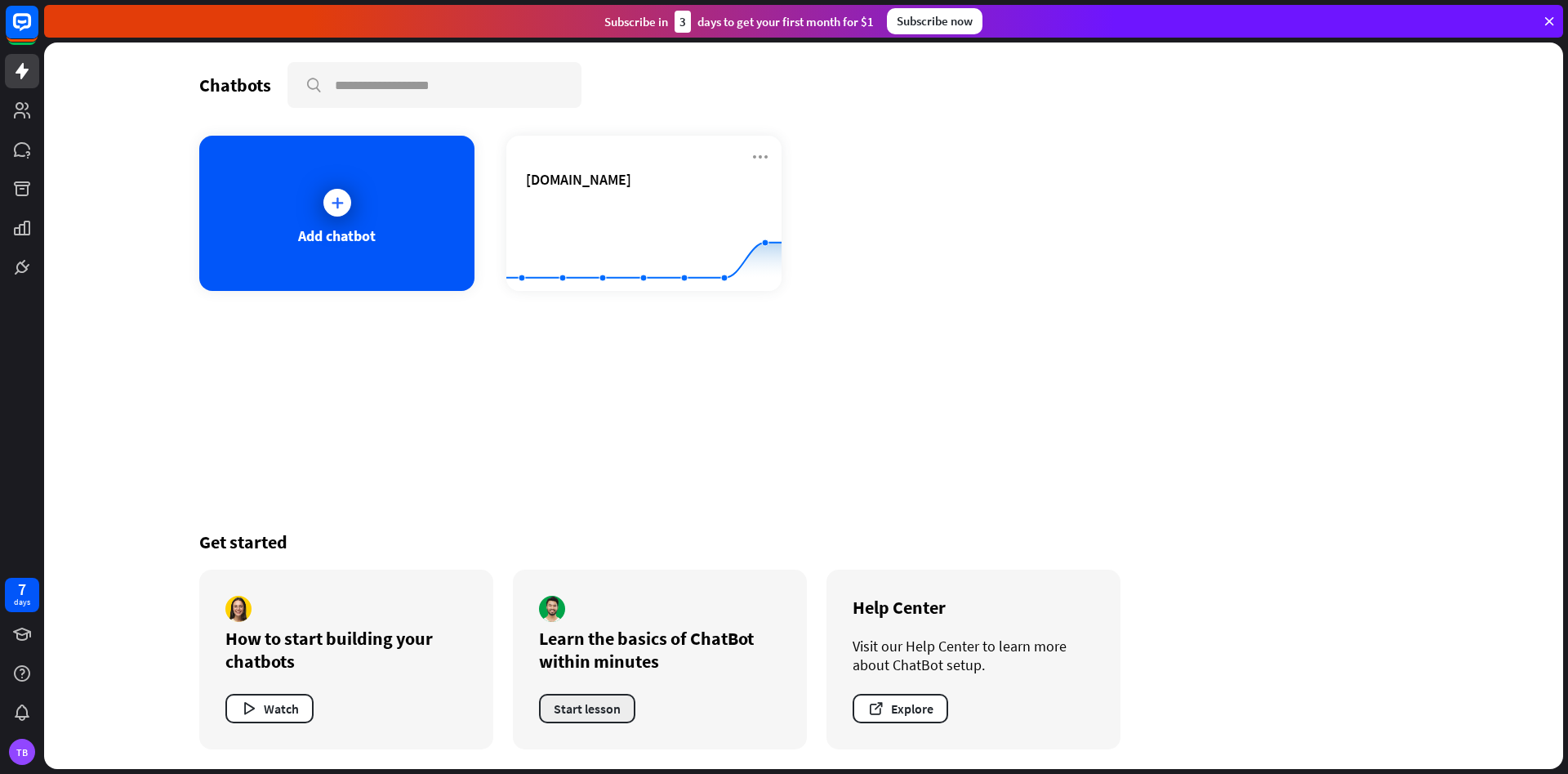
click at [592, 717] on button "Start lesson" at bounding box center [587, 708] width 96 height 29
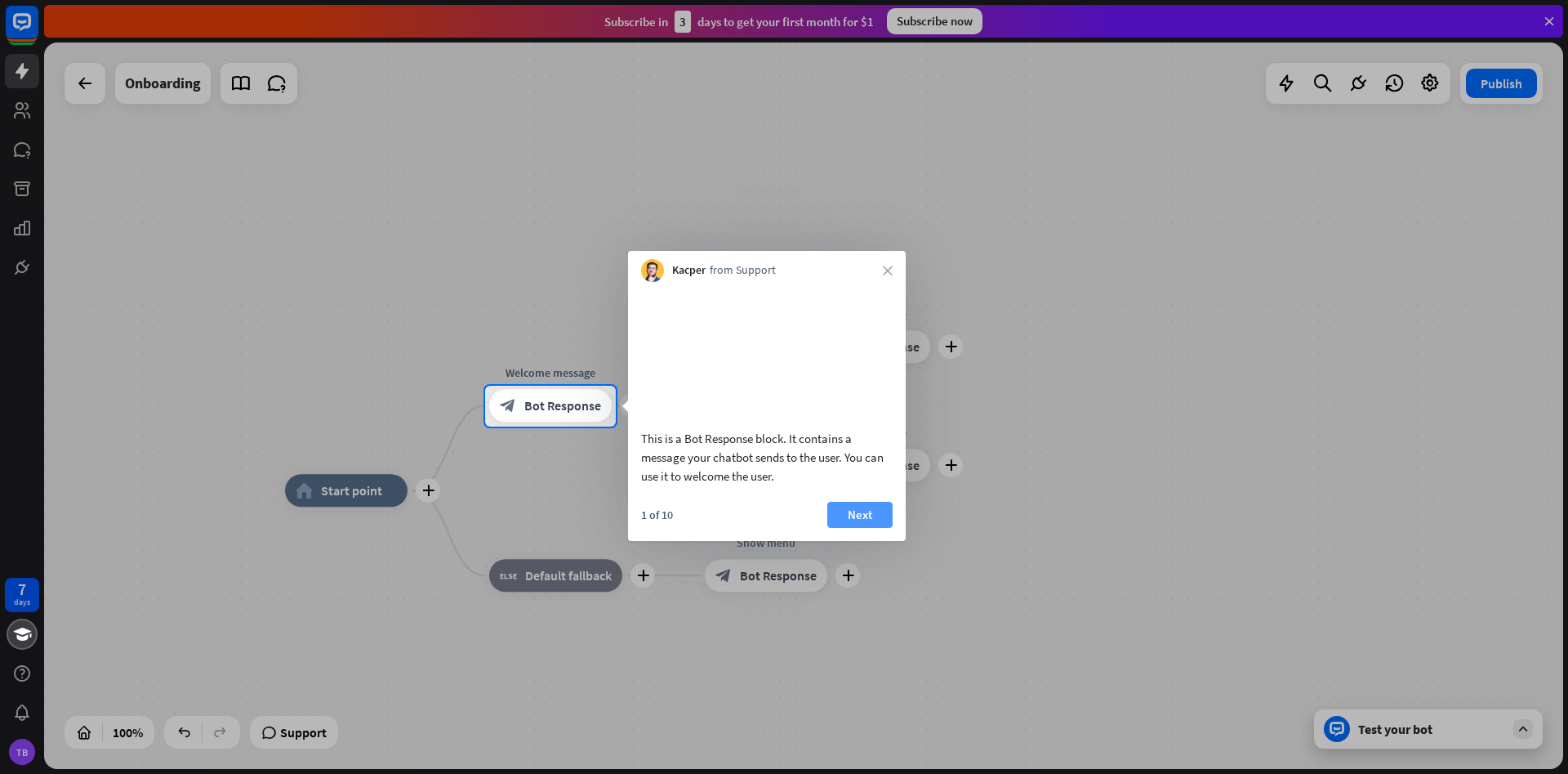
click at [846, 528] on button "Next" at bounding box center [859, 514] width 65 height 26
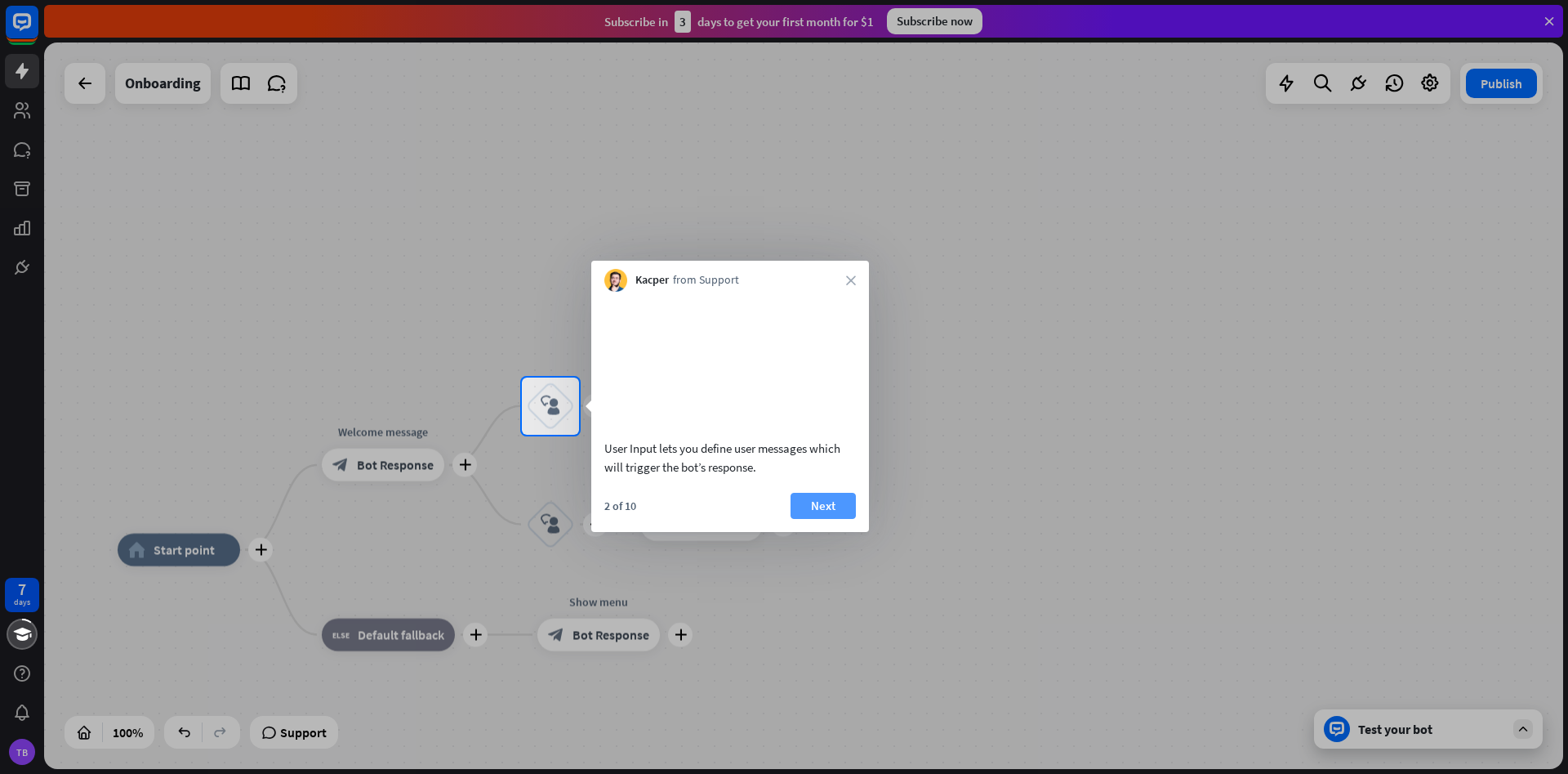
click at [822, 519] on button "Next" at bounding box center [823, 505] width 65 height 26
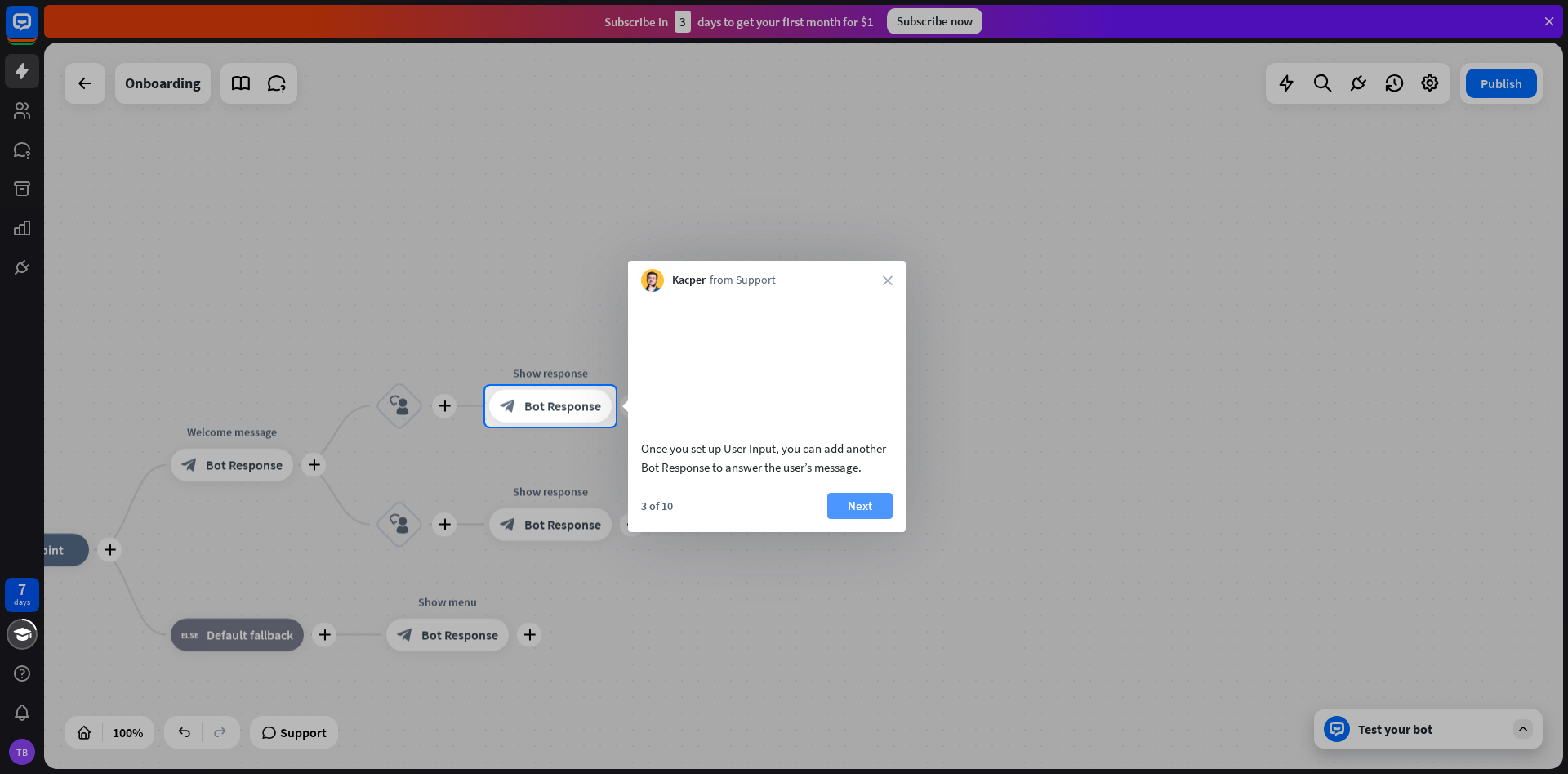
click at [842, 519] on button "Next" at bounding box center [859, 505] width 65 height 26
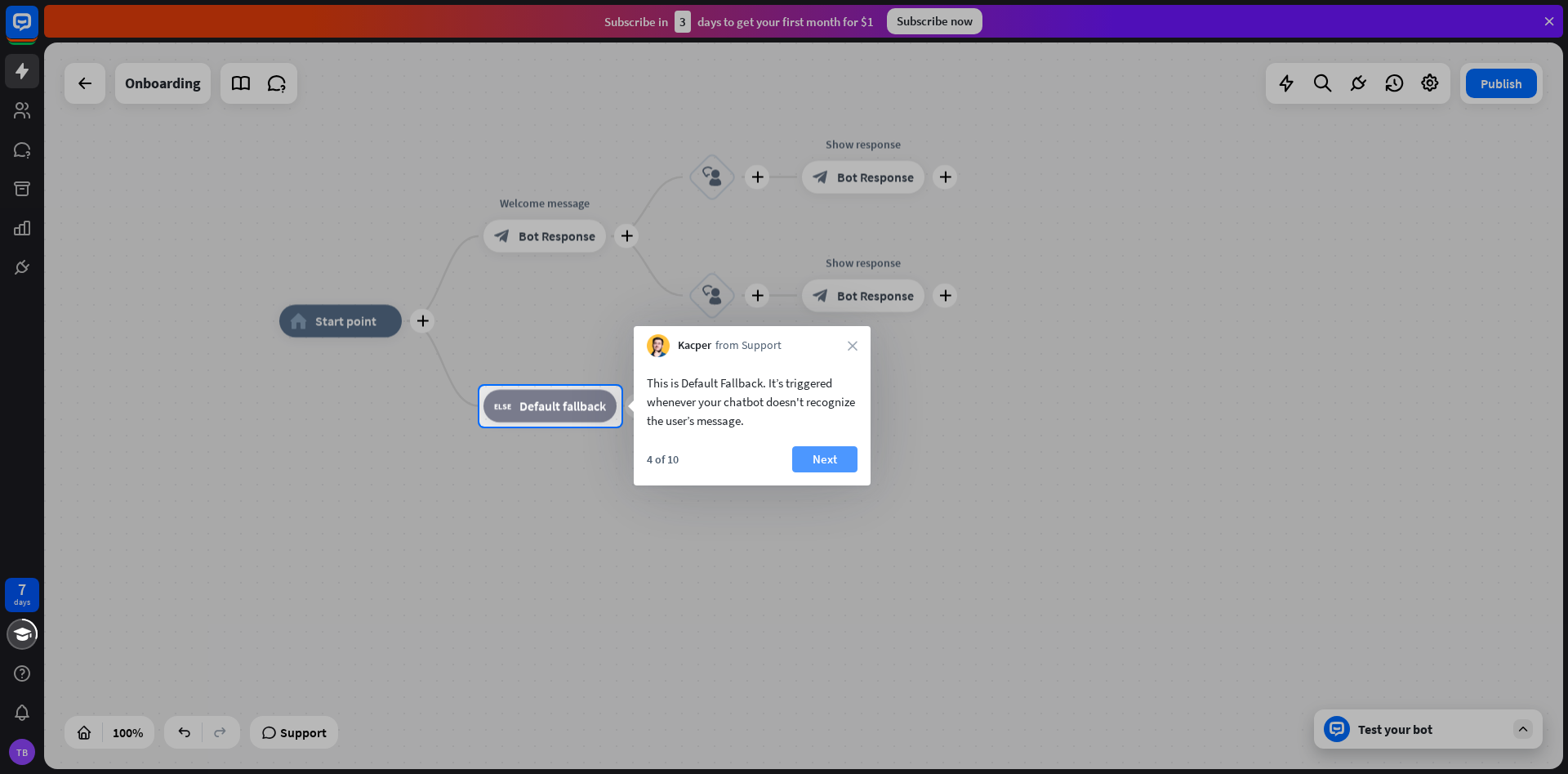
click at [809, 453] on button "Next" at bounding box center [825, 459] width 65 height 26
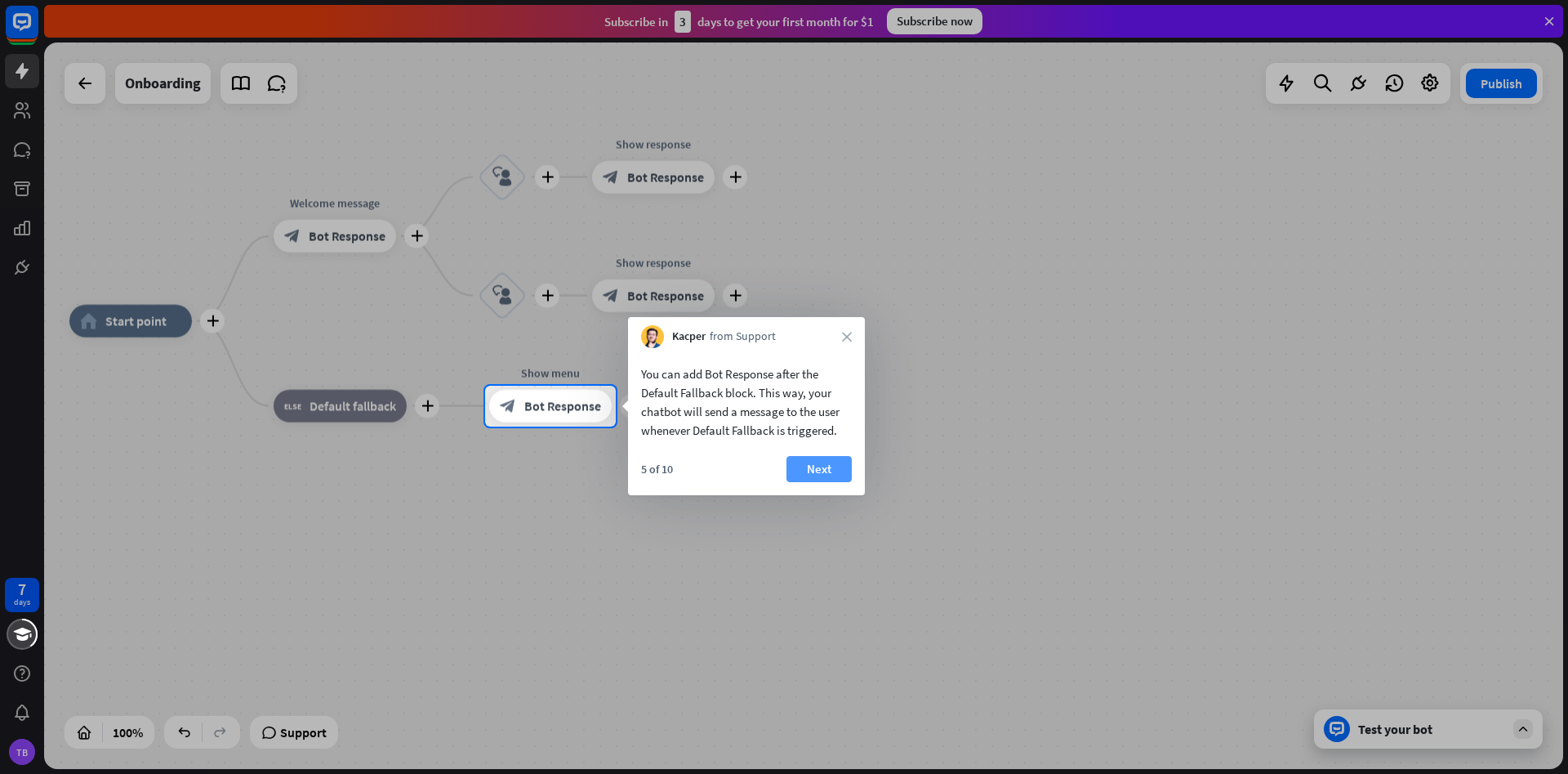
click at [814, 467] on button "Next" at bounding box center [818, 469] width 65 height 26
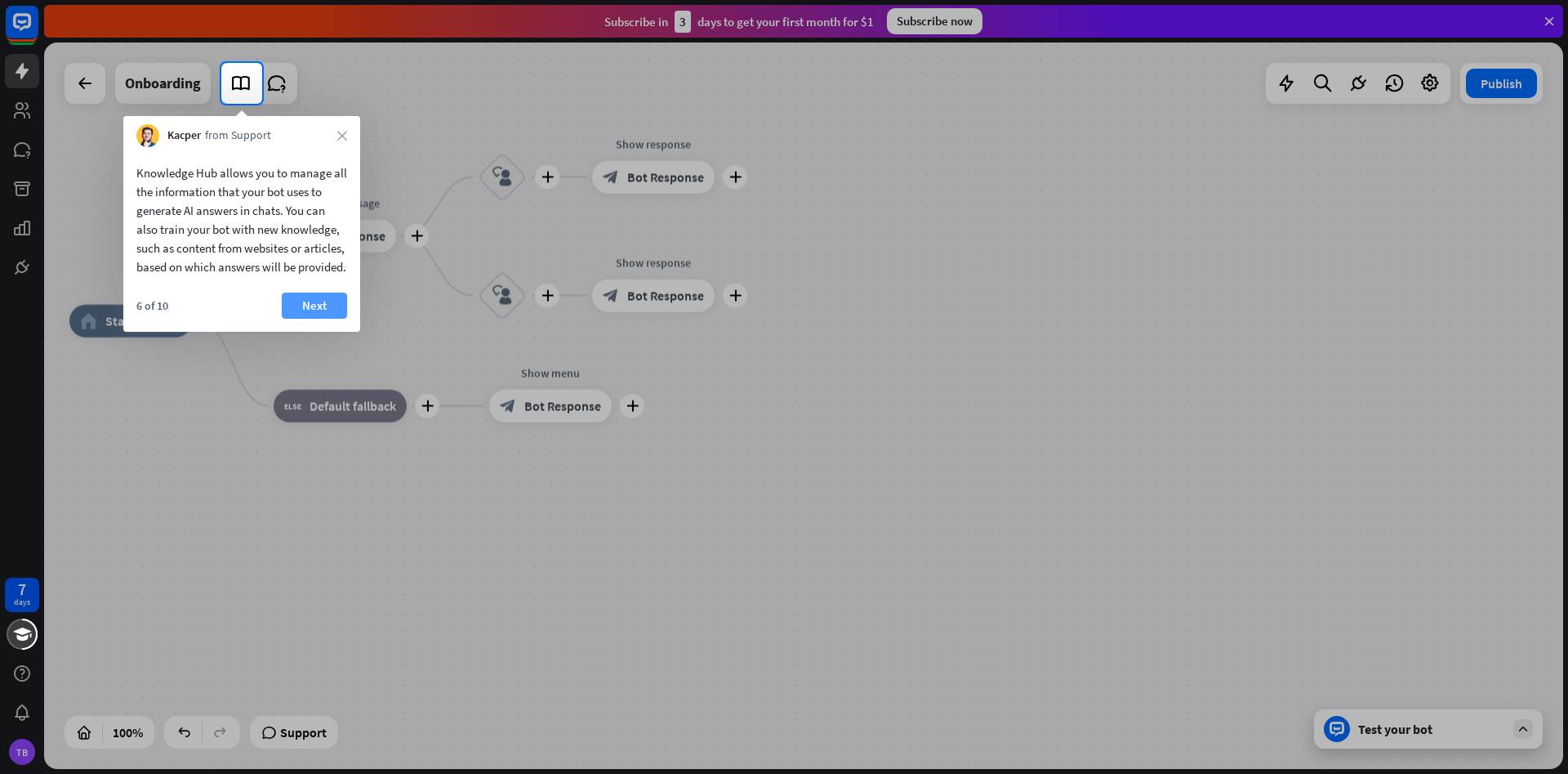
click at [303, 315] on button "Next" at bounding box center [314, 305] width 65 height 26
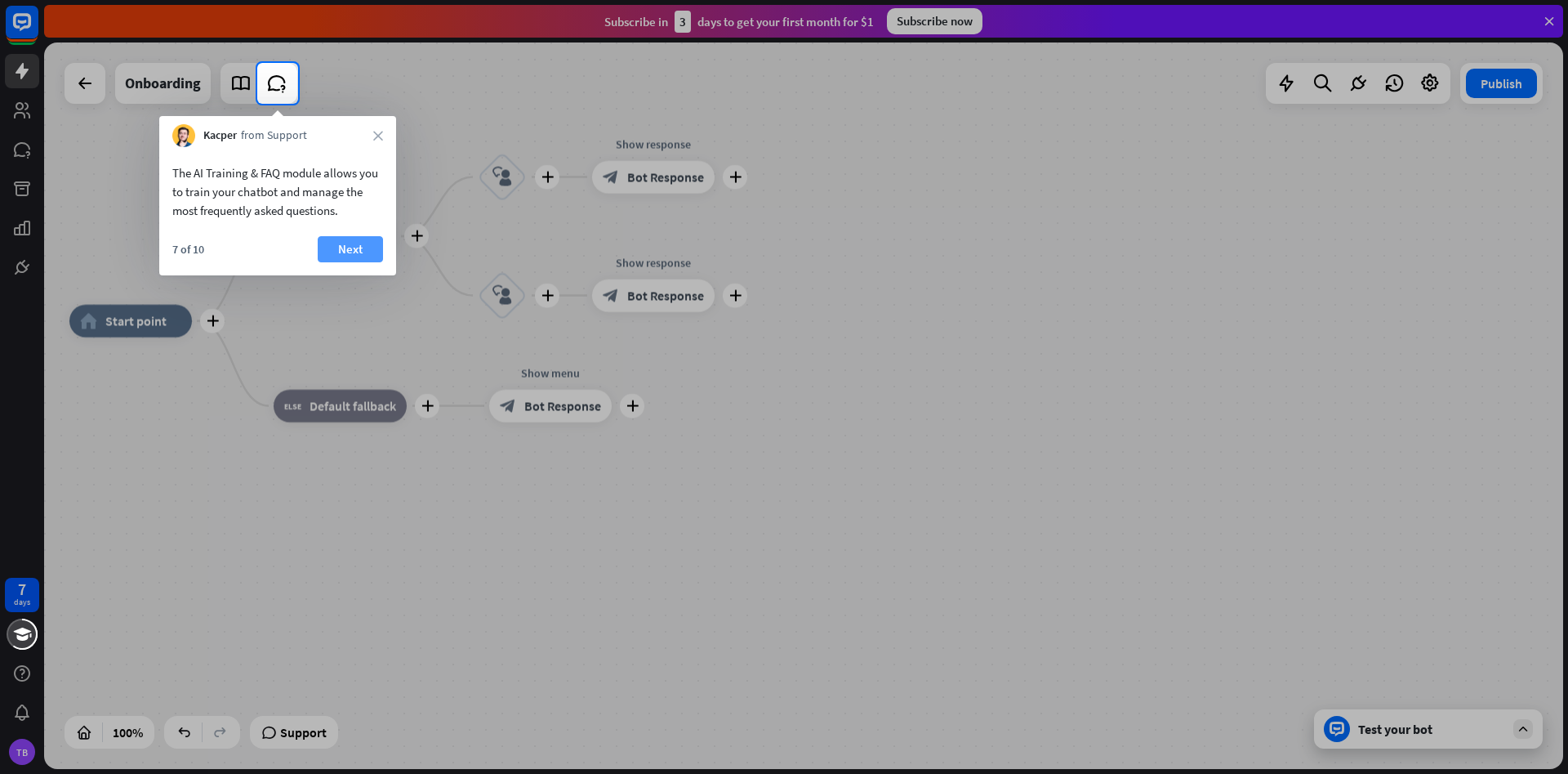
click at [354, 254] on button "Next" at bounding box center [350, 248] width 65 height 26
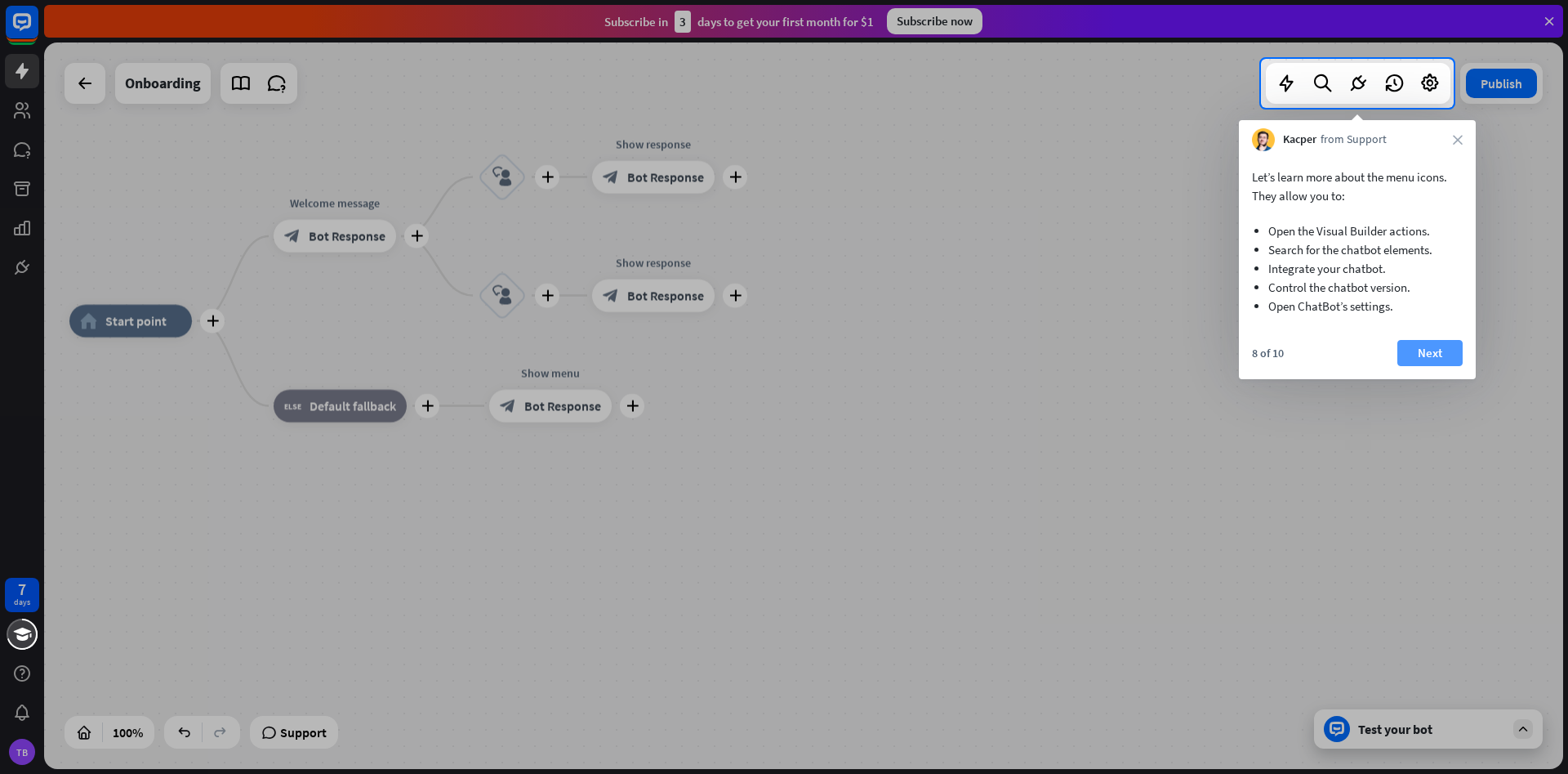
click at [1416, 348] on button "Next" at bounding box center [1430, 353] width 65 height 26
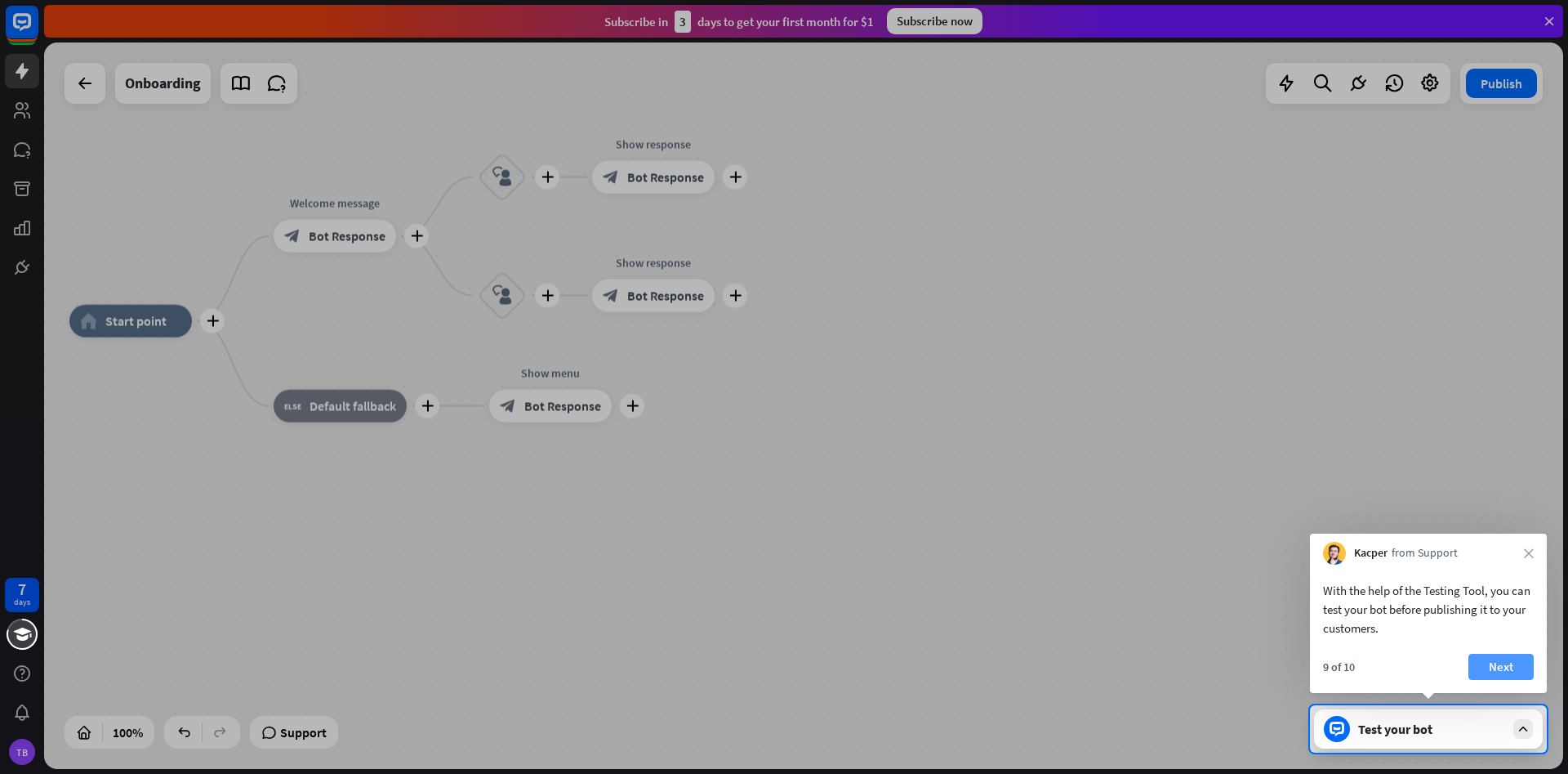
click at [1516, 671] on button "Next" at bounding box center [1500, 666] width 65 height 26
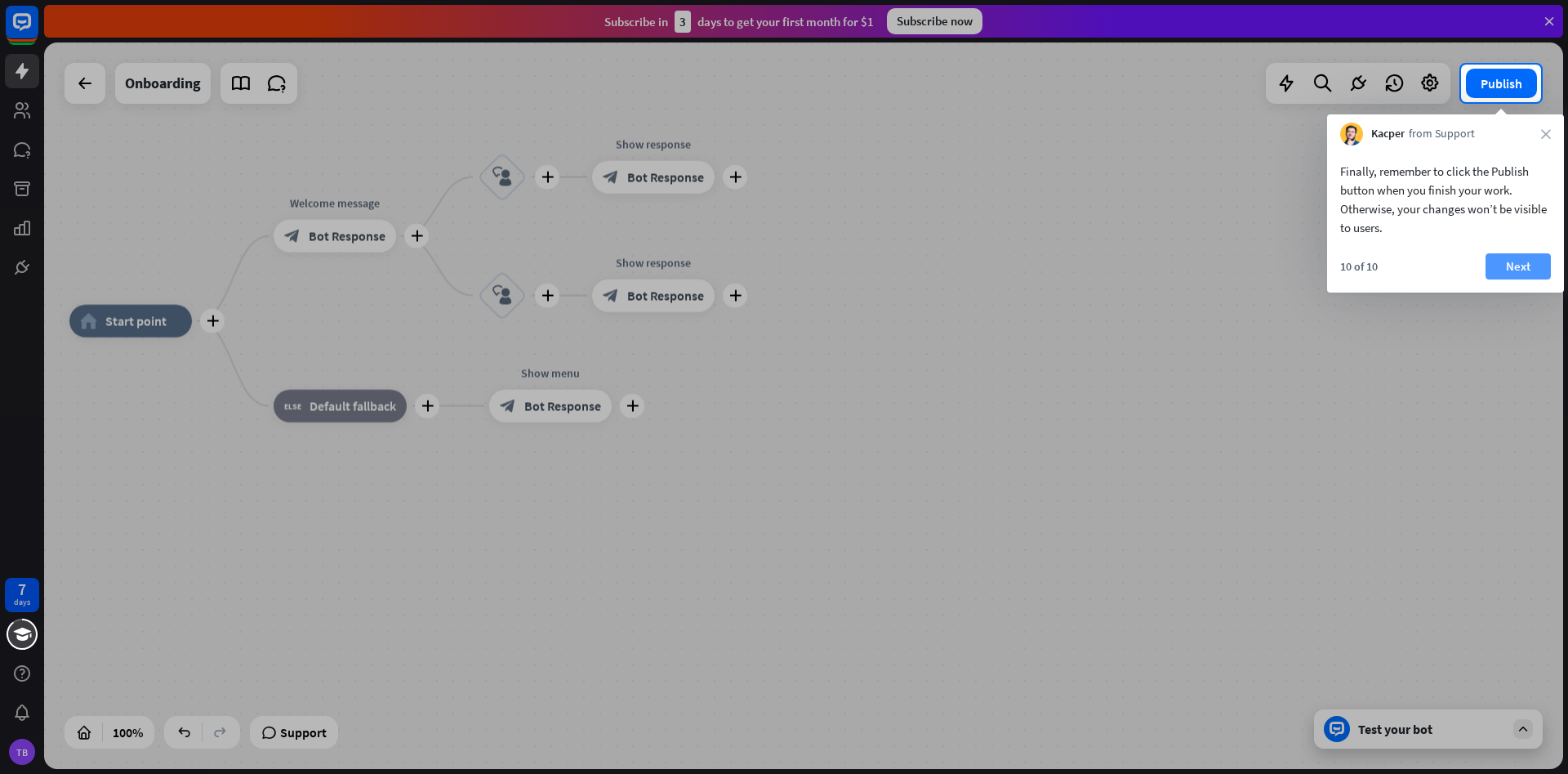
click at [1527, 264] on button "Next" at bounding box center [1518, 266] width 65 height 26
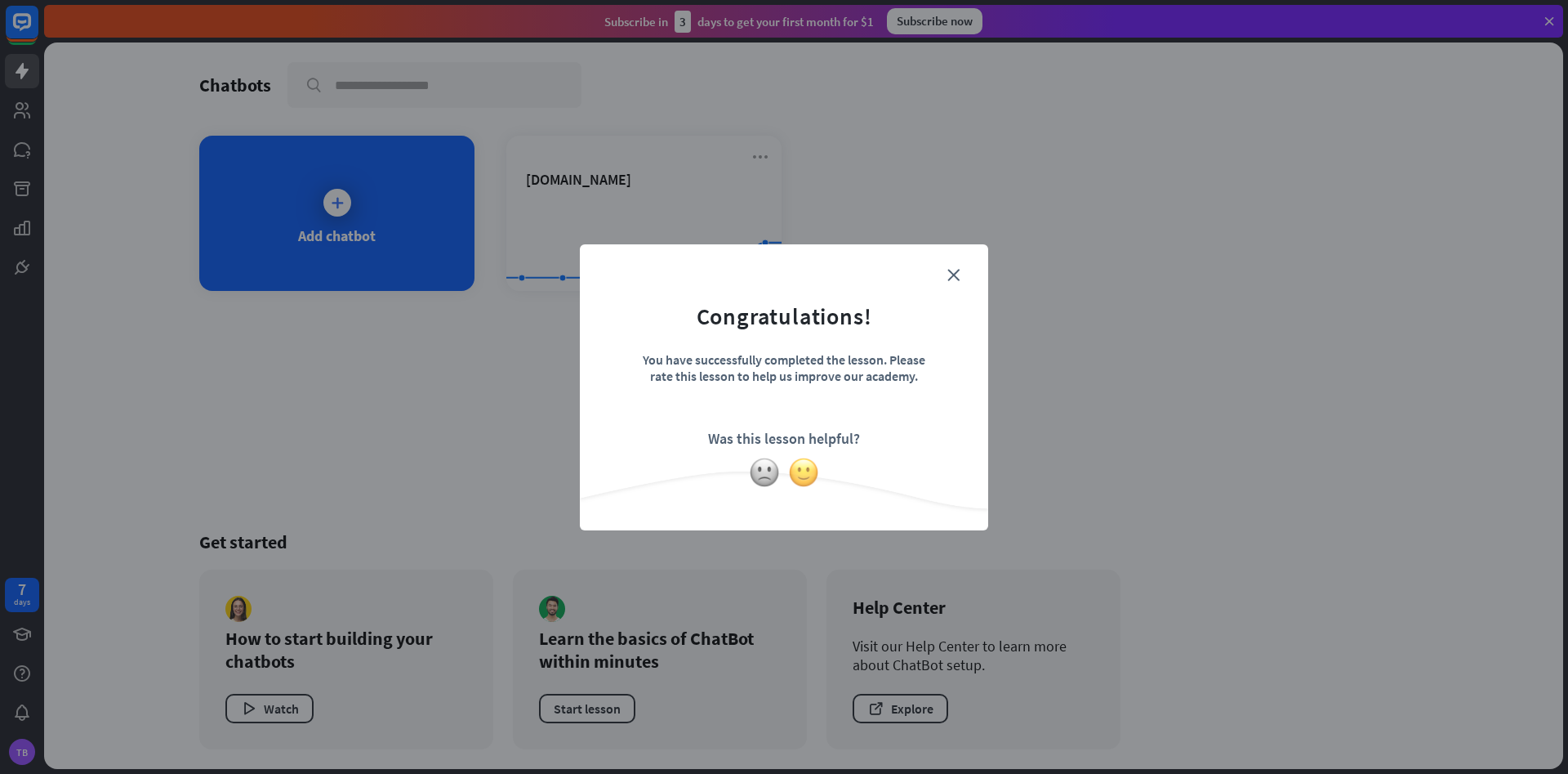
click at [801, 472] on img at bounding box center [803, 472] width 31 height 31
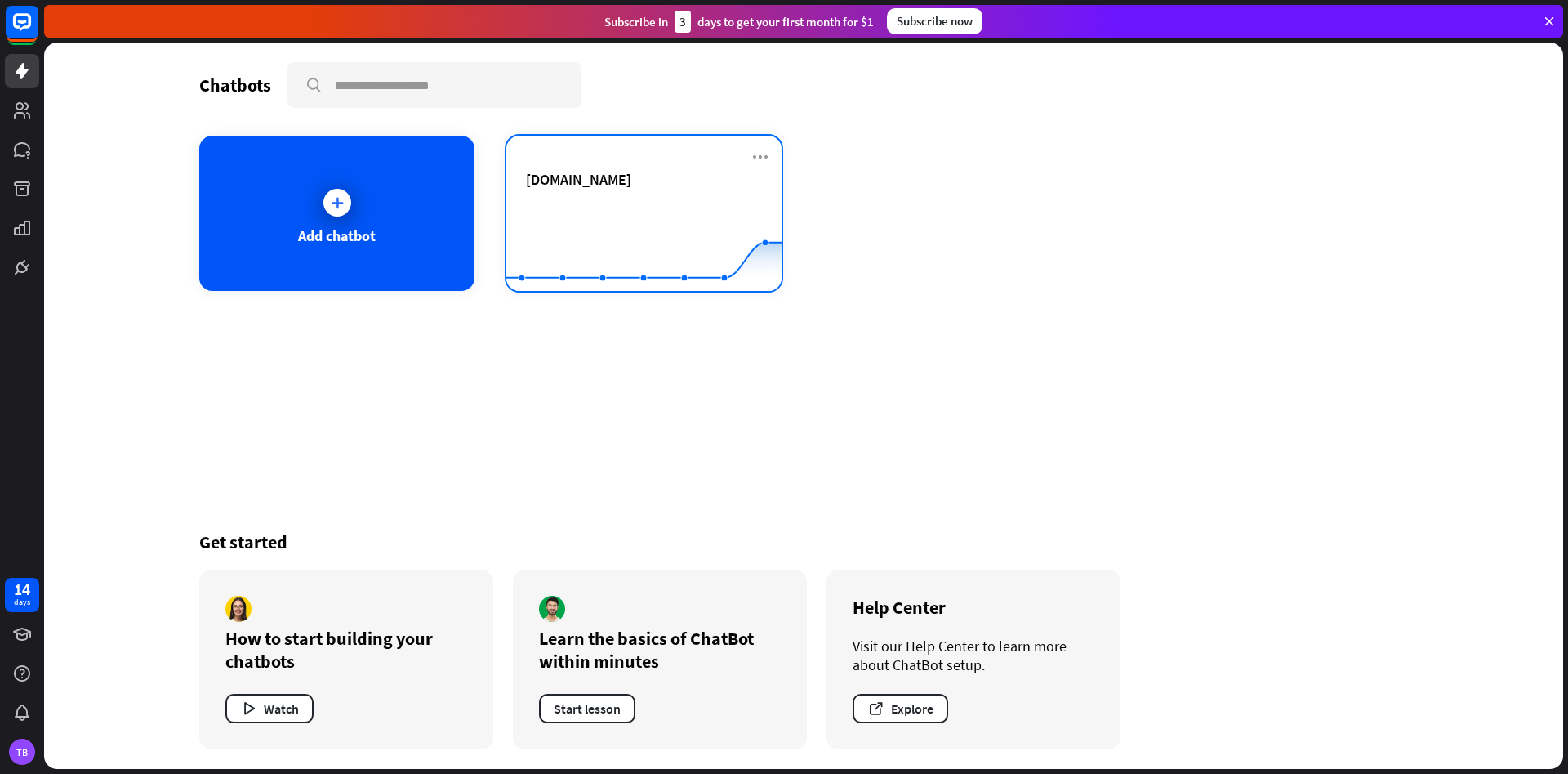
click at [661, 197] on div "[DOMAIN_NAME]" at bounding box center [643, 198] width 236 height 57
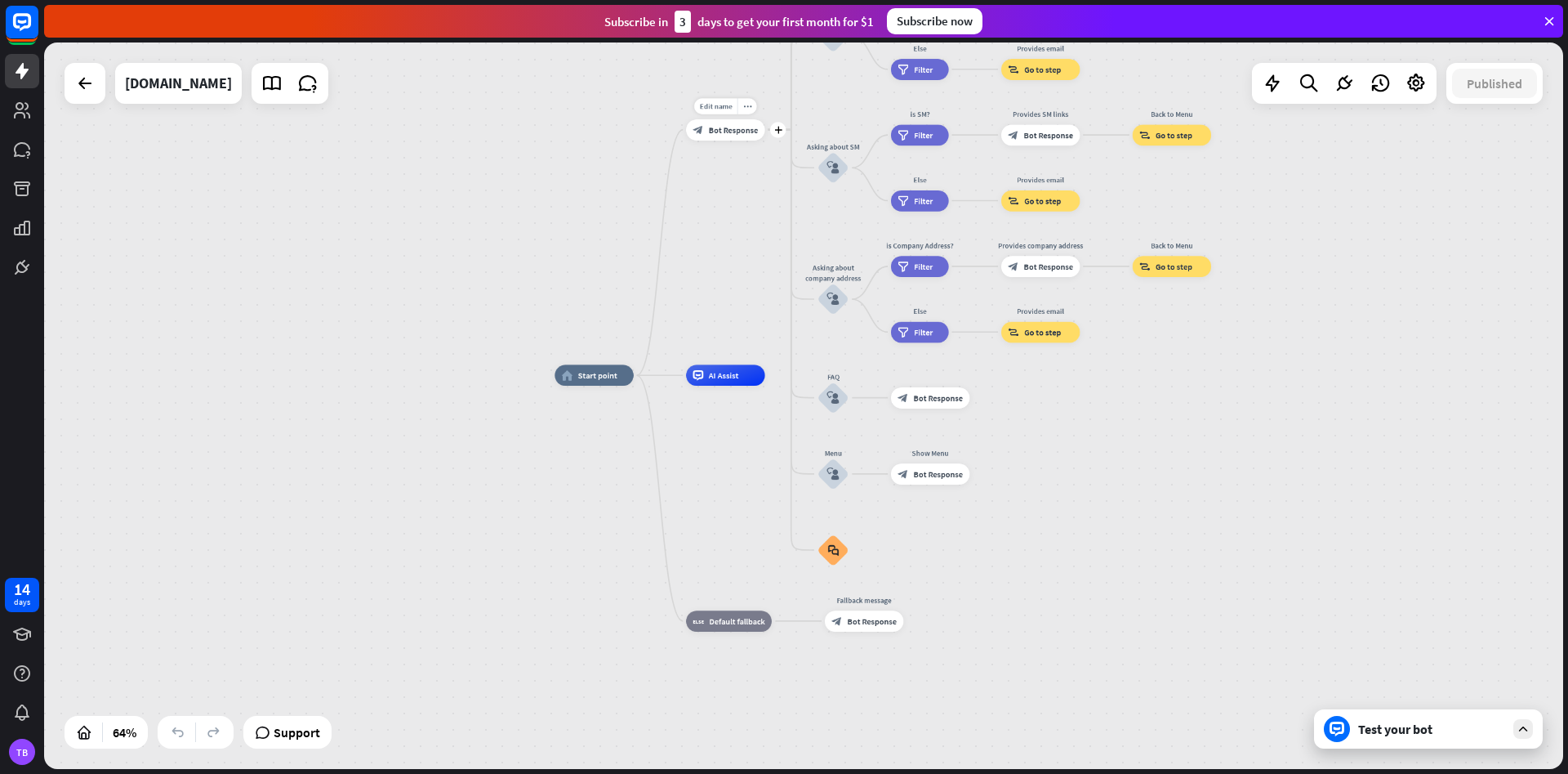
click at [732, 132] on span "Bot Response" at bounding box center [733, 129] width 49 height 11
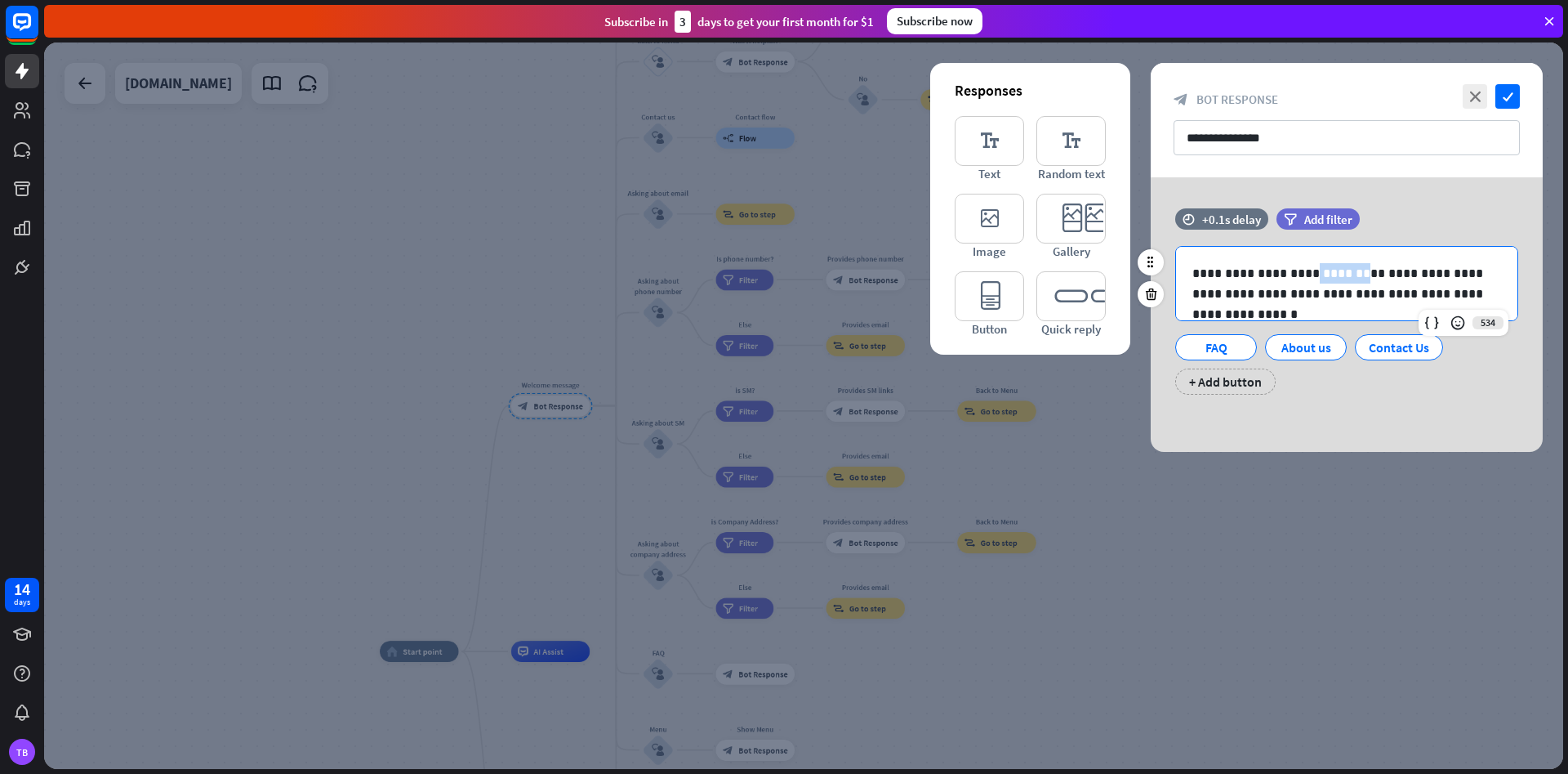
drag, startPoint x: 1344, startPoint y: 270, endPoint x: 1293, endPoint y: 278, distance: 51.6
click at [1293, 278] on p "**********" at bounding box center [1347, 284] width 309 height 41
click at [1327, 292] on p "**********" at bounding box center [1347, 284] width 309 height 41
drag, startPoint x: 1344, startPoint y: 274, endPoint x: 1303, endPoint y: 270, distance: 41.2
click at [1303, 270] on p "**********" at bounding box center [1347, 284] width 309 height 41
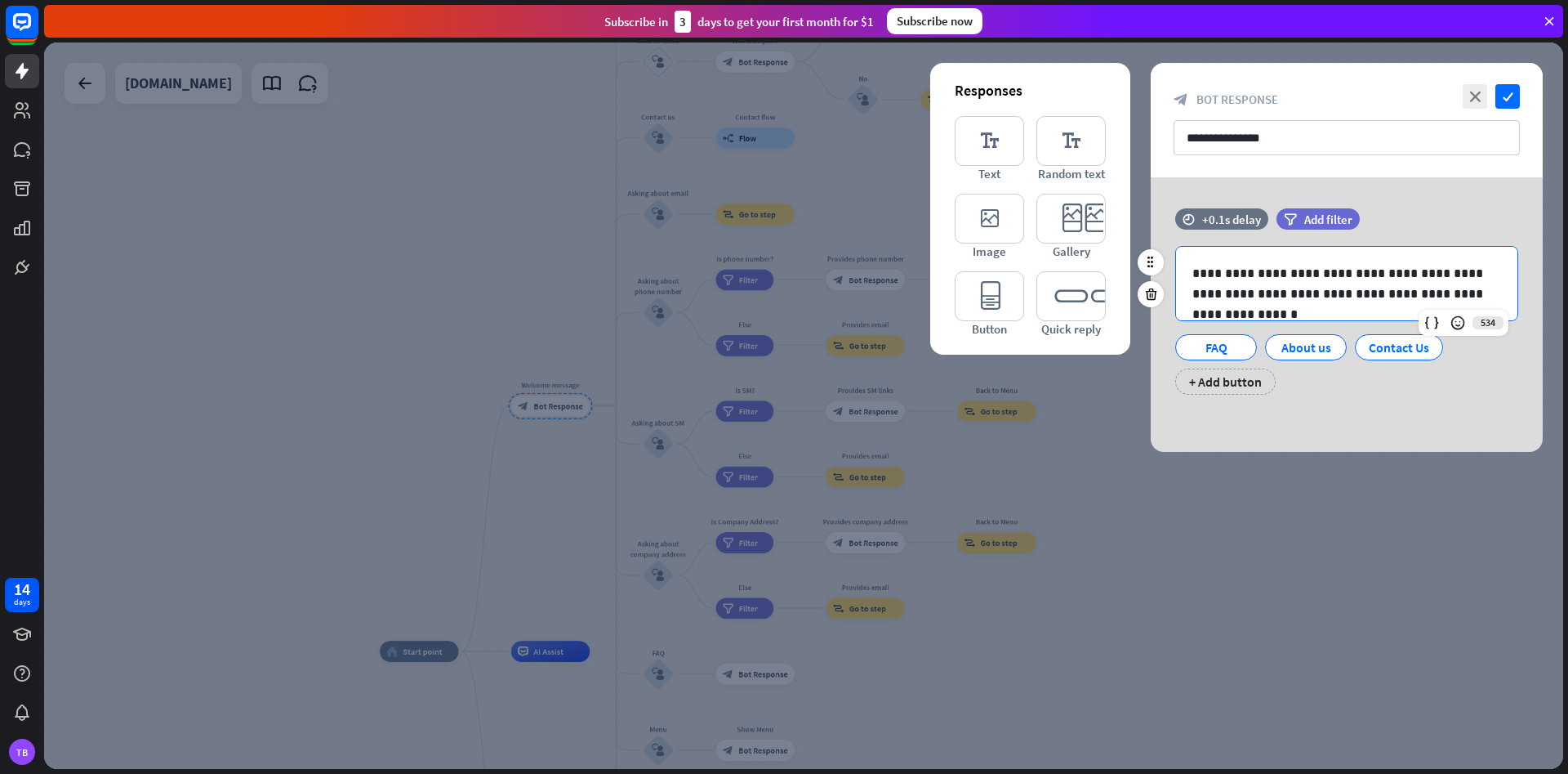
click at [1204, 274] on p "**********" at bounding box center [1347, 284] width 309 height 41
drag, startPoint x: 1273, startPoint y: 270, endPoint x: 1246, endPoint y: 271, distance: 27.0
click at [1246, 271] on p "**********" at bounding box center [1347, 284] width 309 height 41
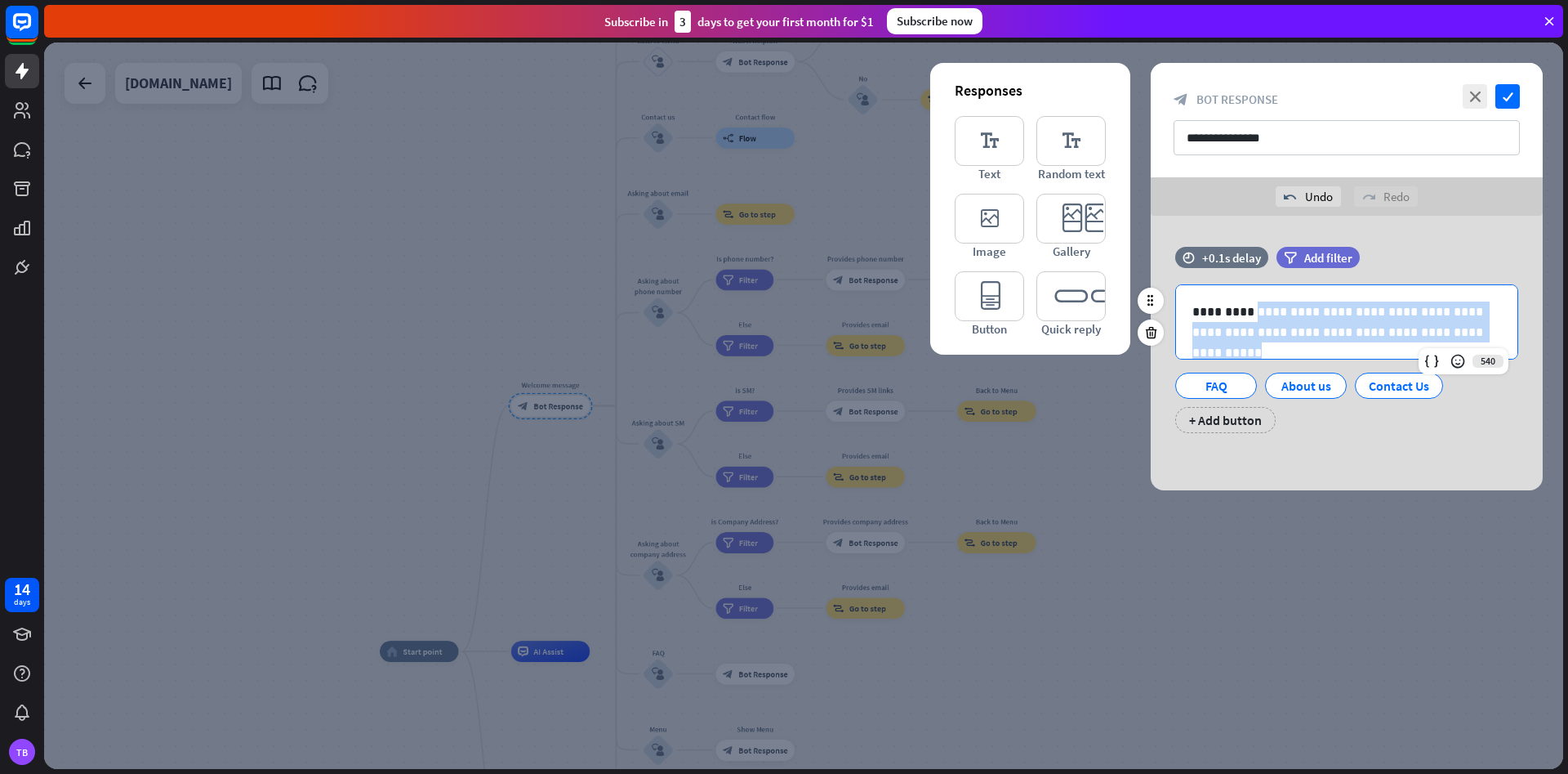
drag, startPoint x: 1248, startPoint y: 312, endPoint x: 1447, endPoint y: 342, distance: 201.2
click at [1447, 342] on div "**********" at bounding box center [1347, 321] width 342 height 73
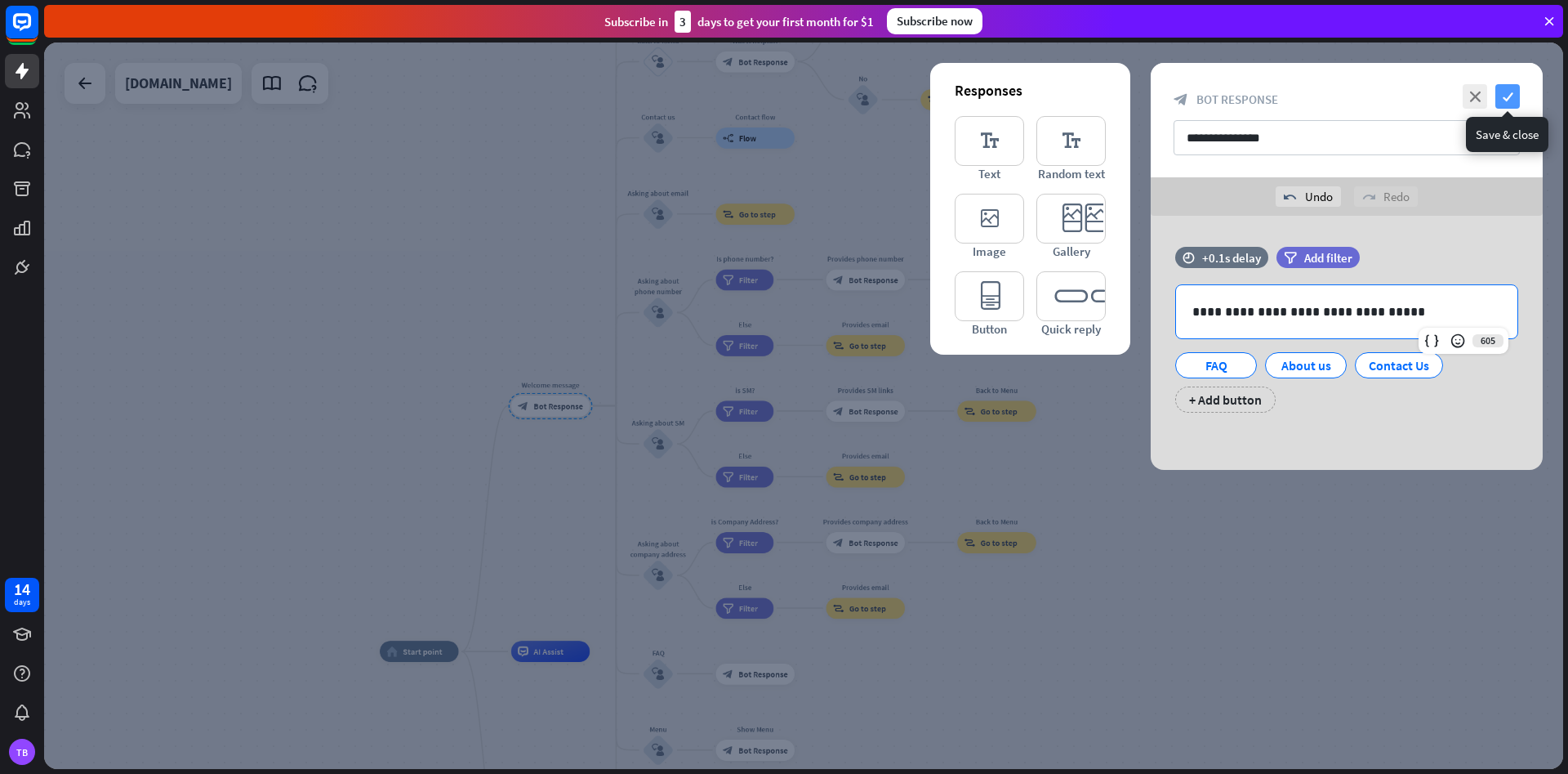
click at [1511, 99] on icon "check" at bounding box center [1507, 96] width 24 height 24
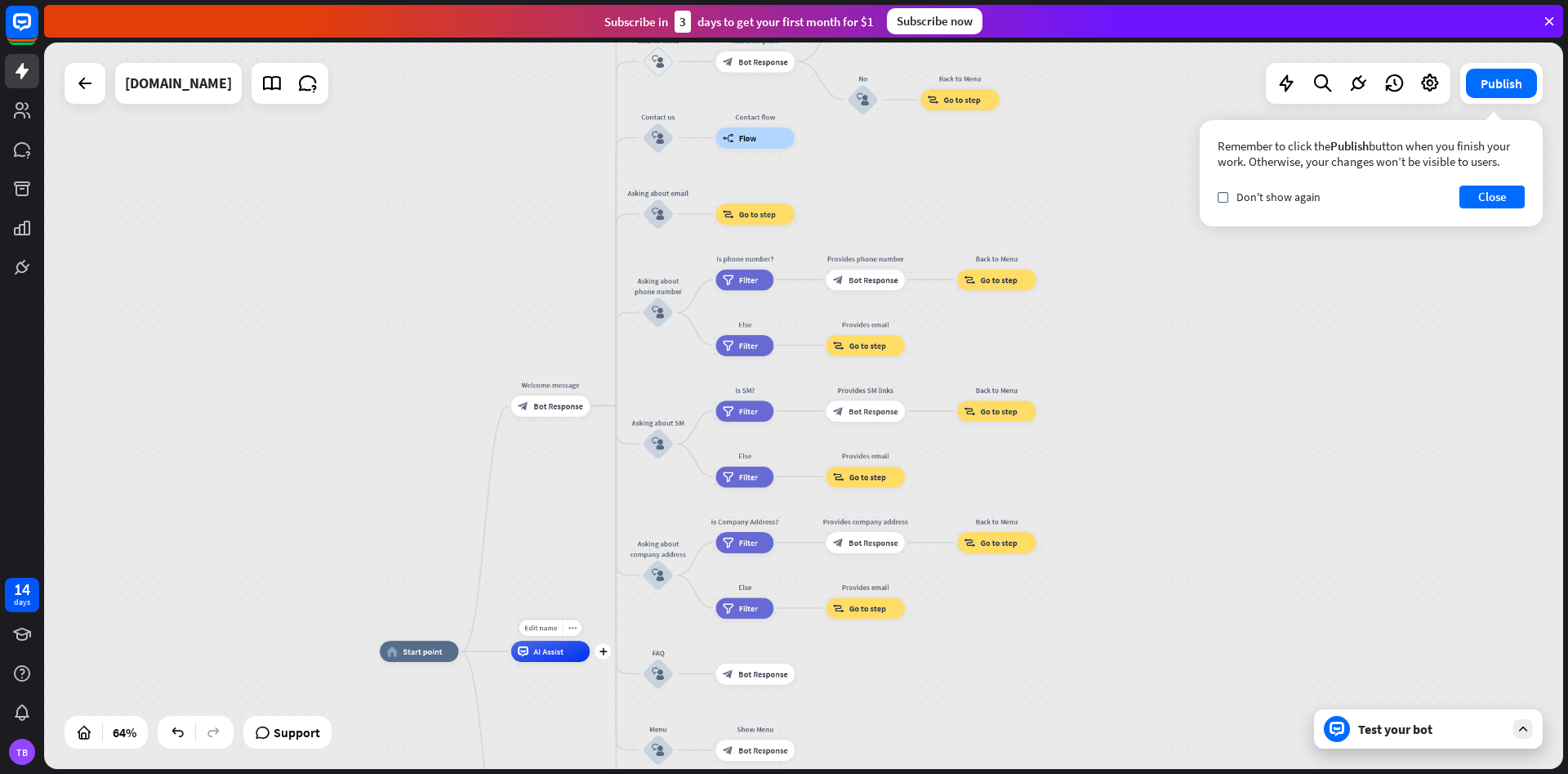
click at [561, 657] on div "AI Assist" at bounding box center [551, 651] width 79 height 21
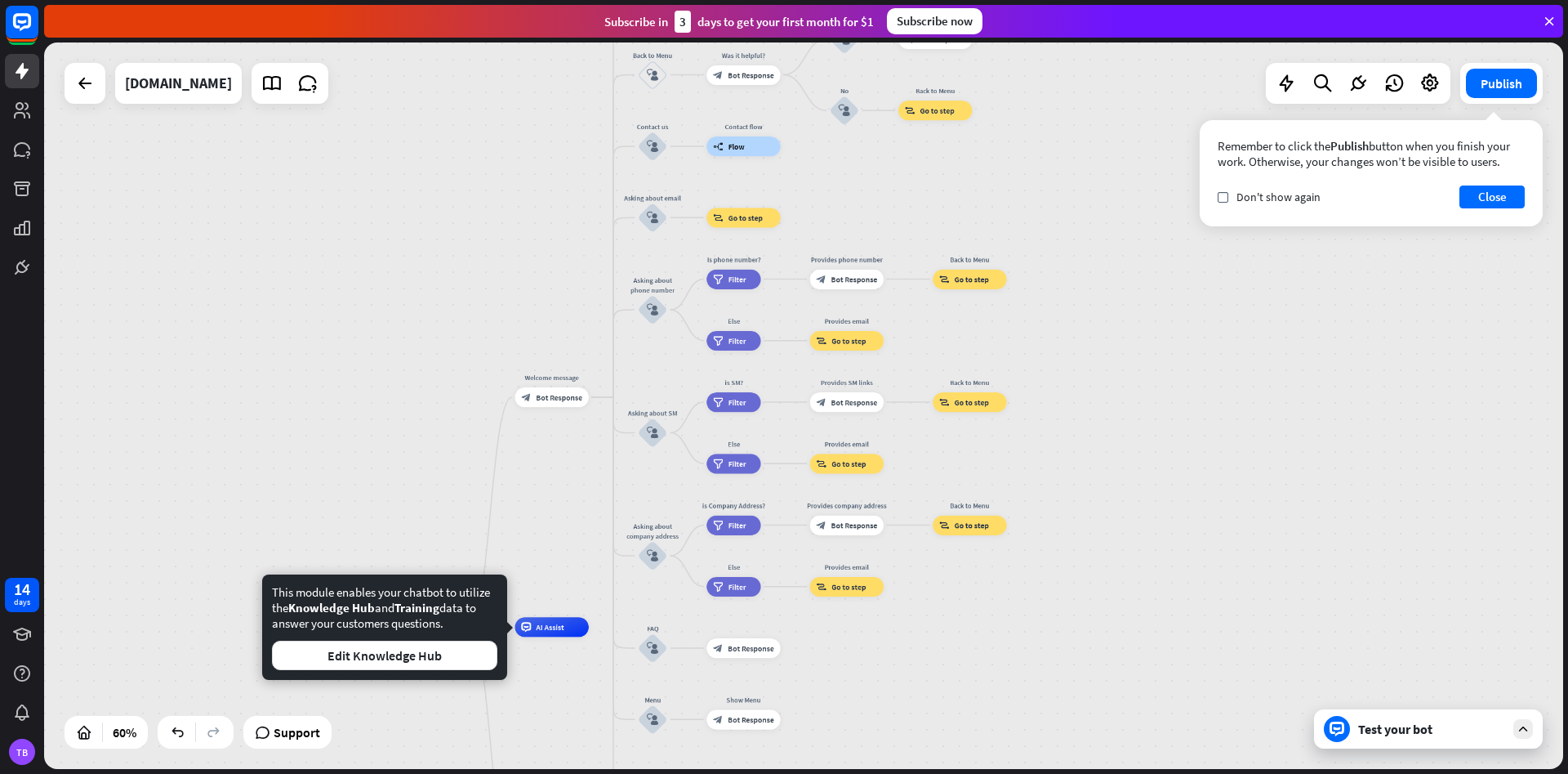
click at [1344, 639] on div "home_2 Start point Welcome message block_bot_response Bot Response About us blo…" at bounding box center [803, 406] width 1519 height 727
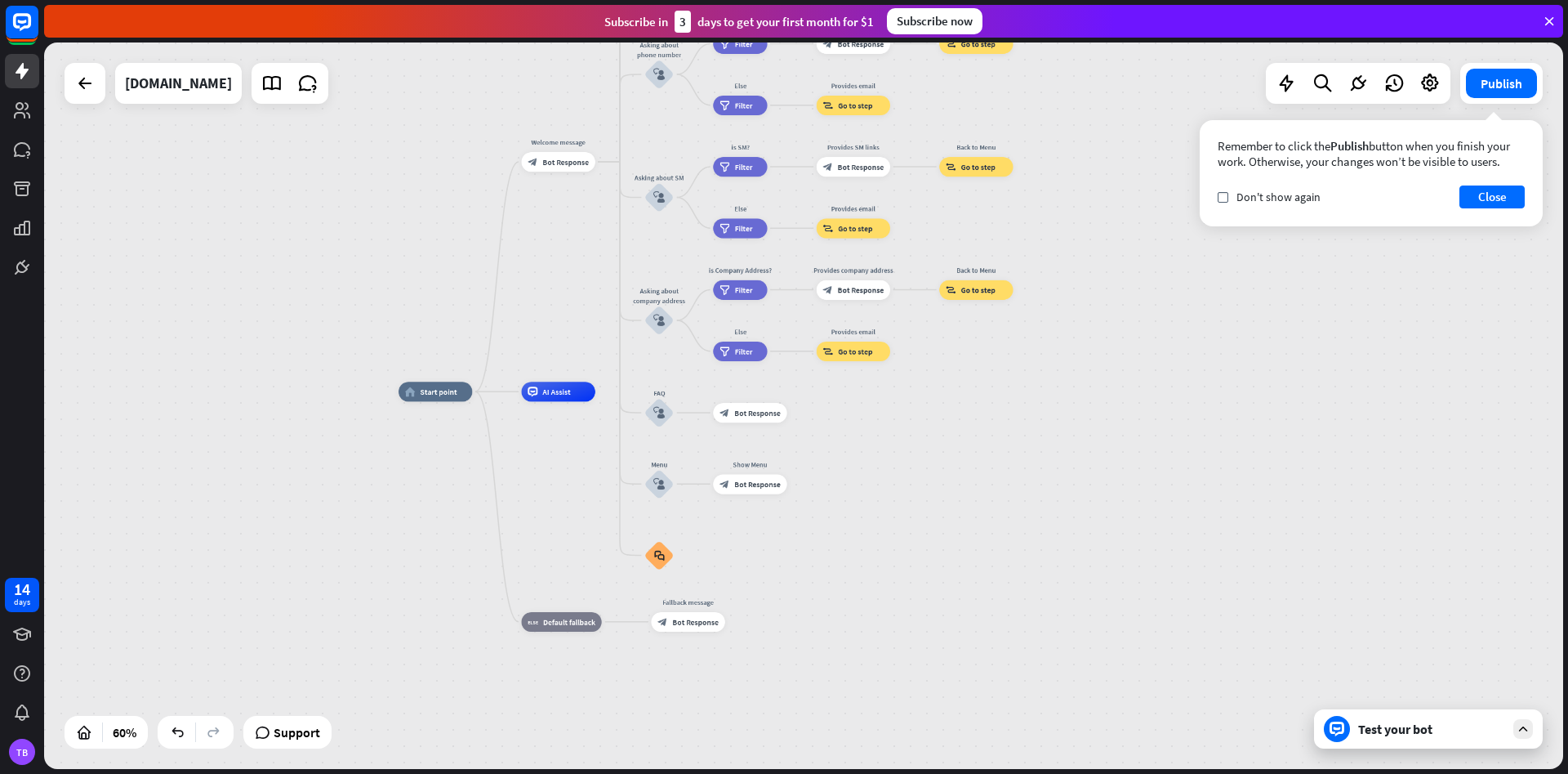
drag, startPoint x: 842, startPoint y: 716, endPoint x: 849, endPoint y: 485, distance: 231.1
click at [849, 485] on div "home_2 Start point Welcome message block_bot_response Bot Response About us blo…" at bounding box center [856, 610] width 915 height 437
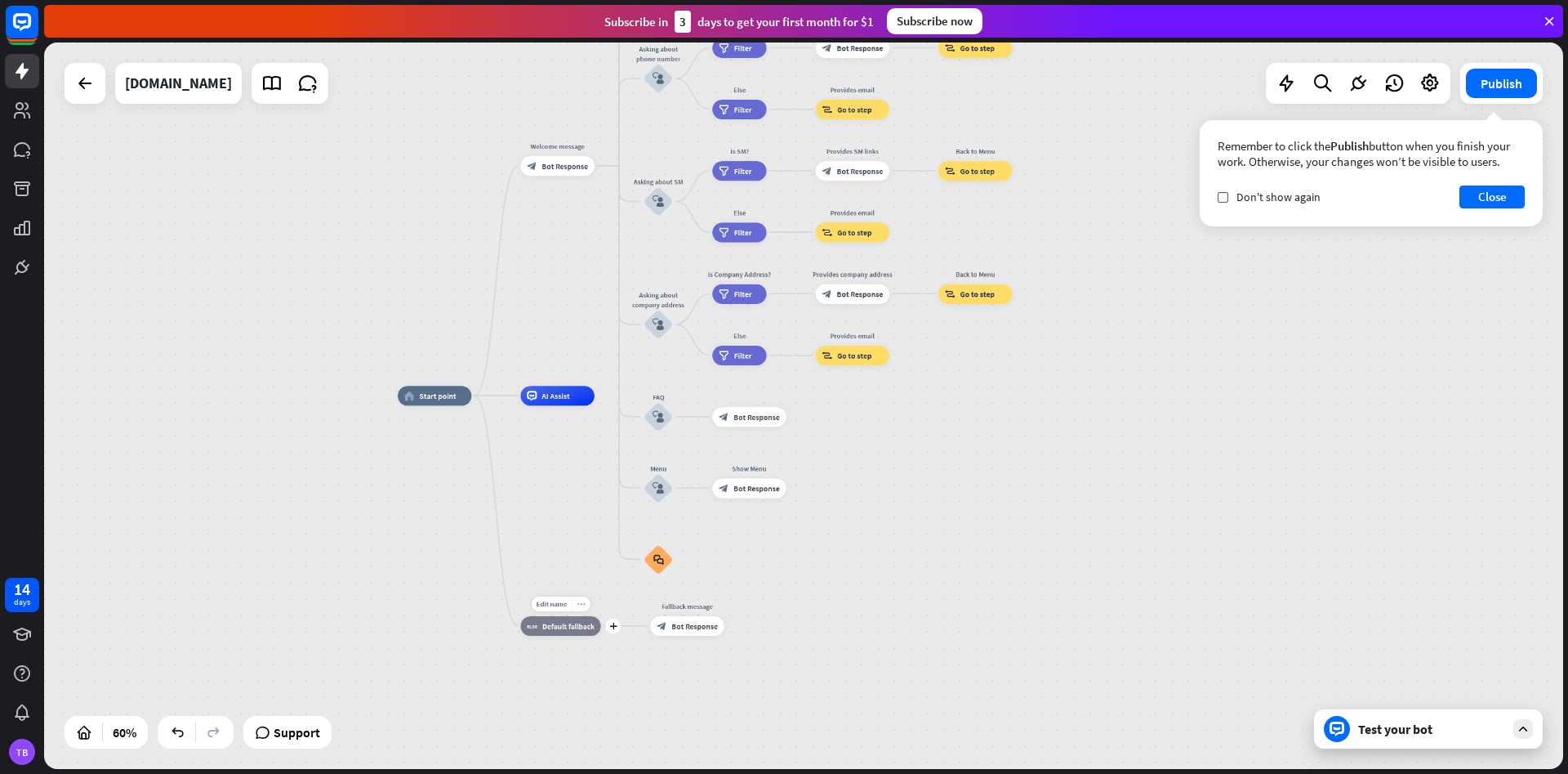
click at [581, 598] on div "more_horiz" at bounding box center [581, 603] width 18 height 14
click at [539, 661] on div "home_2 Start point Welcome message block_bot_response Bot Response About us blo…" at bounding box center [855, 614] width 915 height 437
click at [580, 607] on icon "more_horiz" at bounding box center [581, 603] width 8 height 7
click at [543, 636] on div "plus block_fallback Default fallback" at bounding box center [561, 626] width 80 height 20
click at [550, 603] on span "Edit name" at bounding box center [552, 603] width 30 height 9
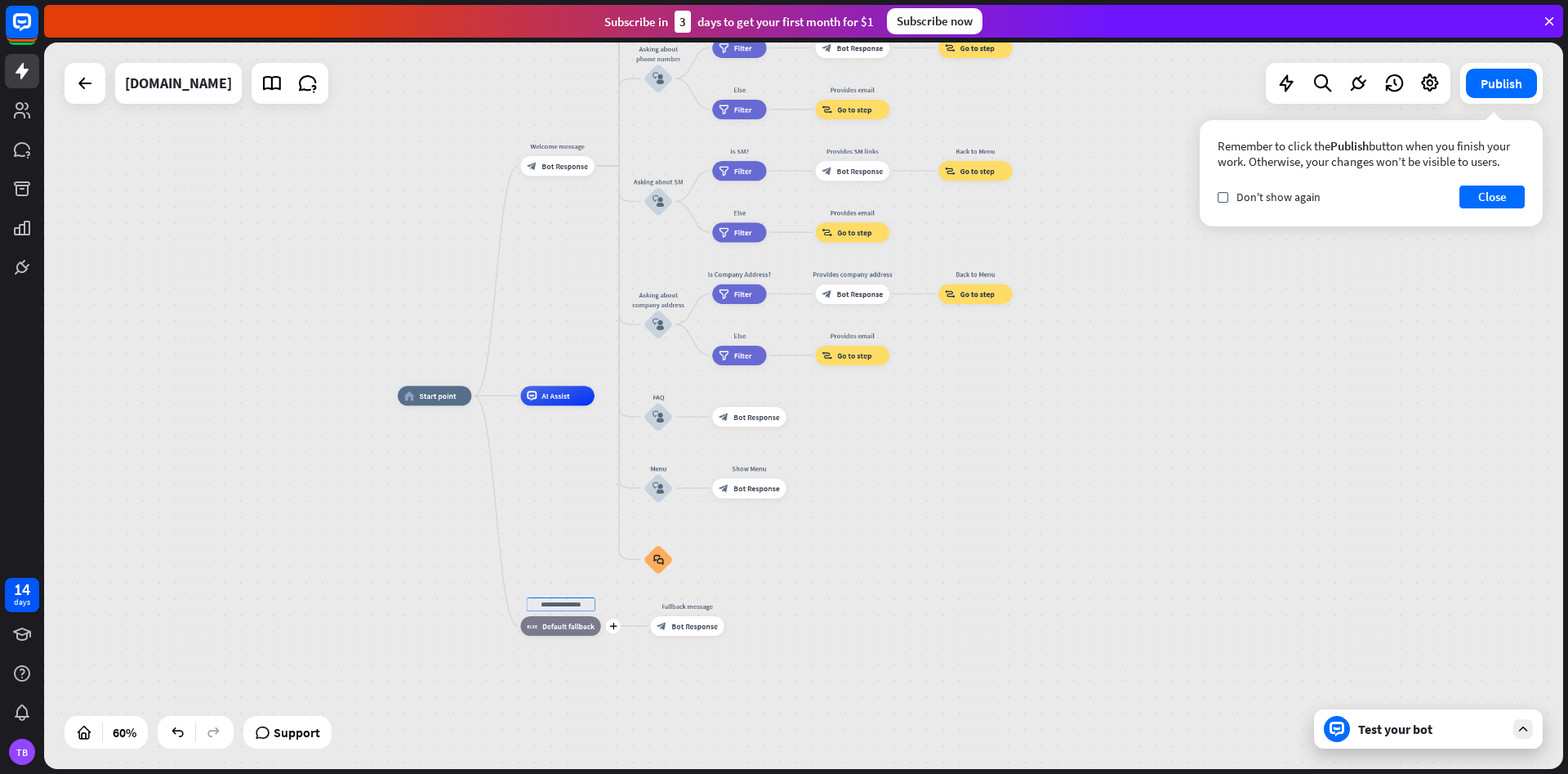
click at [554, 632] on div "block_fallback Default fallback" at bounding box center [561, 626] width 80 height 20
click at [1497, 201] on button "Close" at bounding box center [1491, 197] width 65 height 23
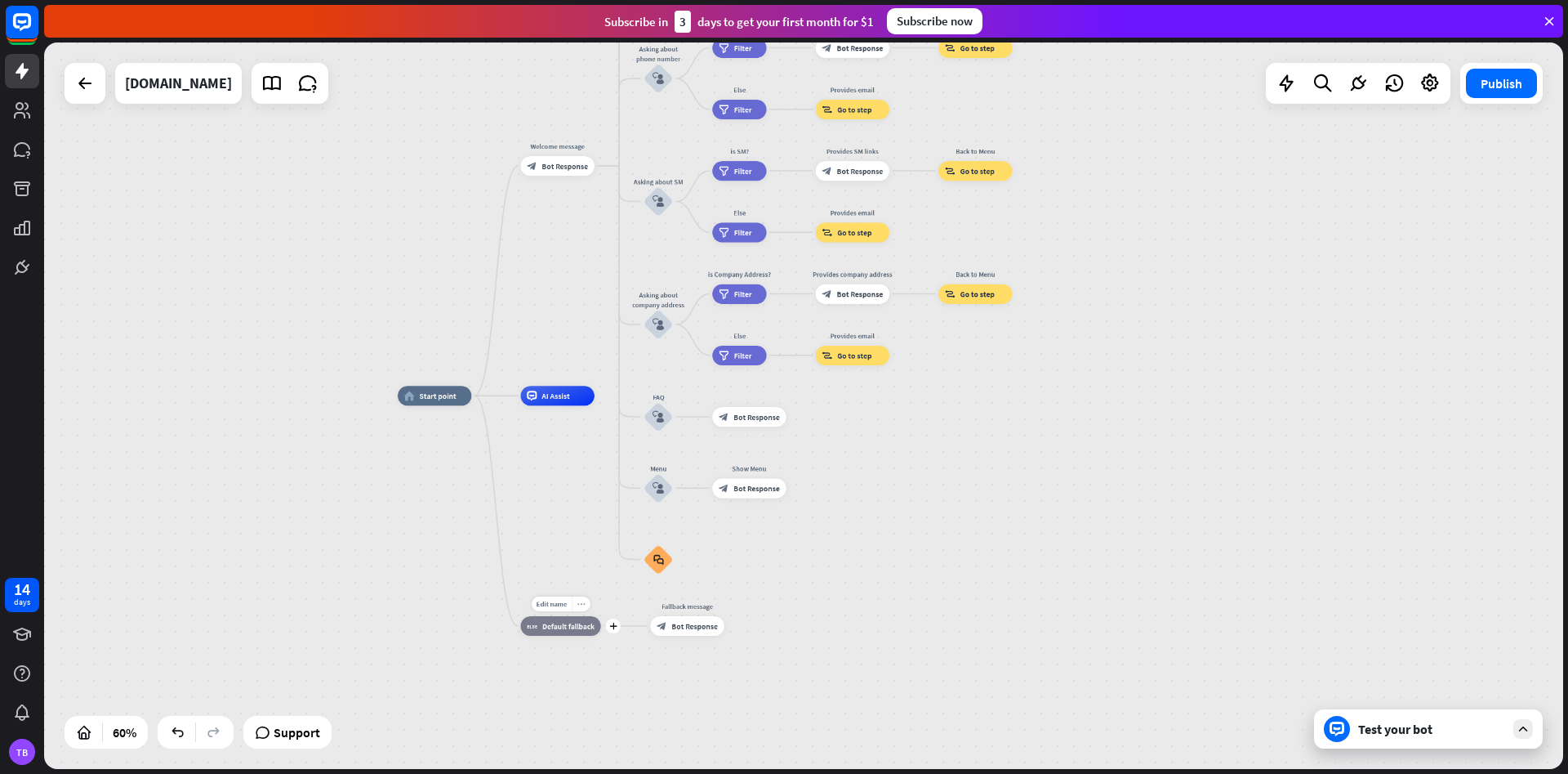
click at [581, 609] on div "more_horiz" at bounding box center [581, 603] width 18 height 14
click at [581, 616] on div "plus block_fallback Default fallback" at bounding box center [561, 626] width 80 height 20
click at [581, 609] on div "more_horiz" at bounding box center [581, 603] width 18 height 14
click at [562, 630] on span "Default fallback" at bounding box center [568, 625] width 53 height 10
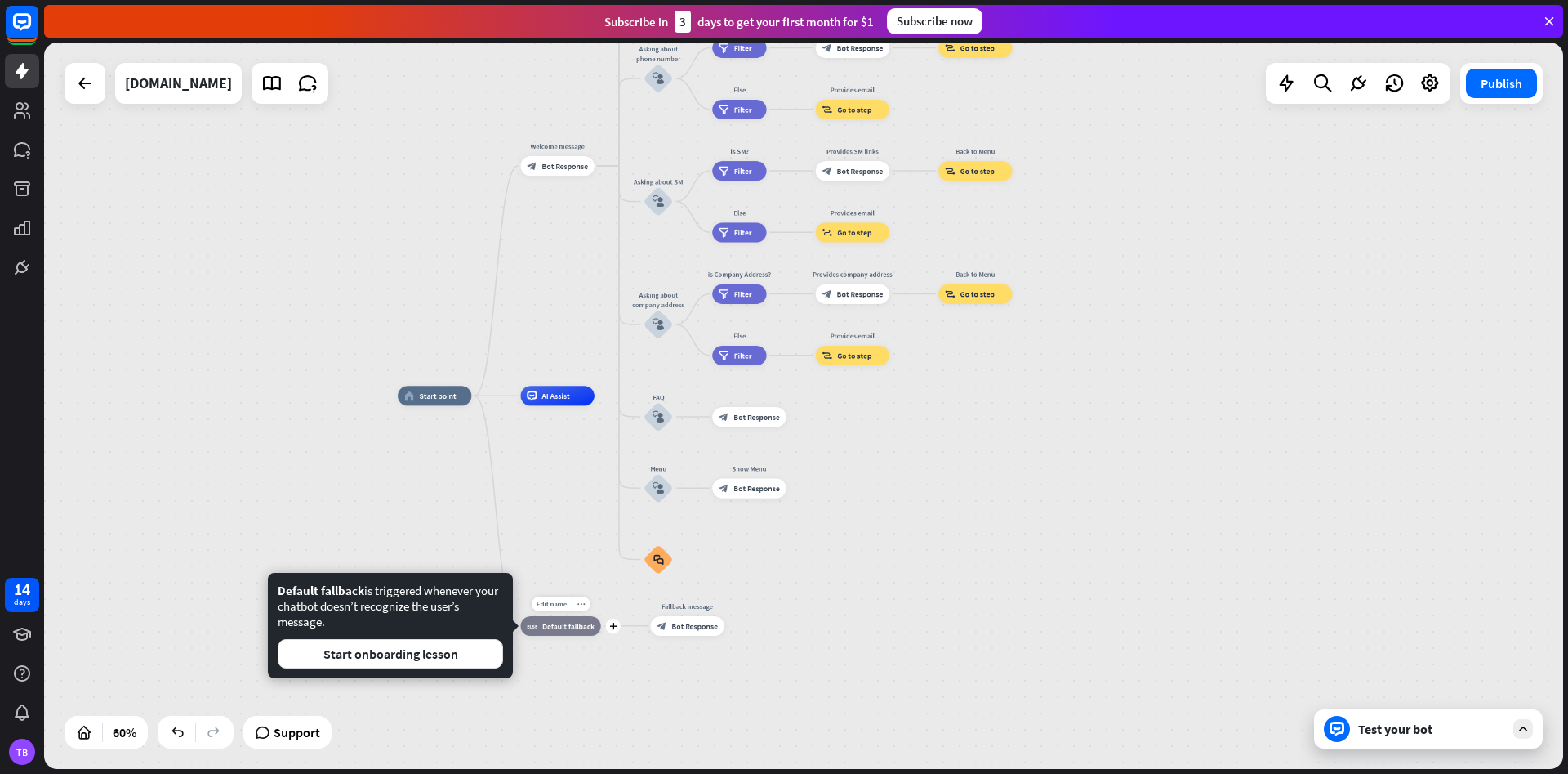
click at [601, 636] on div "Edit name more_horiz plus block_fallback Default fallback" at bounding box center [561, 626] width 80 height 20
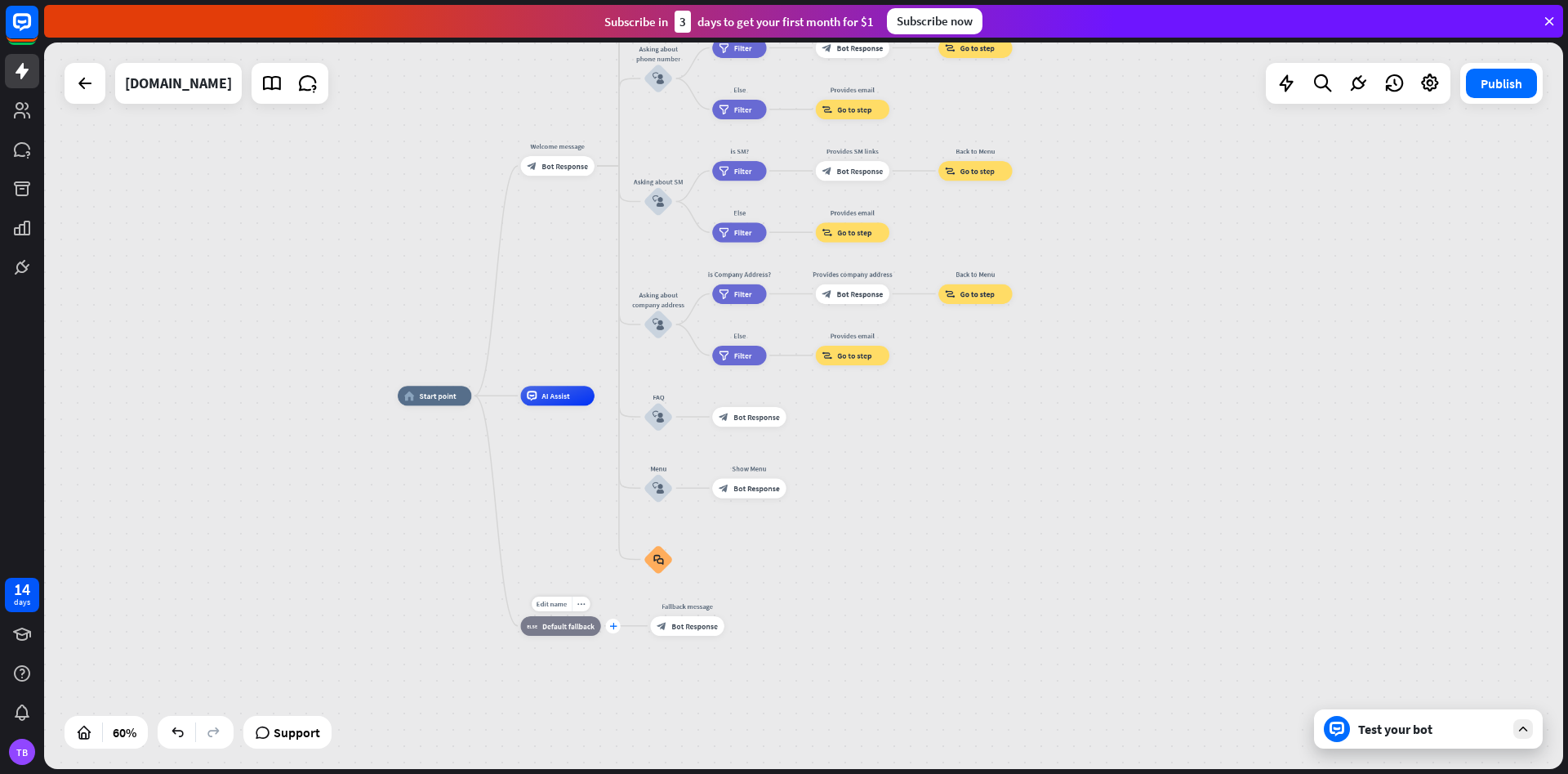
click at [615, 628] on icon "plus" at bounding box center [613, 625] width 7 height 6
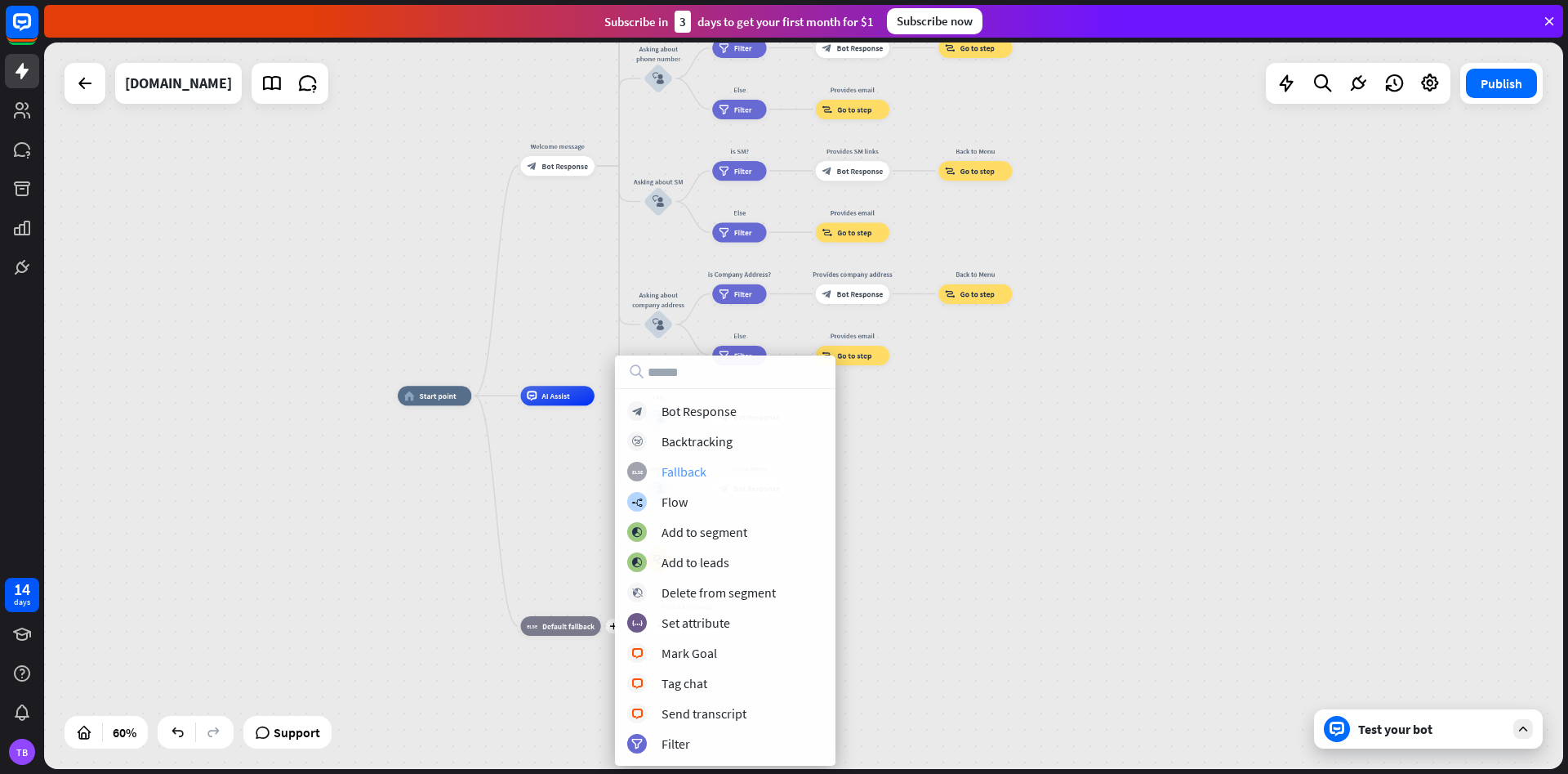
click at [709, 464] on div "block_fallback Fallback" at bounding box center [726, 471] width 196 height 20
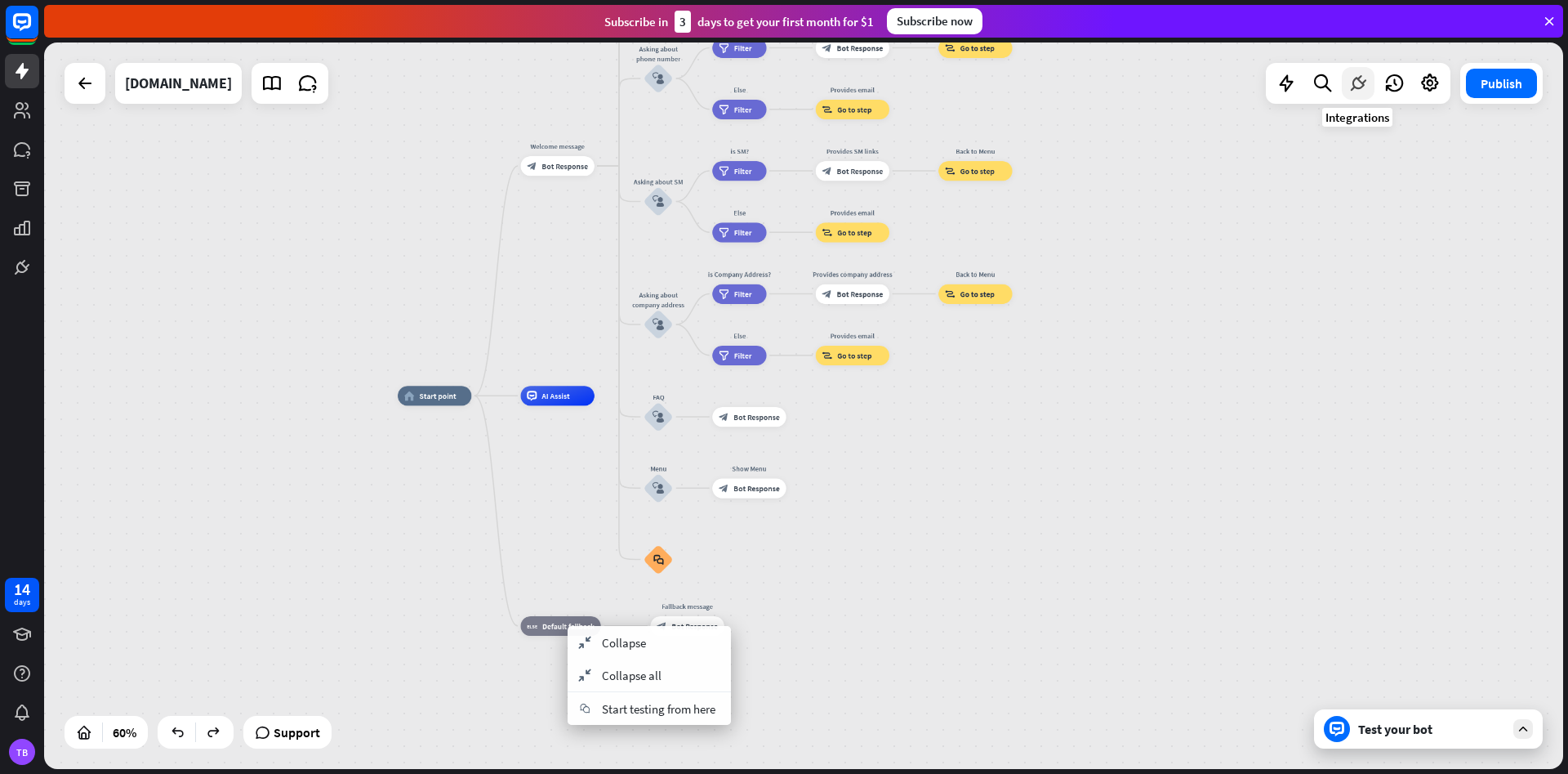
click at [1364, 91] on icon at bounding box center [1358, 83] width 21 height 21
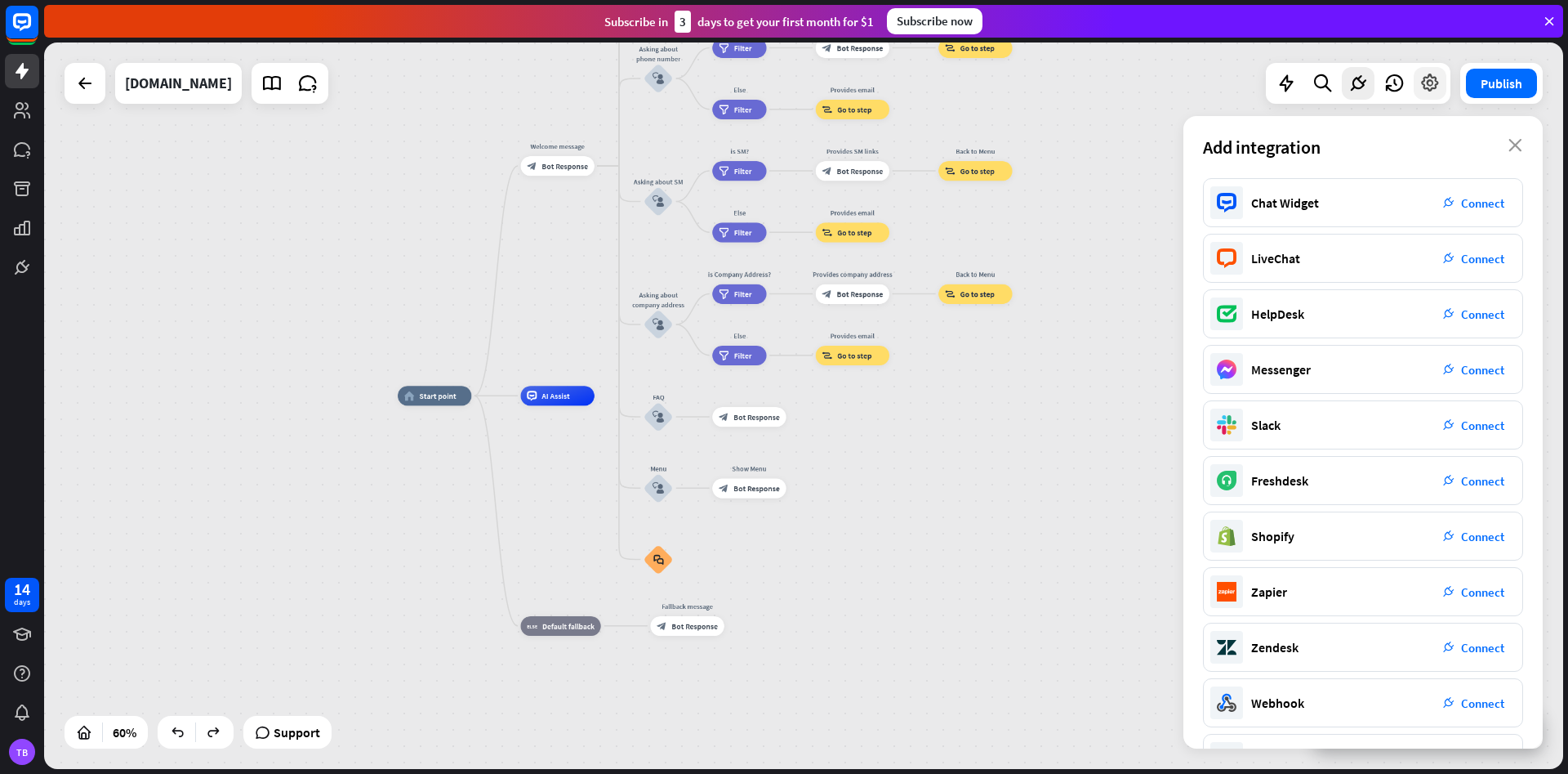
click at [1426, 87] on icon at bounding box center [1430, 83] width 21 height 21
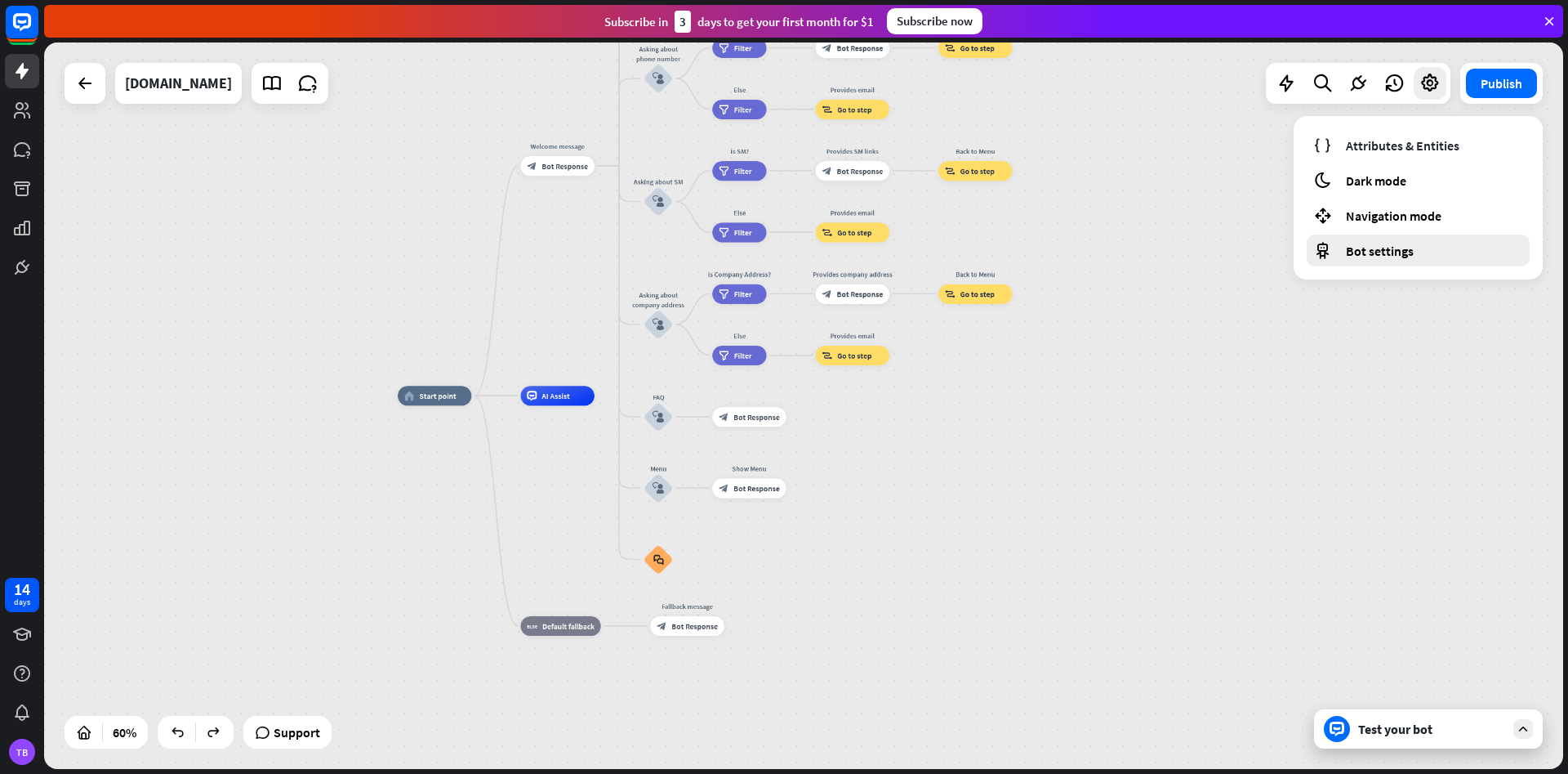
click at [1398, 245] on span "Bot settings" at bounding box center [1380, 251] width 68 height 16
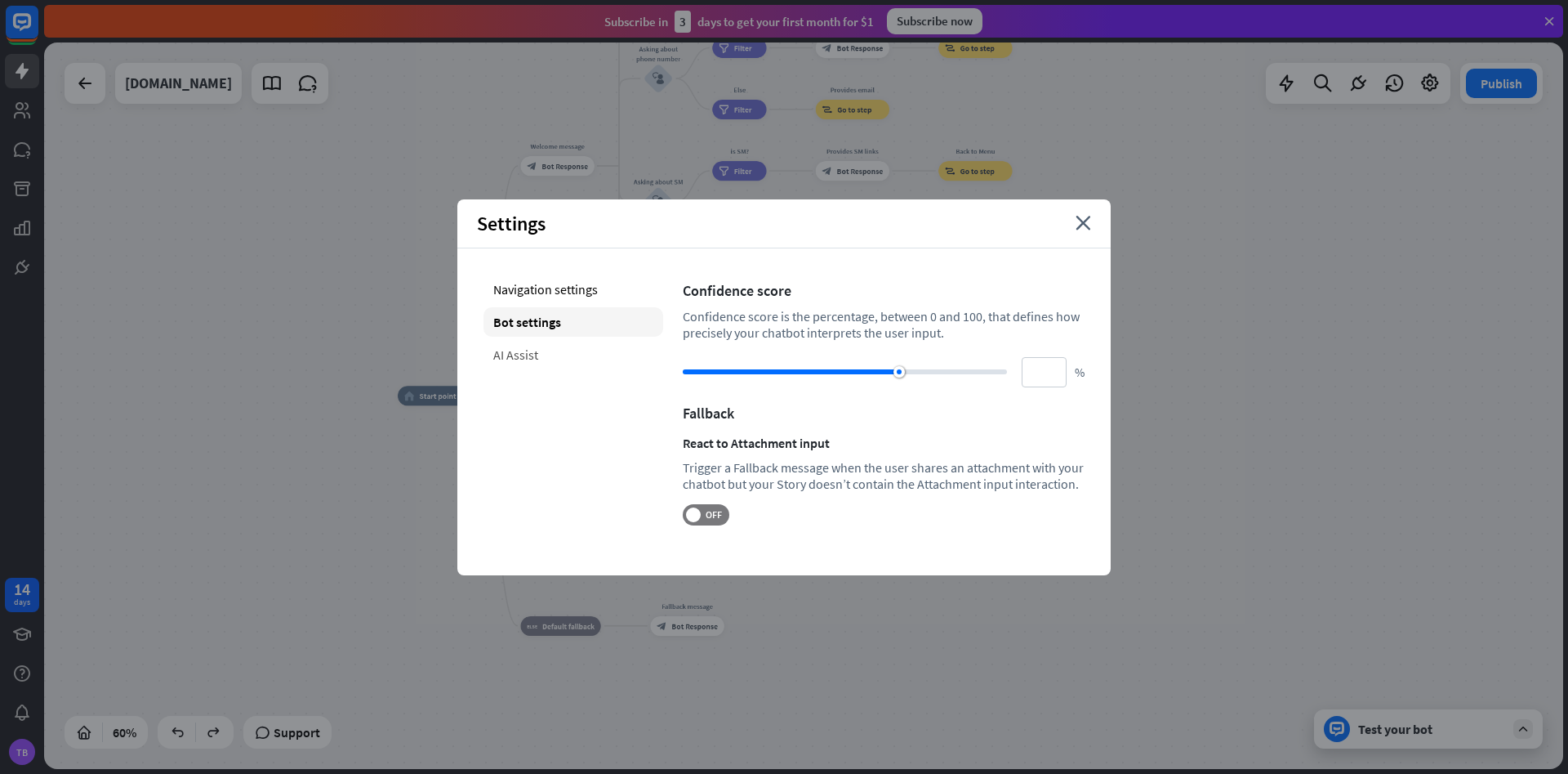
click at [517, 347] on div "AI Assist" at bounding box center [573, 354] width 179 height 29
type input "**"
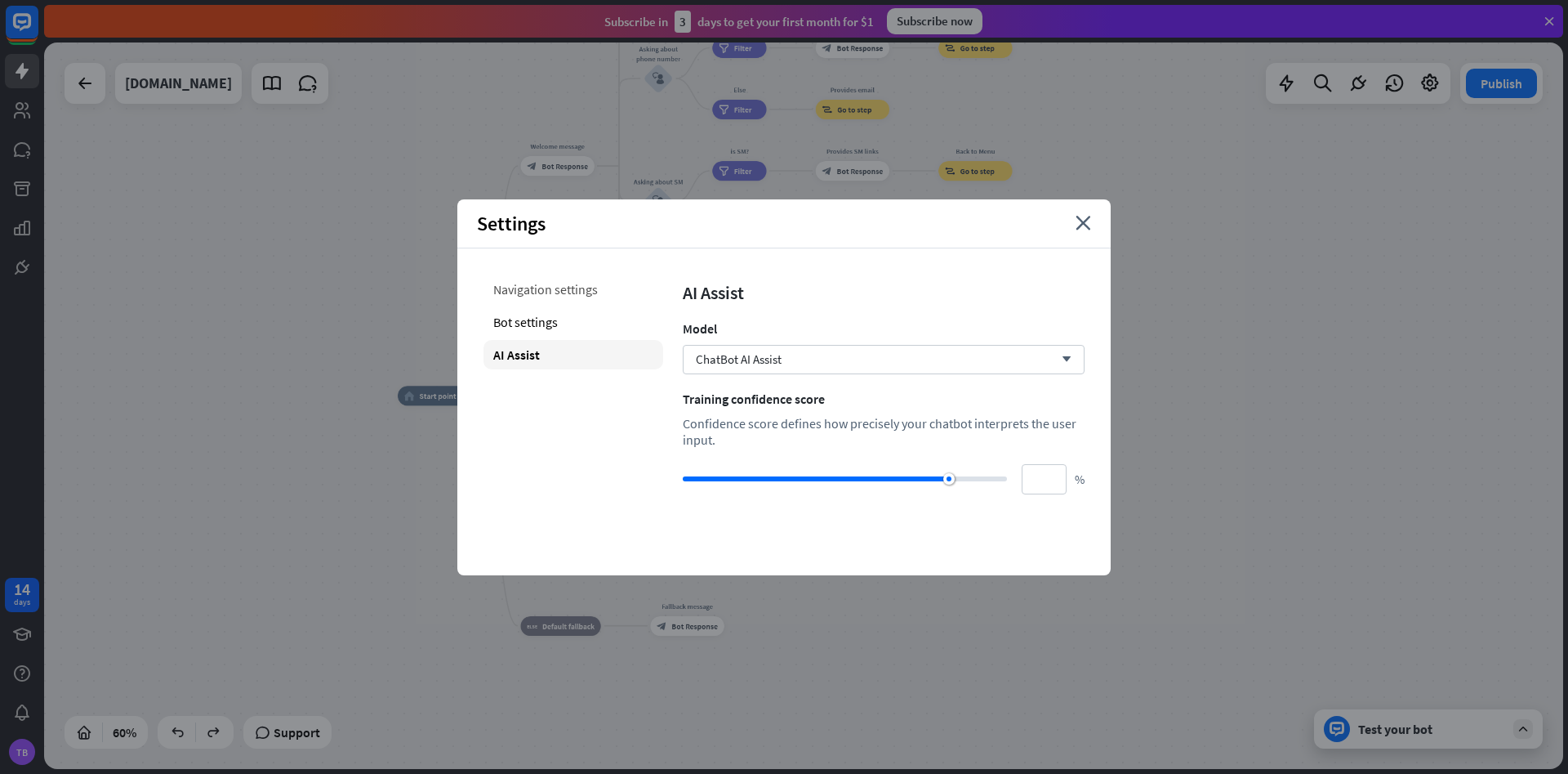
click at [563, 295] on div "Navigation settings" at bounding box center [573, 288] width 179 height 29
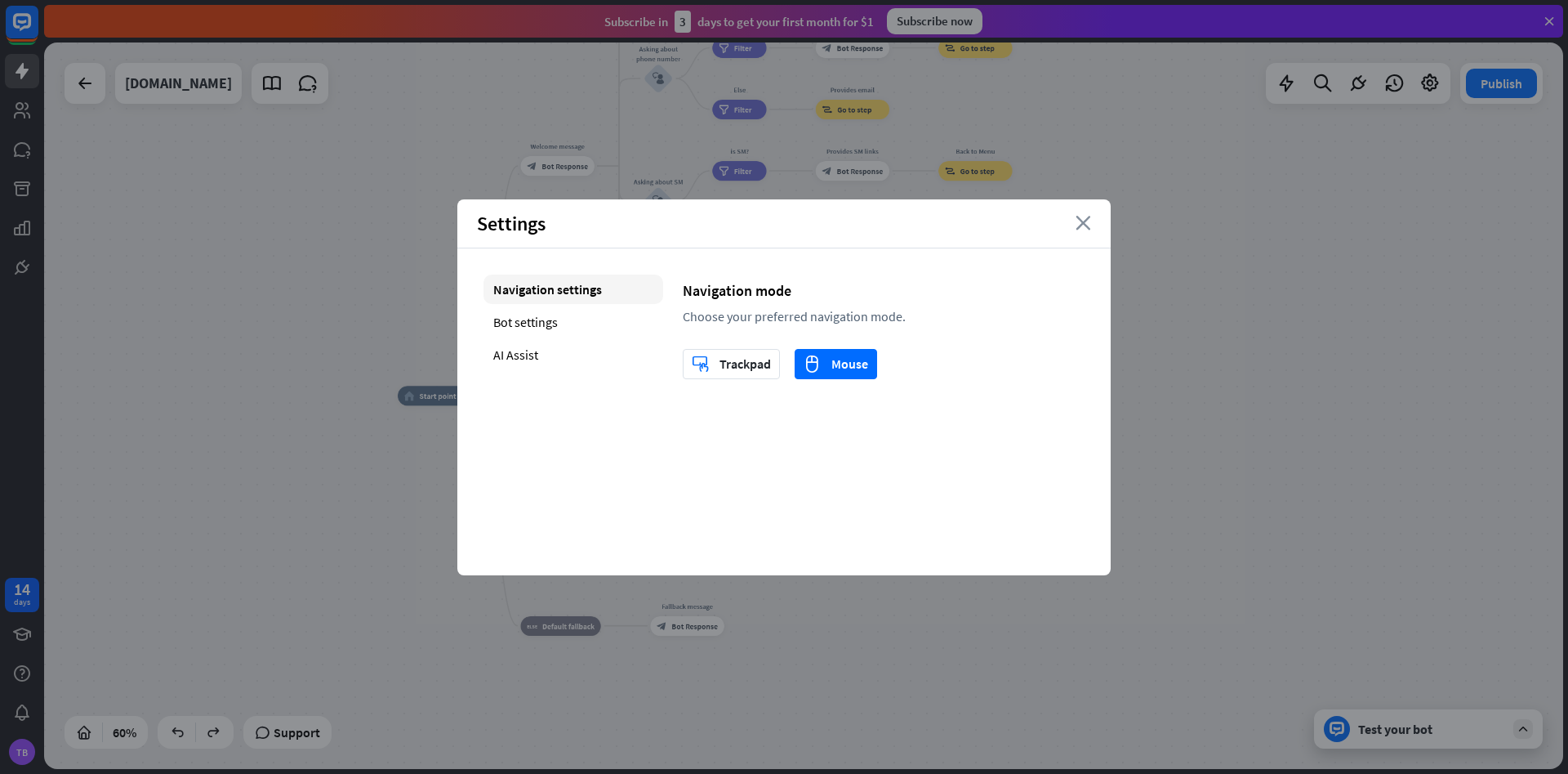
click at [1086, 224] on icon "close" at bounding box center [1083, 223] width 15 height 14
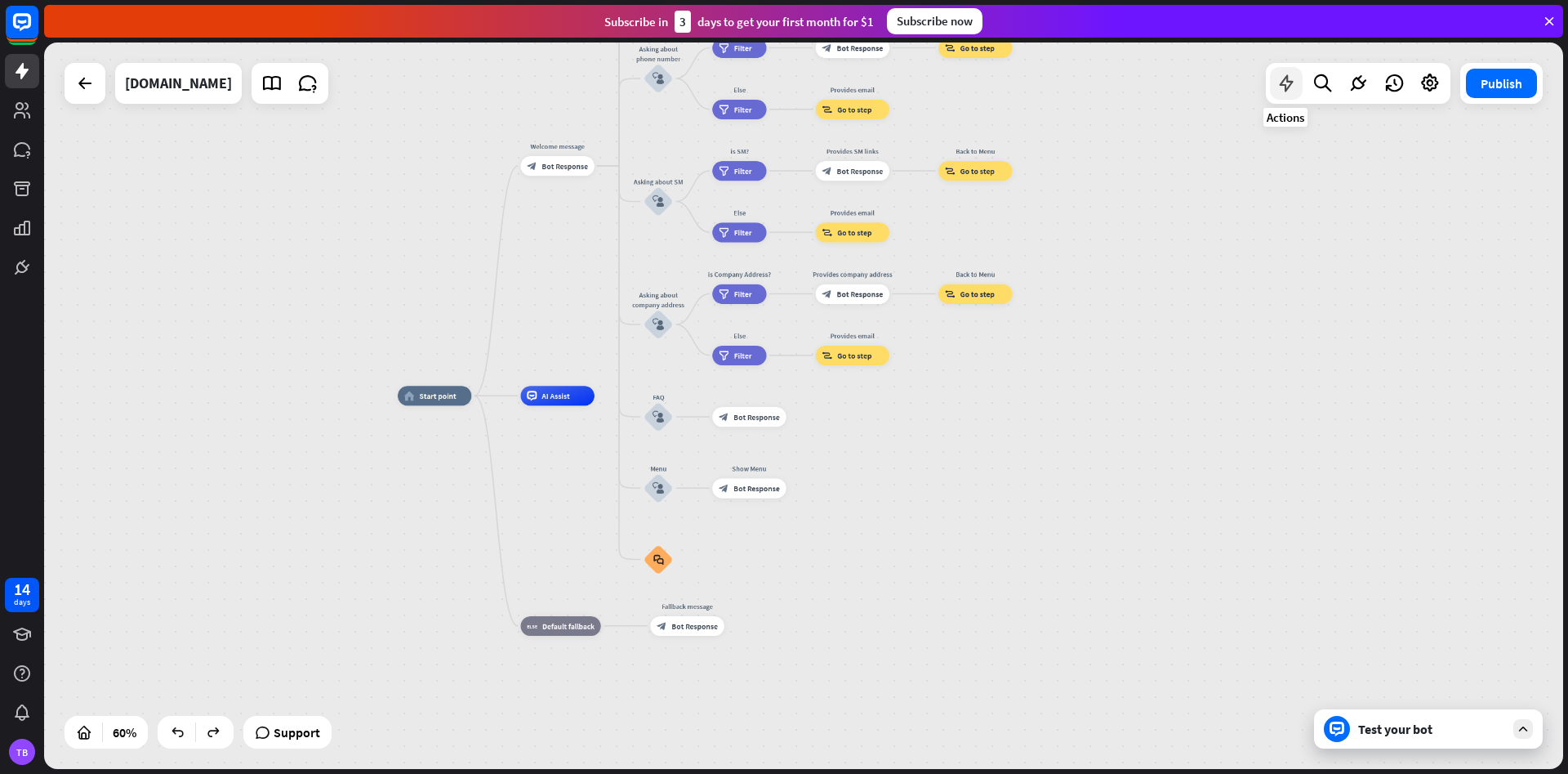
click at [1286, 88] on icon at bounding box center [1286, 83] width 21 height 21
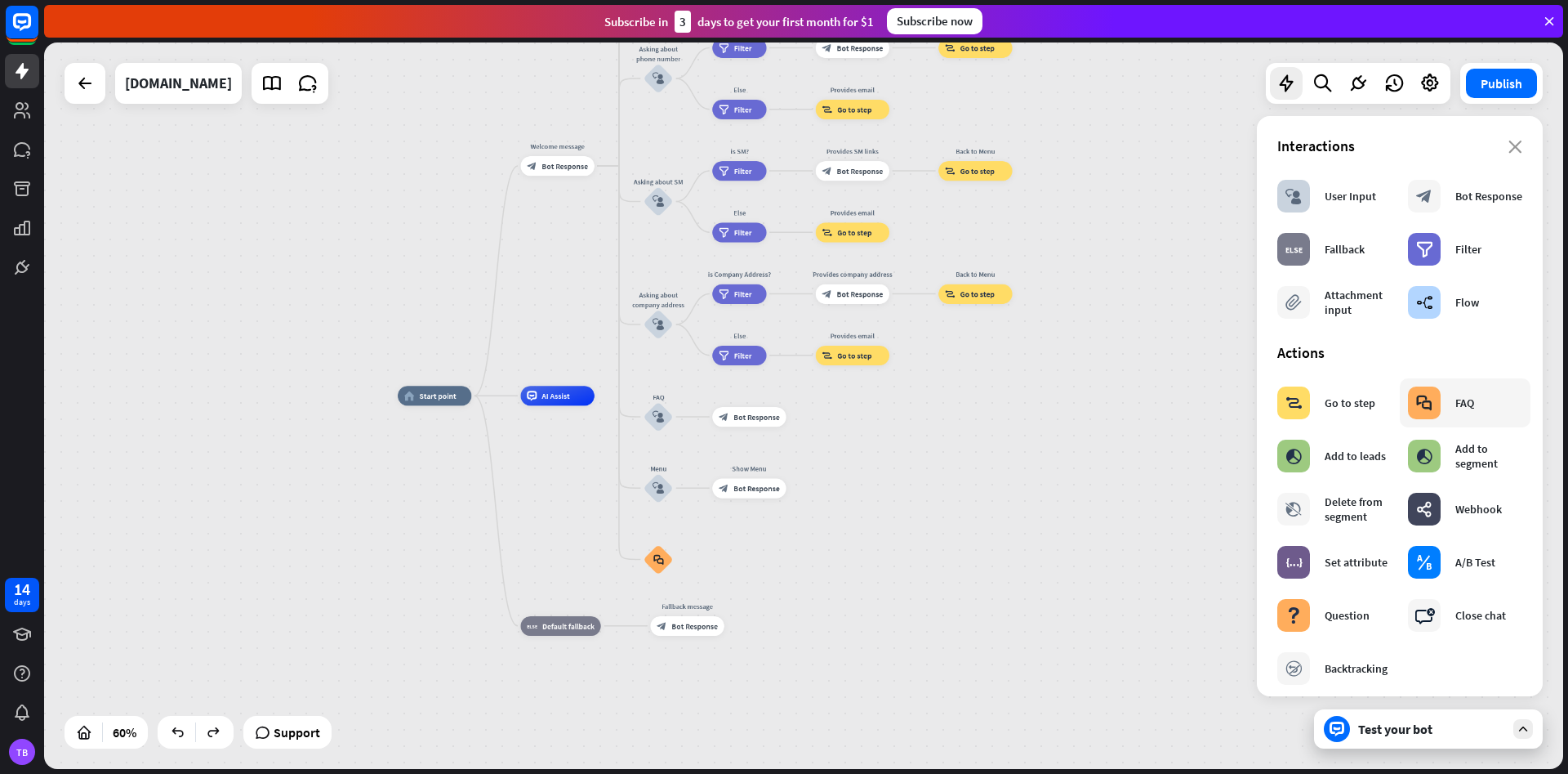
click at [1448, 413] on div "block_faq FAQ" at bounding box center [1441, 403] width 66 height 33
click at [1423, 400] on icon "block_faq" at bounding box center [1424, 403] width 16 height 16
click at [1519, 146] on icon "close" at bounding box center [1515, 146] width 14 height 13
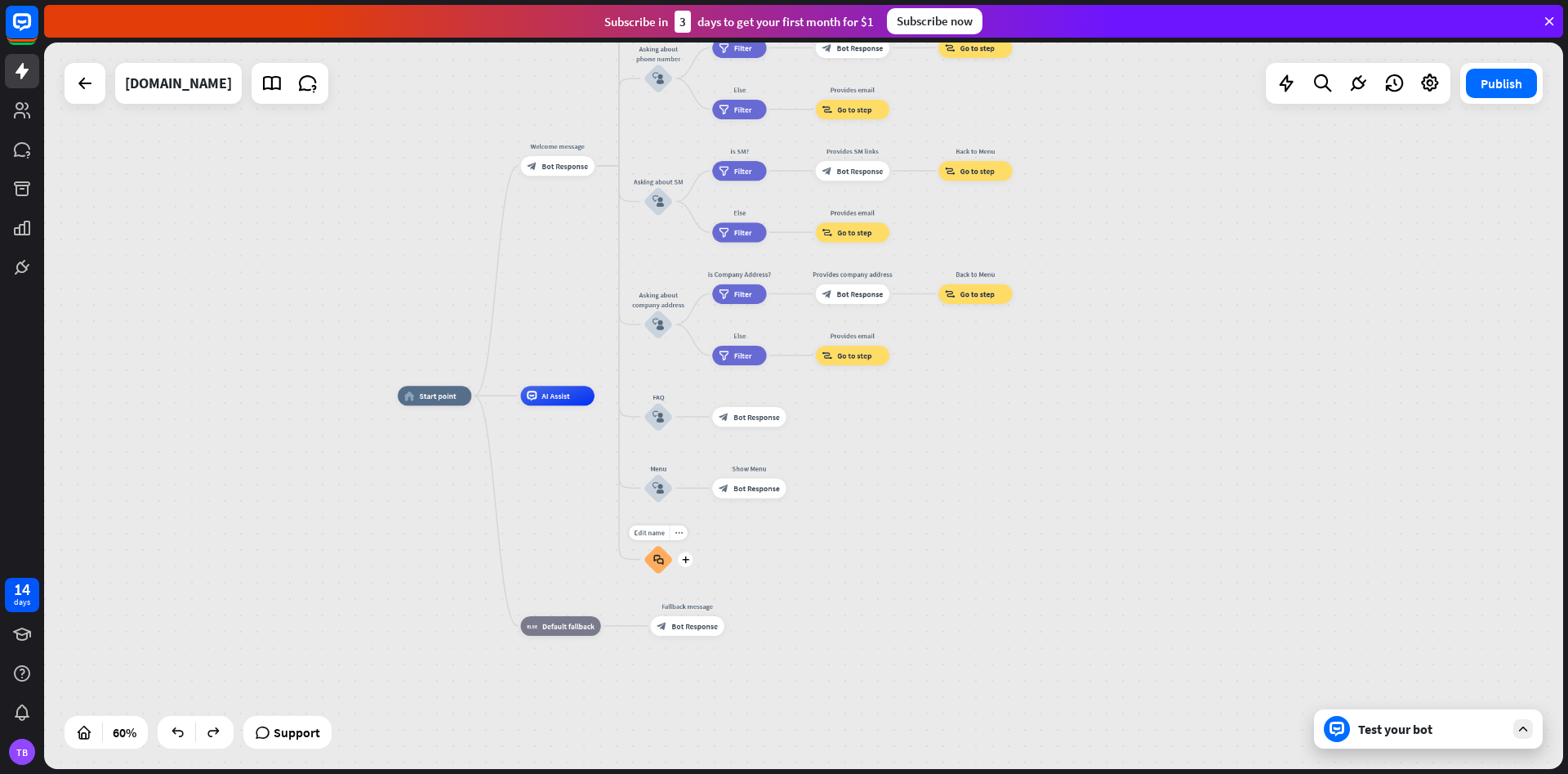
click at [660, 556] on icon "block_faq" at bounding box center [659, 559] width 11 height 11
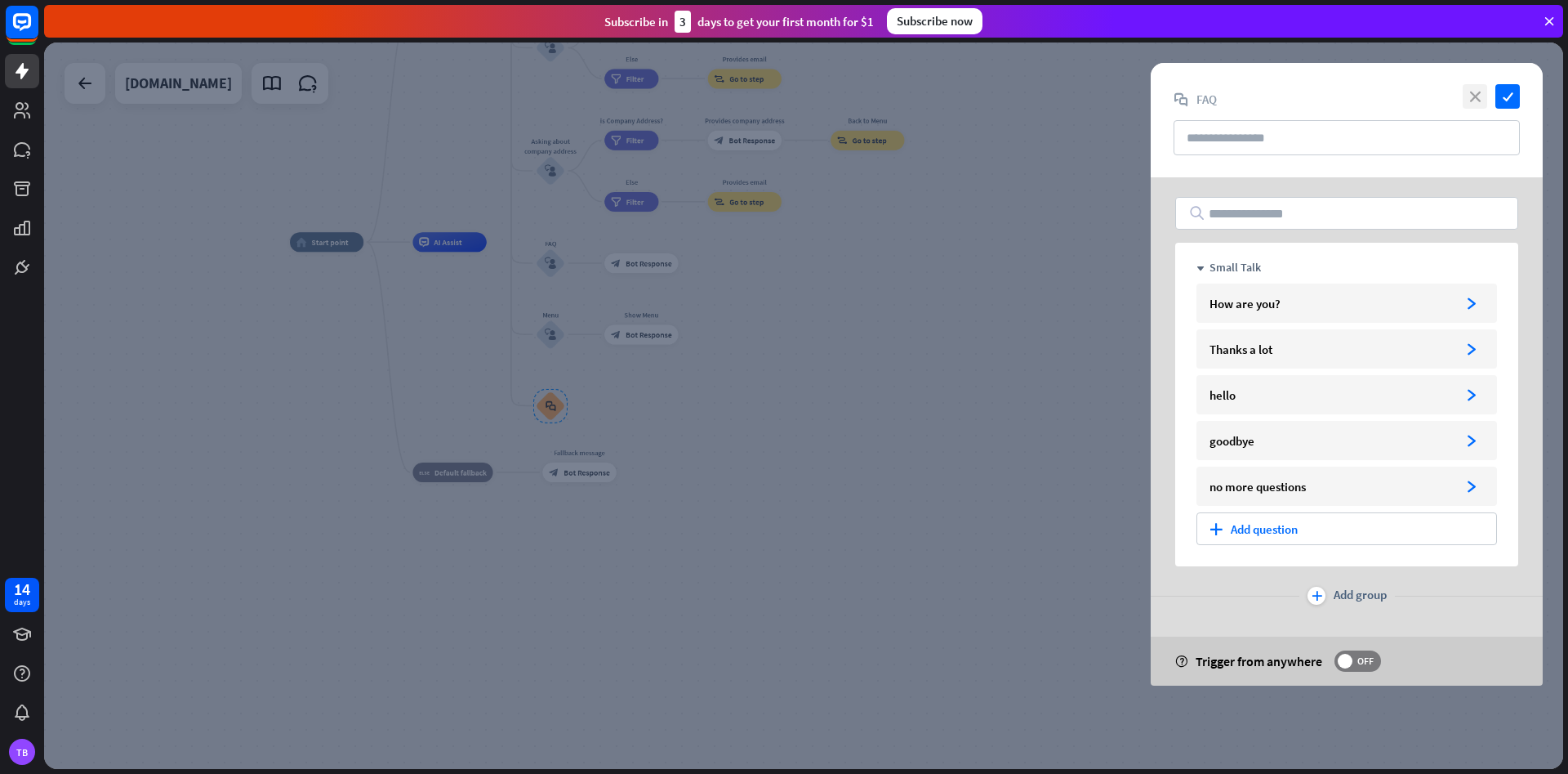
click at [1475, 97] on icon "close" at bounding box center [1474, 96] width 24 height 24
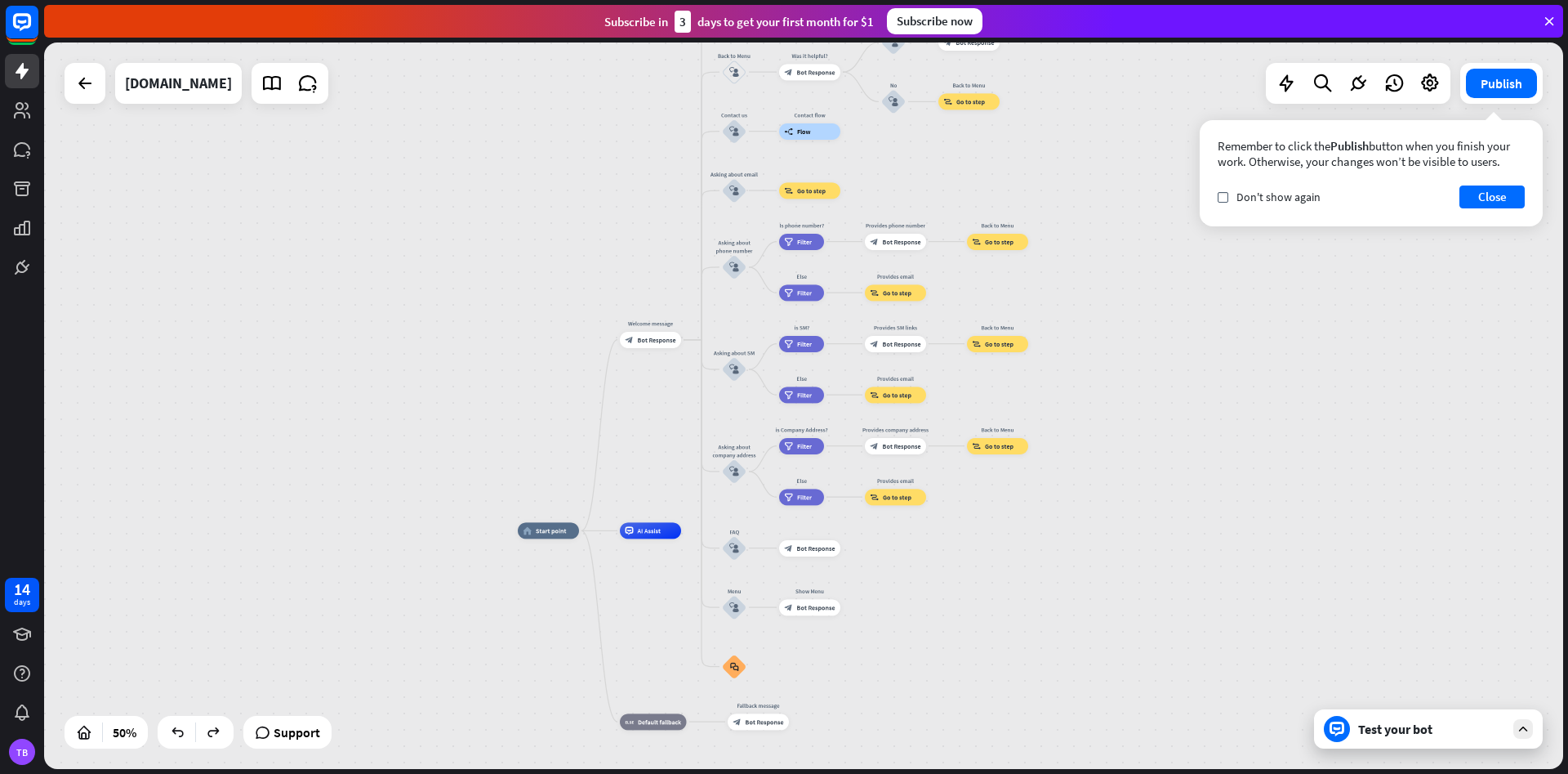
drag, startPoint x: 770, startPoint y: 383, endPoint x: 876, endPoint y: 553, distance: 200.3
click at [876, 553] on div "home_2 Start point Welcome message block_bot_response Bot Response About us blo…" at bounding box center [897, 712] width 759 height 362
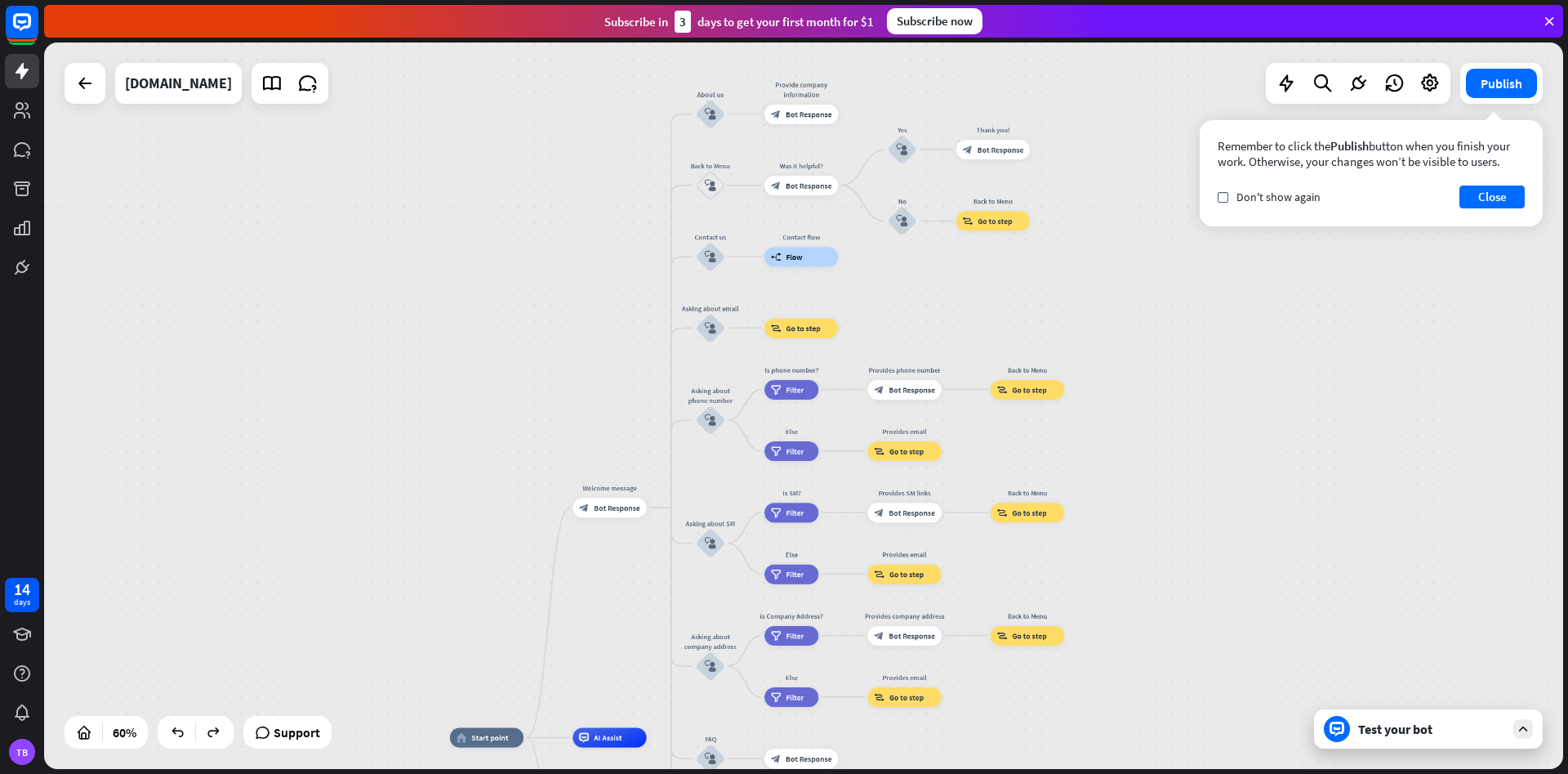
drag, startPoint x: 1132, startPoint y: 216, endPoint x: 1140, endPoint y: 437, distance: 221.1
click at [1140, 437] on div "home_2 Start point Welcome message block_bot_response Bot Response About us blo…" at bounding box center [803, 406] width 1519 height 727
click at [23, 670] on icon at bounding box center [22, 673] width 20 height 20
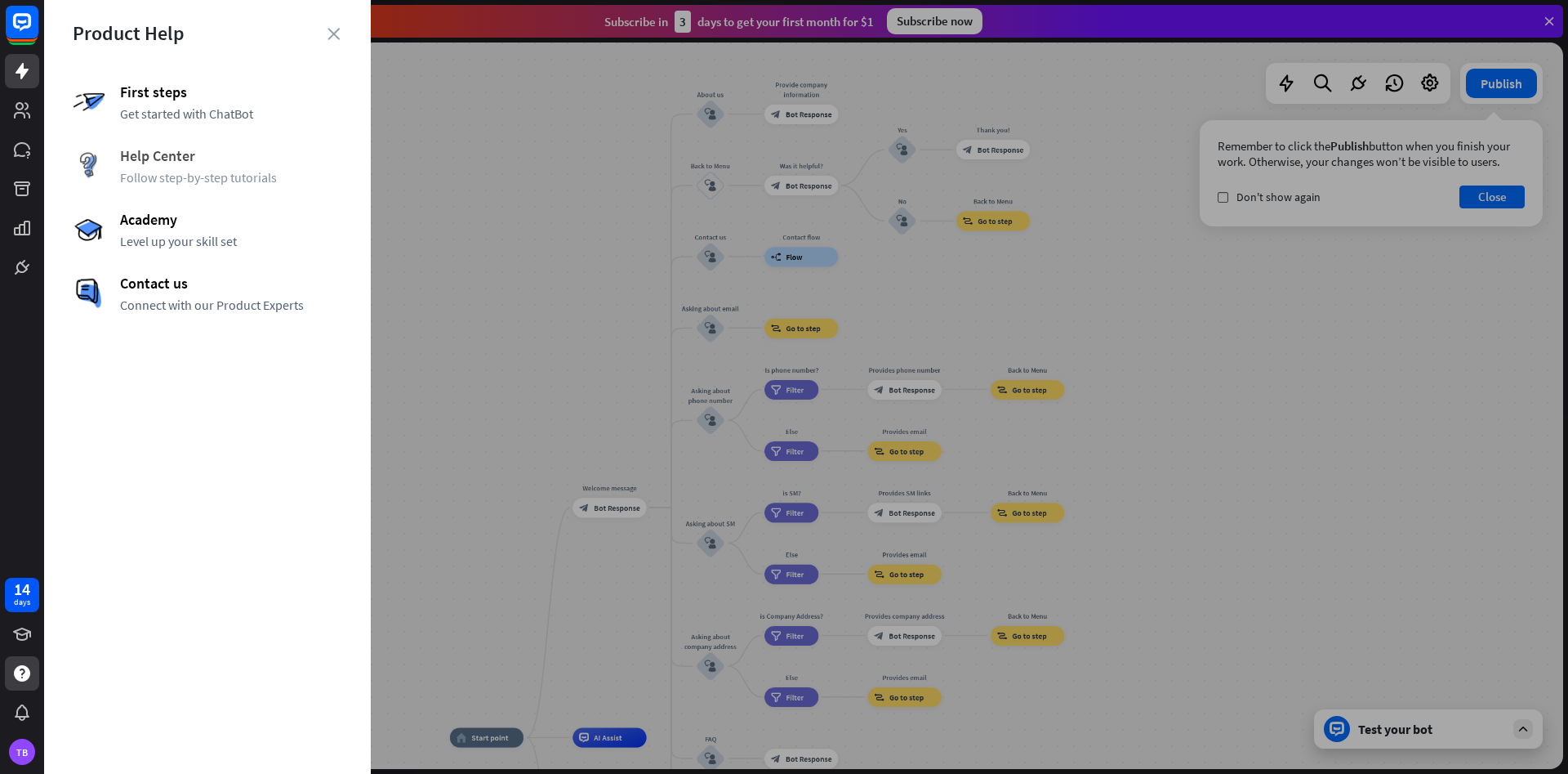
click at [169, 158] on span "Help Center" at bounding box center [231, 155] width 222 height 19
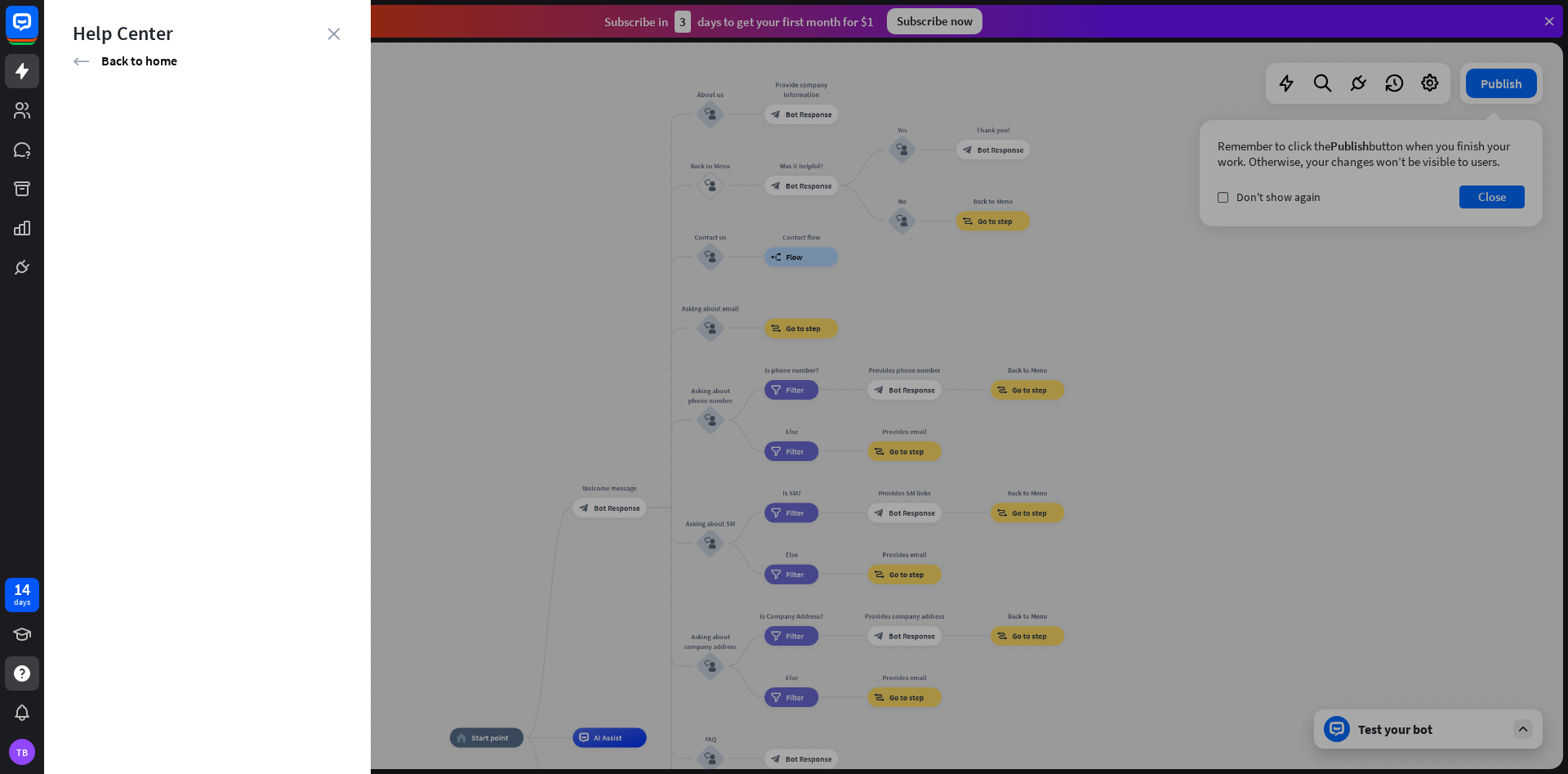
click at [1378, 337] on div at bounding box center [806, 387] width 1524 height 774
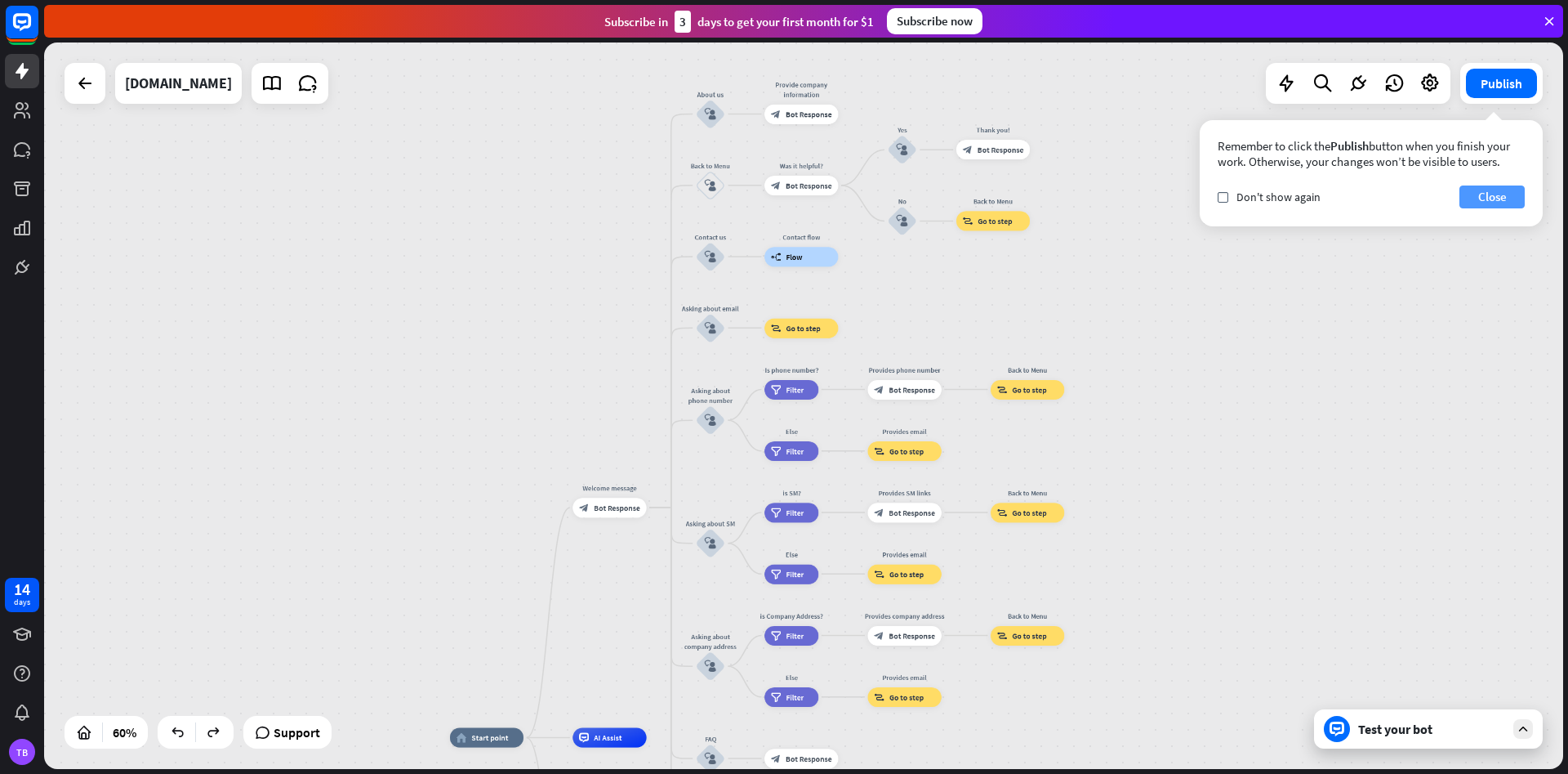
click at [1486, 199] on button "Close" at bounding box center [1491, 197] width 65 height 23
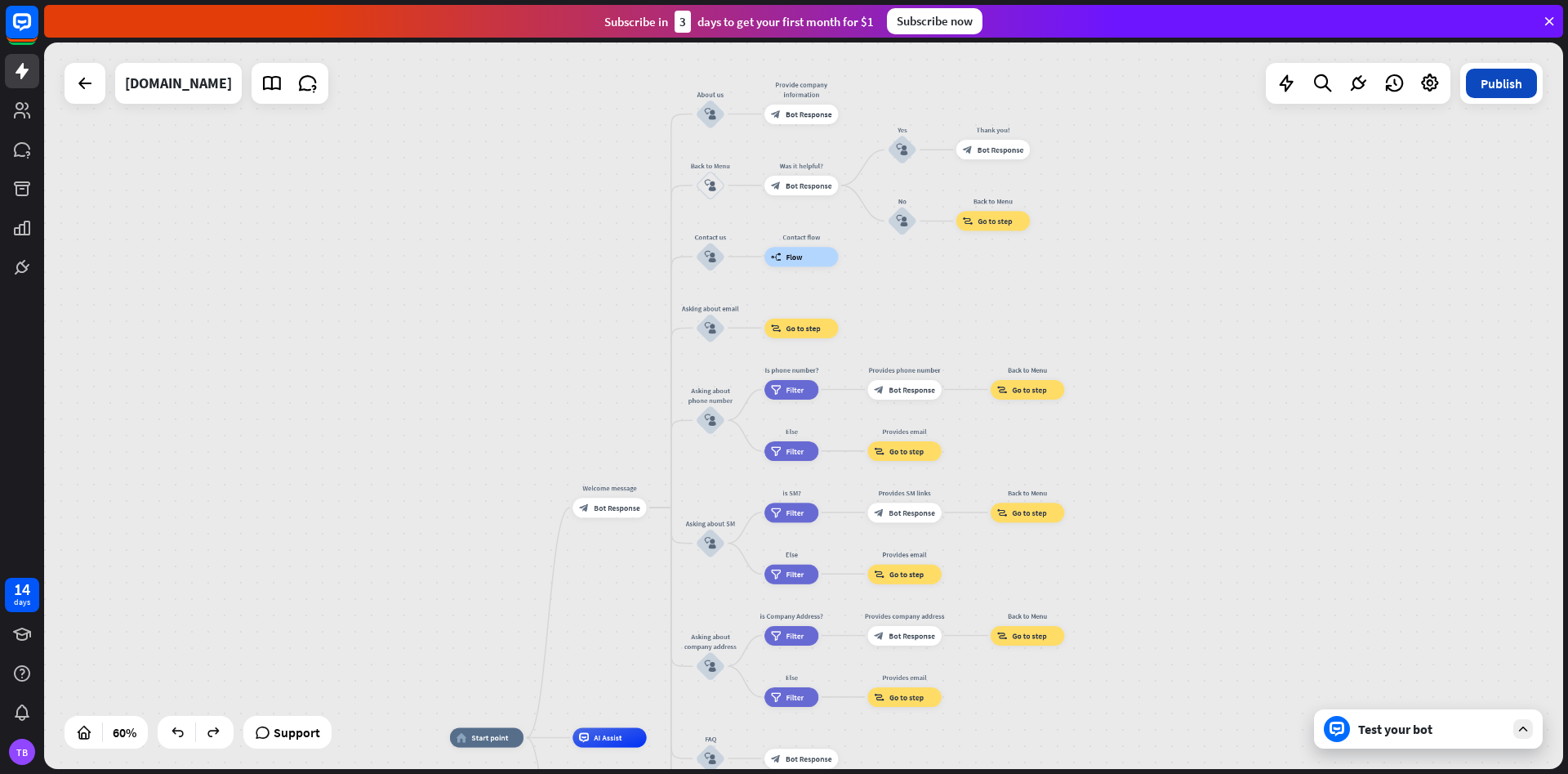
click at [1499, 87] on button "Publish" at bounding box center [1502, 83] width 71 height 29
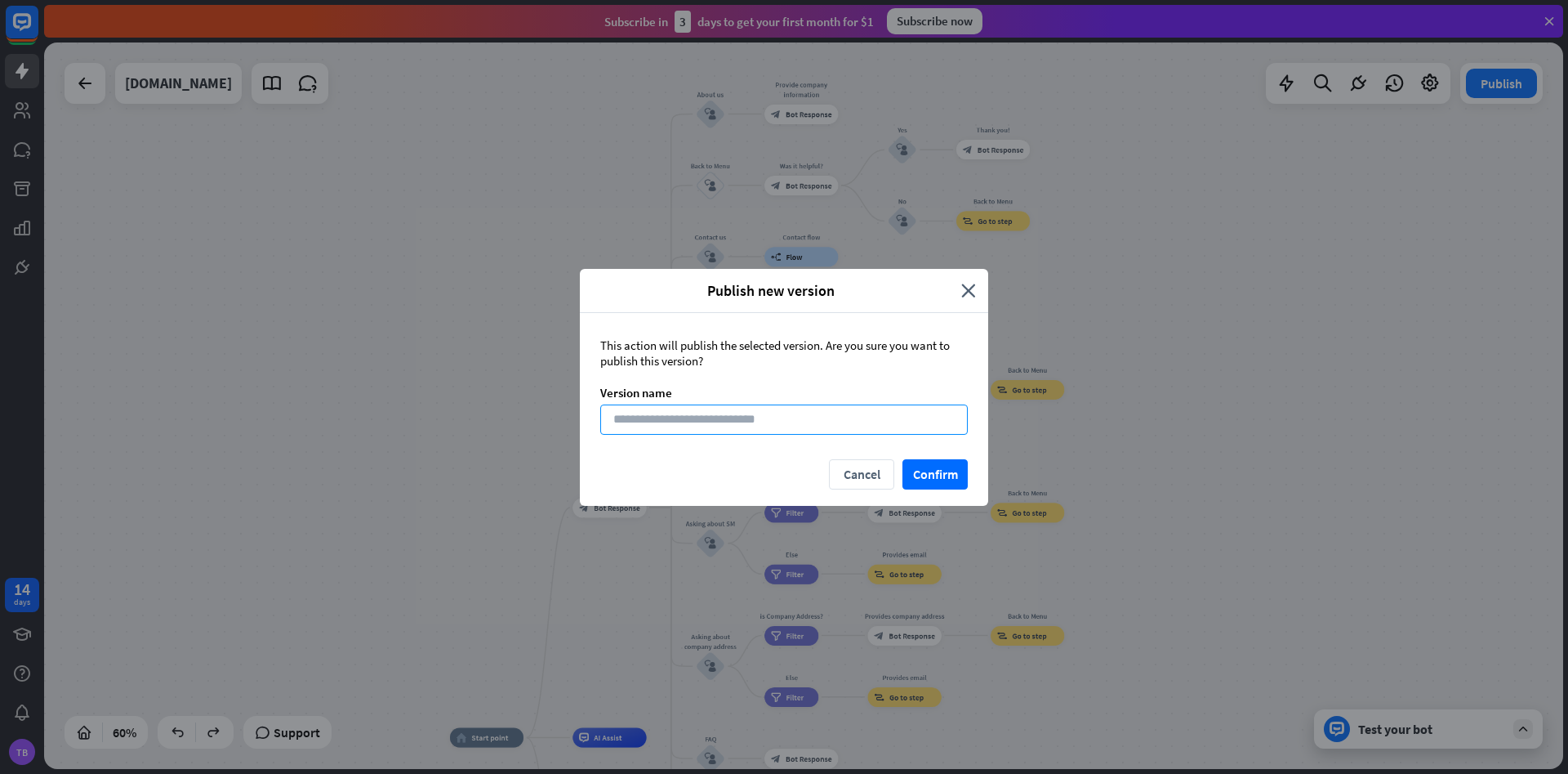
click at [745, 416] on input at bounding box center [784, 420] width 368 height 30
click at [943, 475] on button "Confirm" at bounding box center [934, 474] width 65 height 30
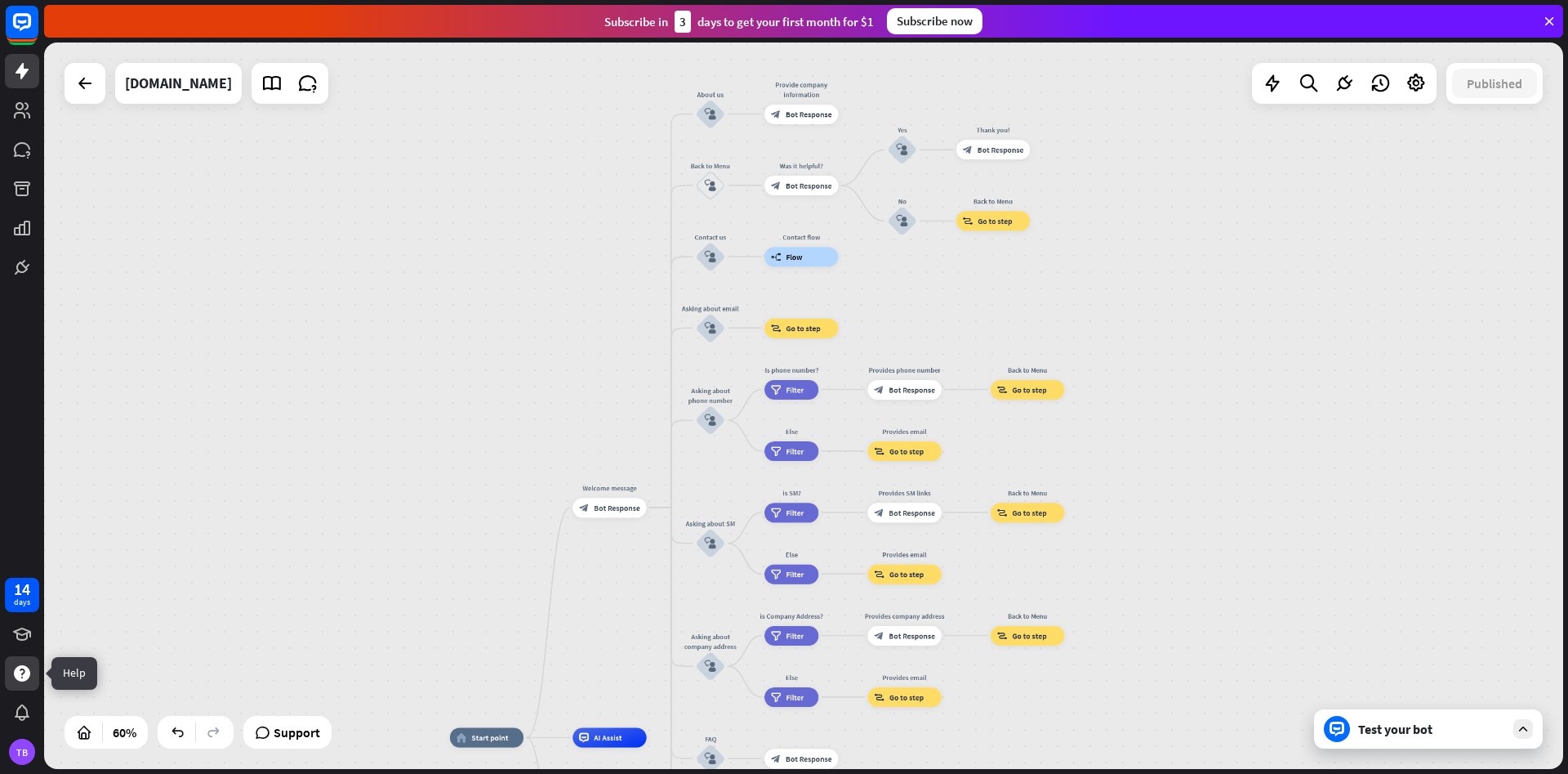
click at [33, 684] on div at bounding box center [21, 673] width 34 height 34
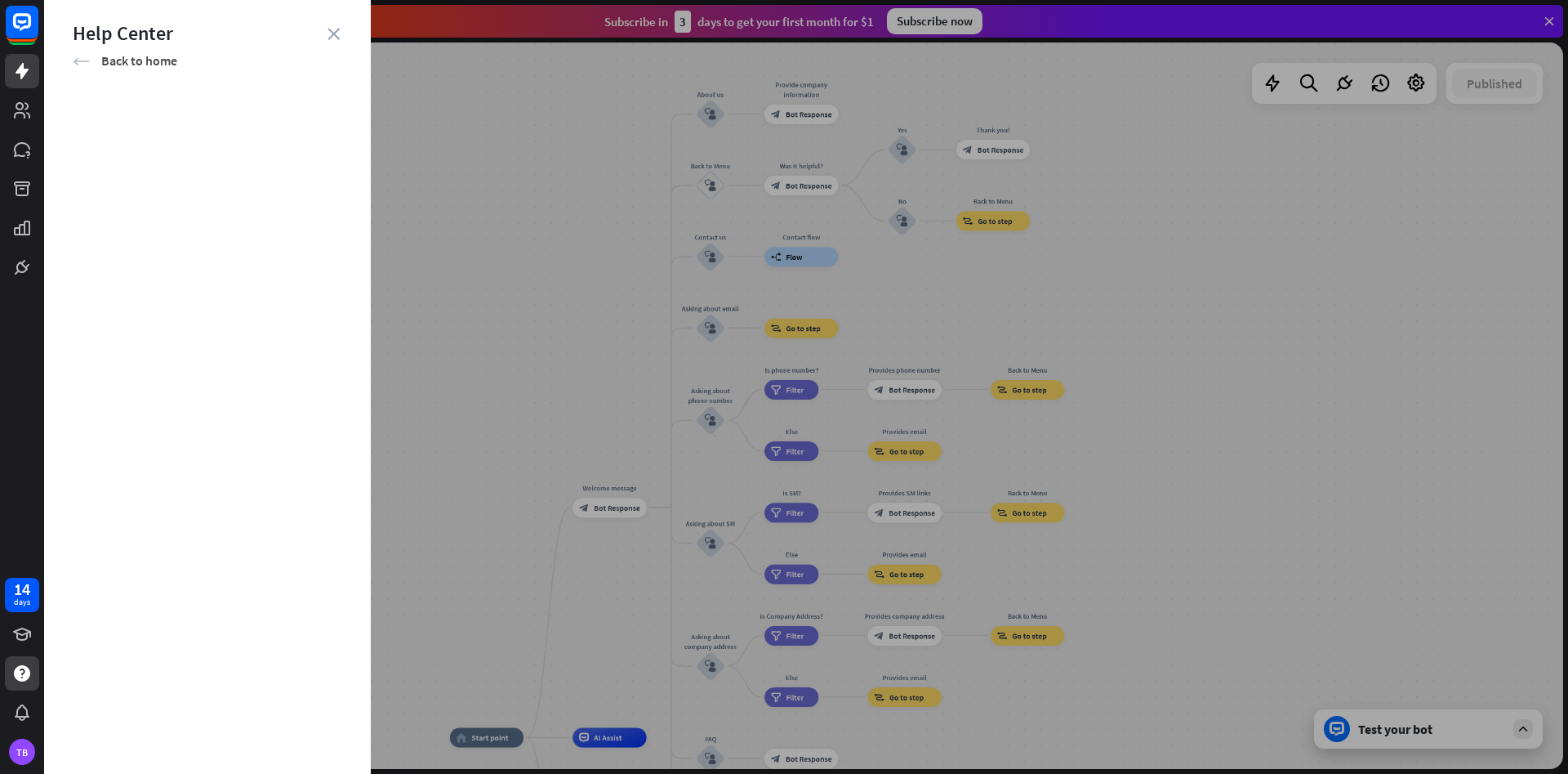
click at [76, 61] on icon "arrow_left" at bounding box center [80, 61] width 17 height 16
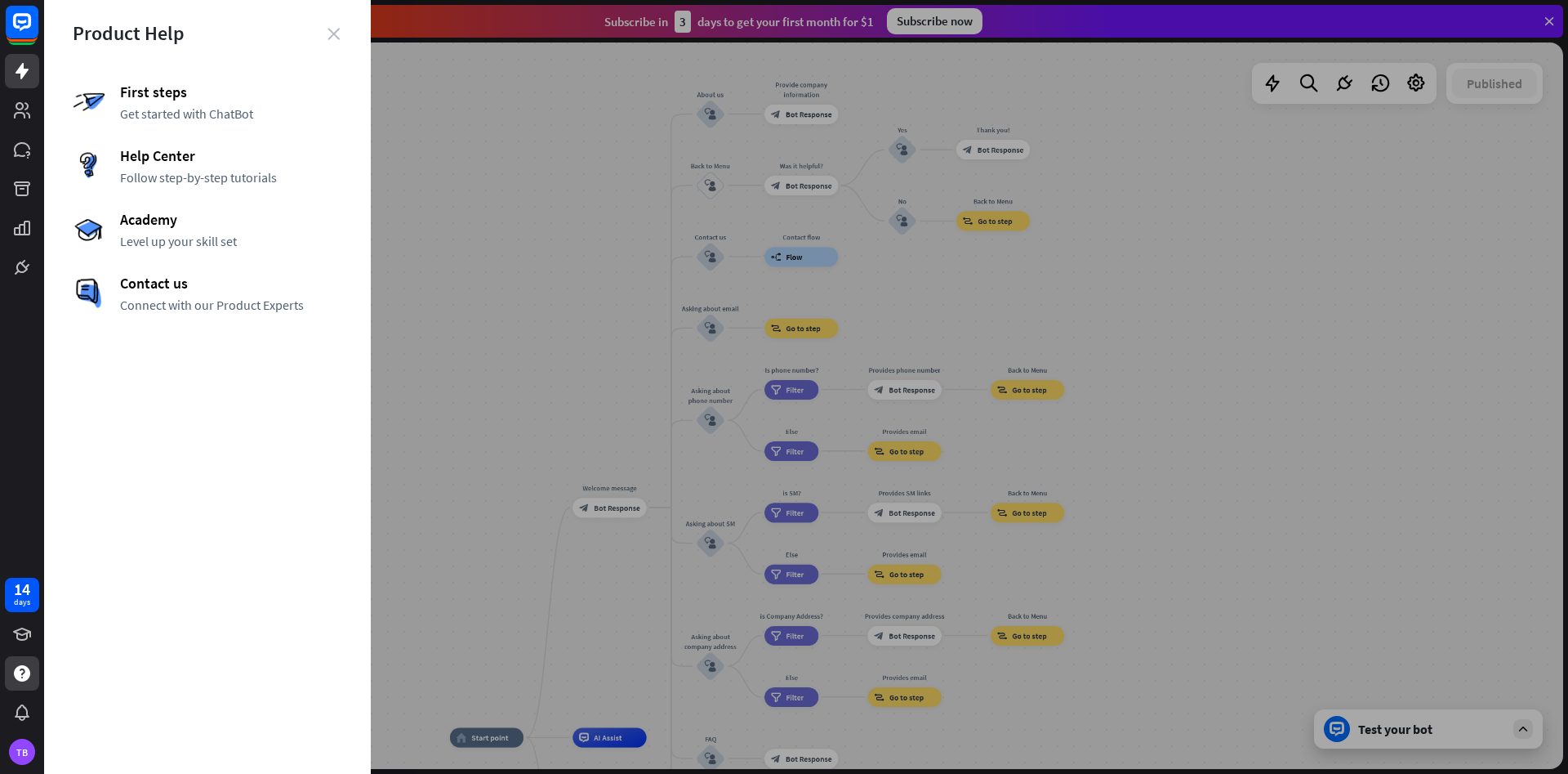
click at [335, 31] on icon "close" at bounding box center [334, 34] width 12 height 12
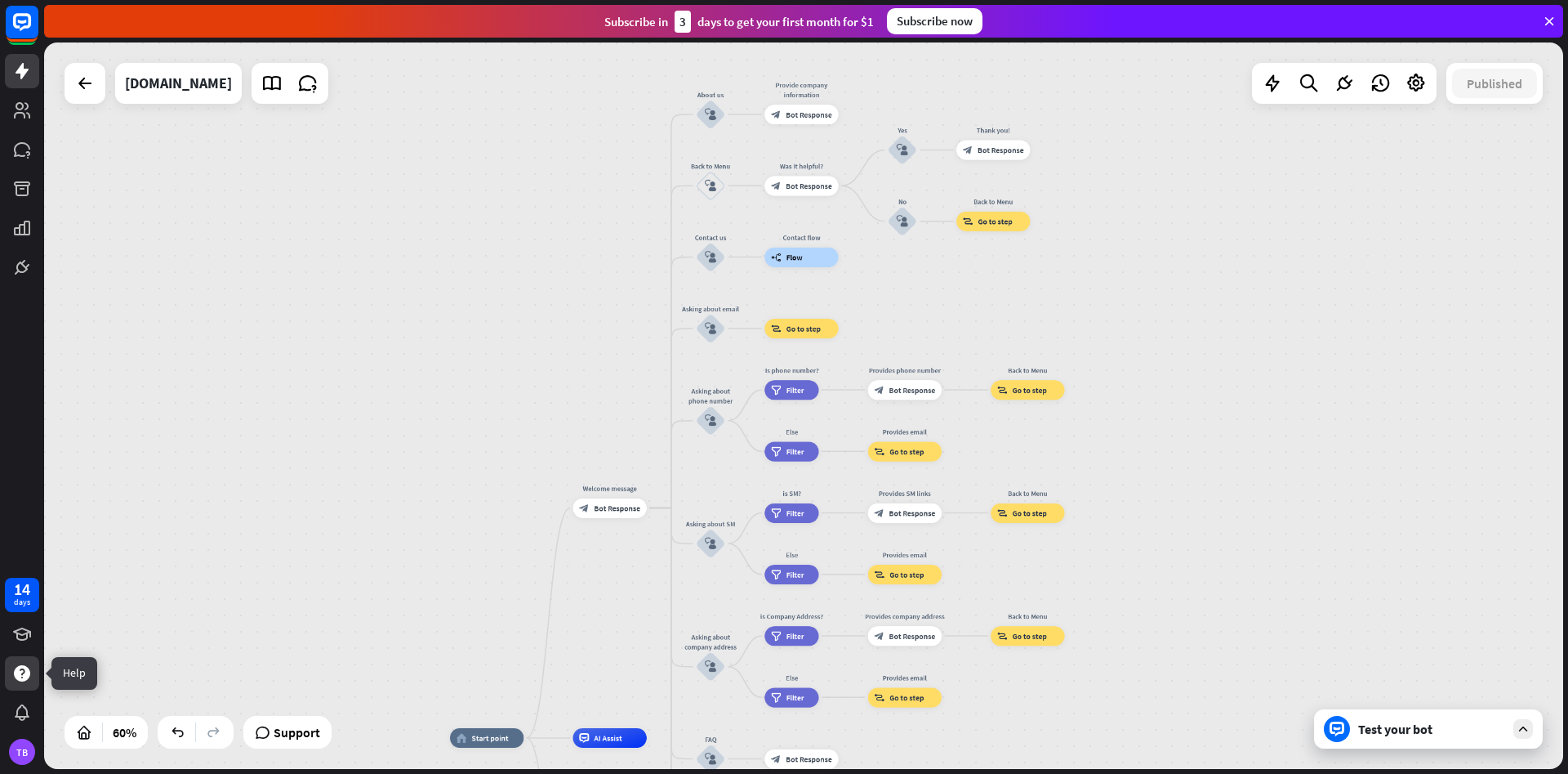
click at [25, 678] on icon at bounding box center [22, 673] width 16 height 16
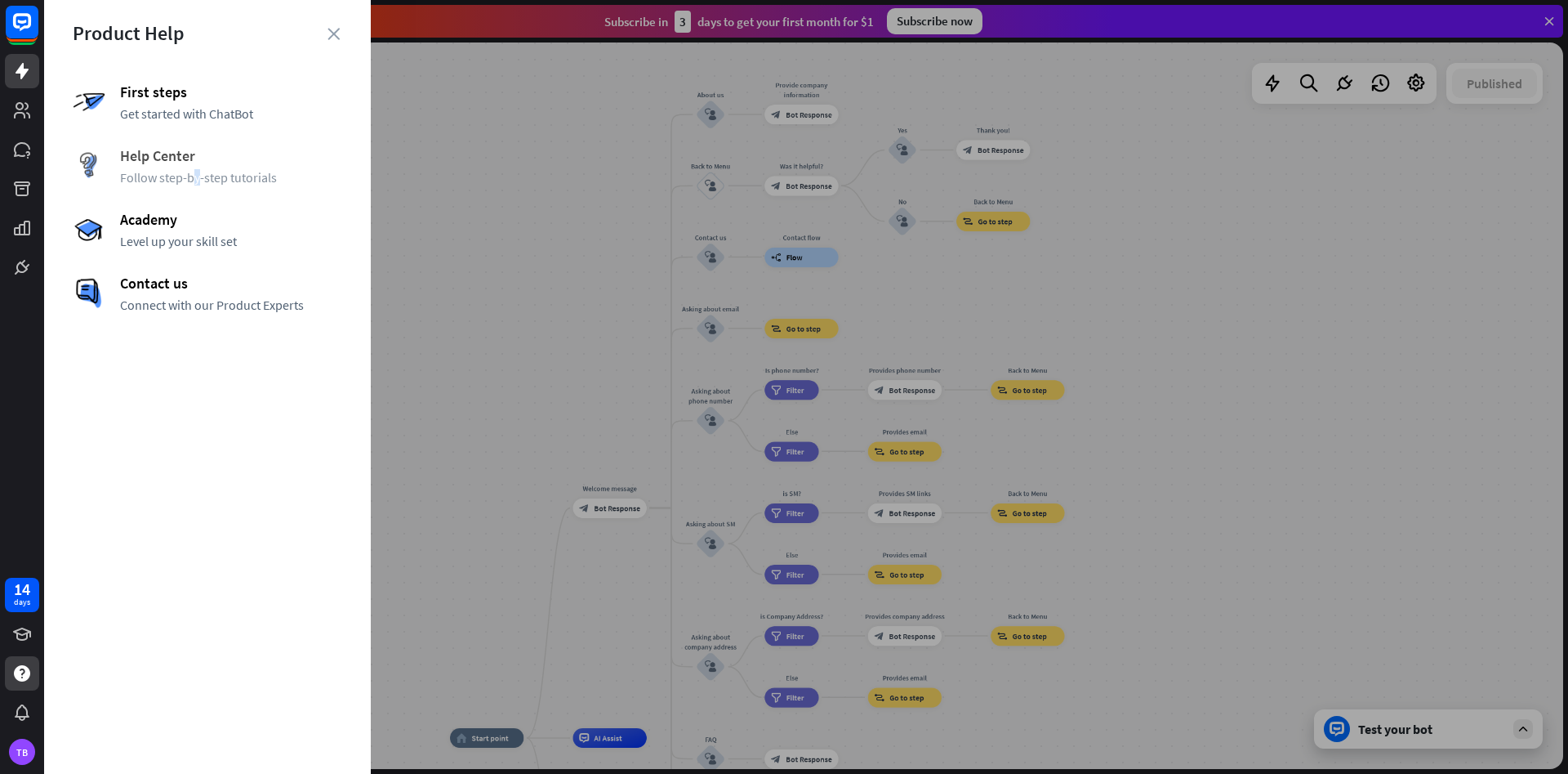
click at [196, 169] on span "Follow step-by-step tutorials" at bounding box center [231, 177] width 222 height 16
